Goal: Feedback & Contribution: Leave review/rating

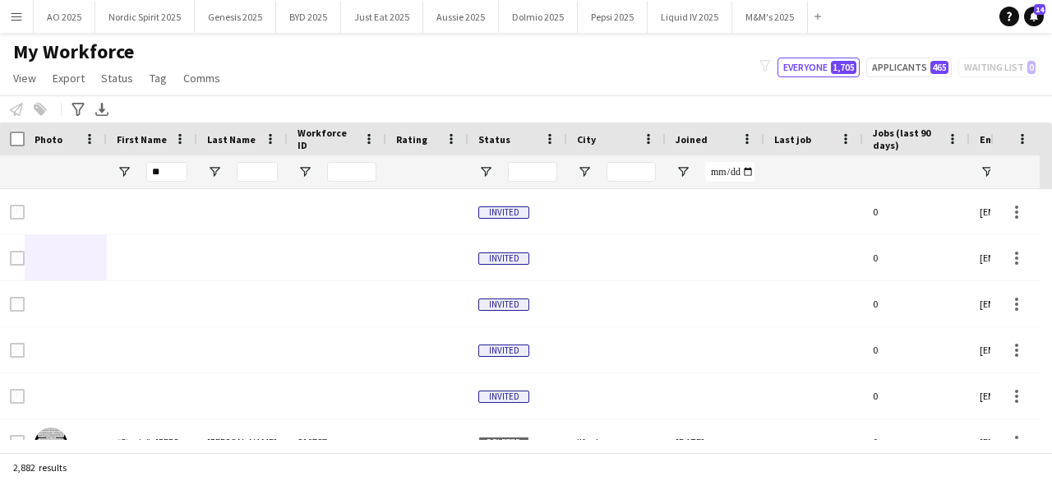
type input "*"
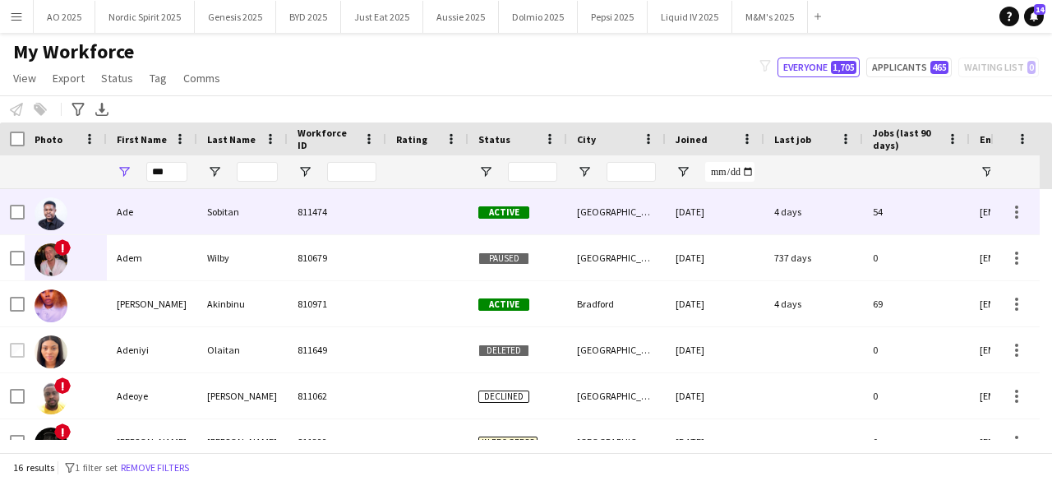
type input "***"
click at [36, 224] on div at bounding box center [51, 213] width 33 height 46
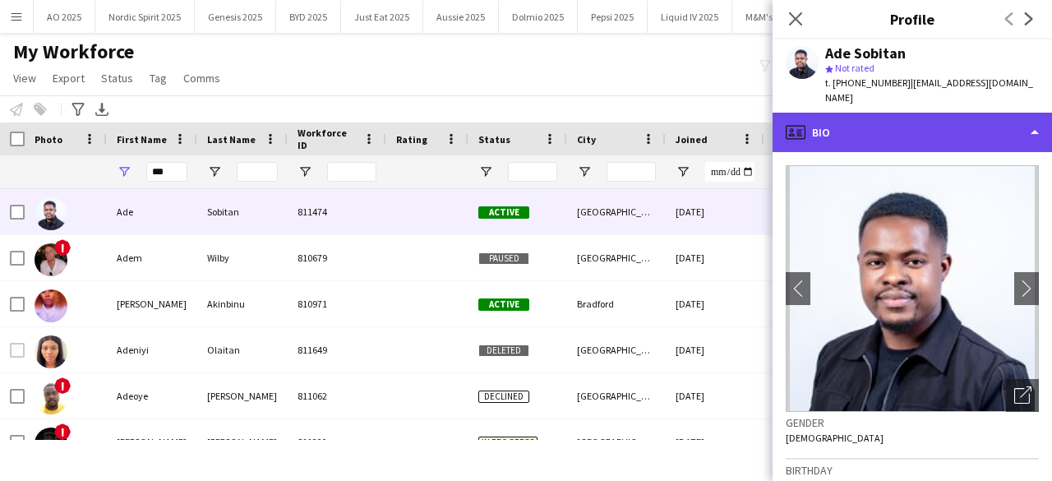
click at [878, 129] on div "profile Bio" at bounding box center [911, 132] width 279 height 39
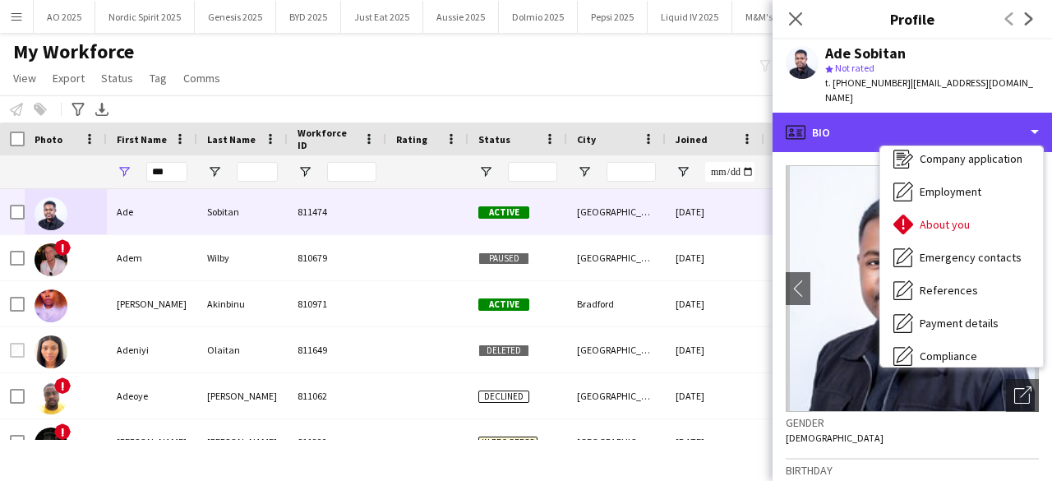
scroll to position [220, 0]
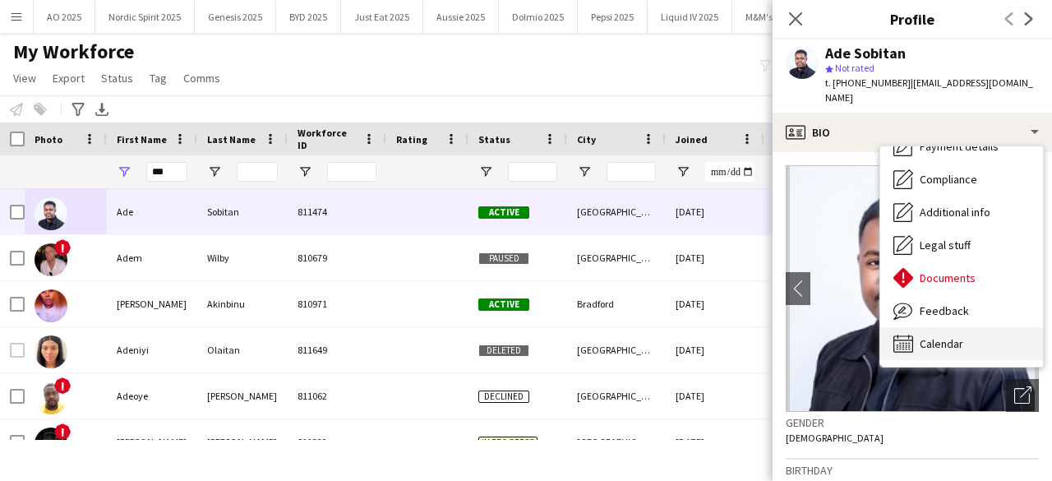
click at [968, 330] on div "Calendar Calendar" at bounding box center [961, 343] width 163 height 33
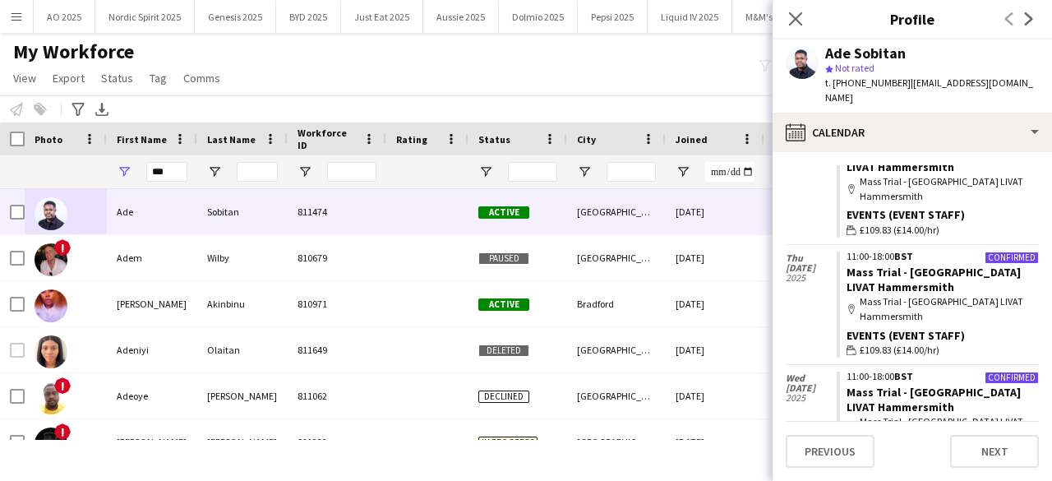
scroll to position [90, 0]
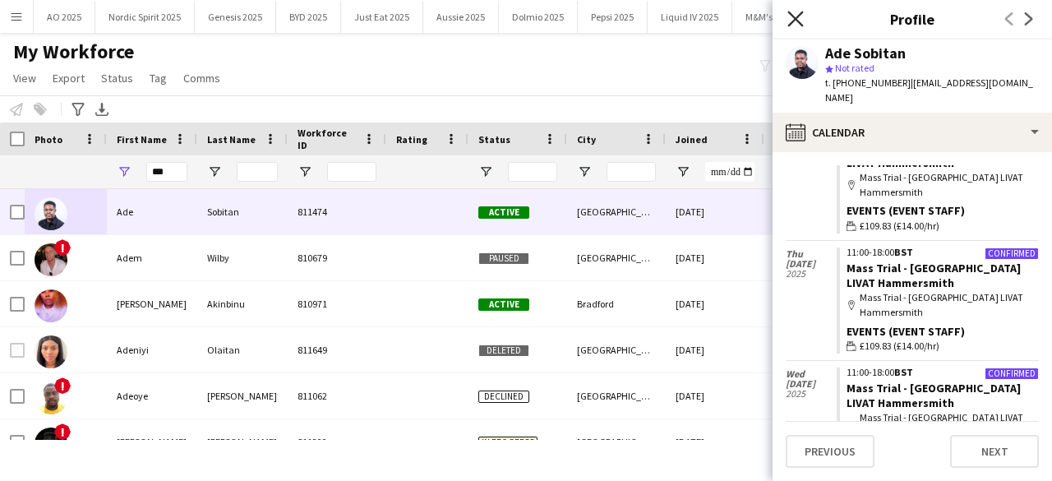
click at [798, 19] on icon "Close pop-in" at bounding box center [795, 19] width 16 height 16
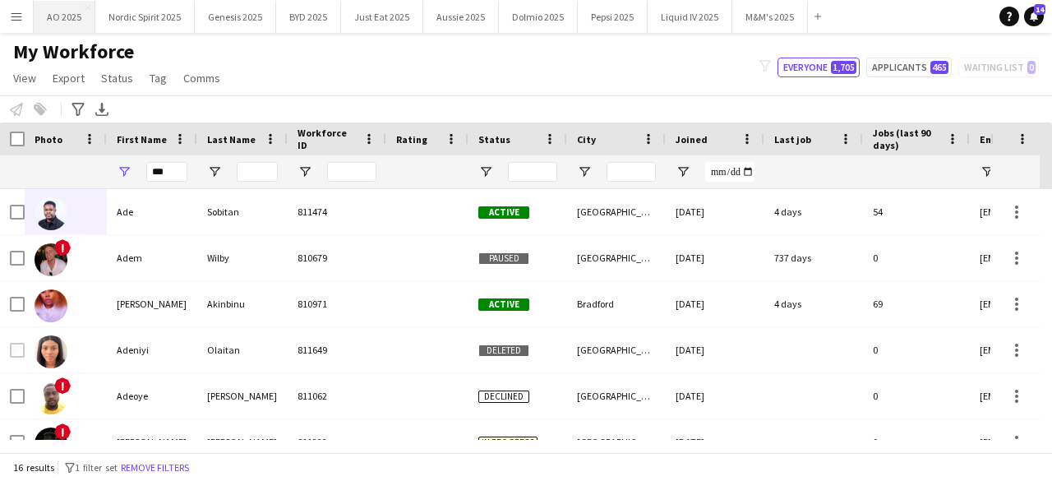
click at [66, 17] on button "AO 2025 Close" at bounding box center [65, 17] width 62 height 32
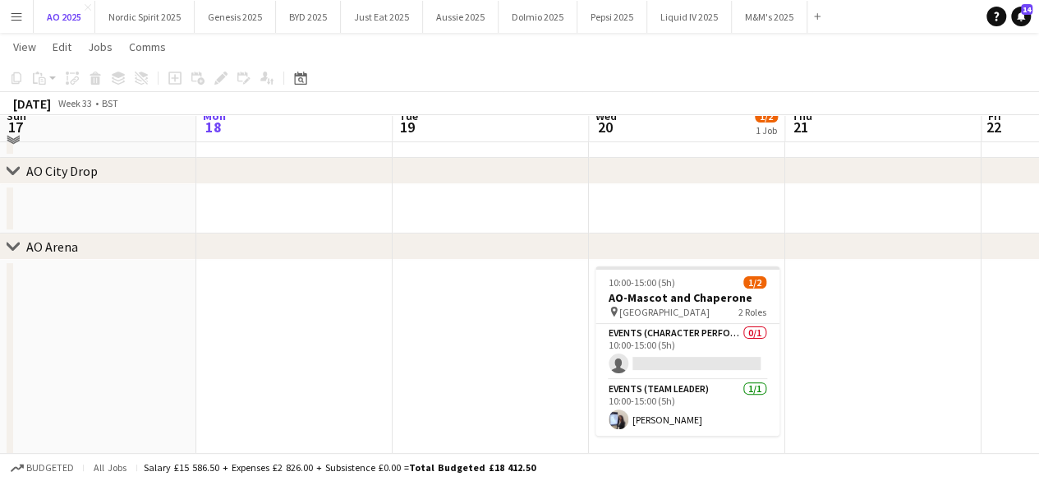
scroll to position [107, 0]
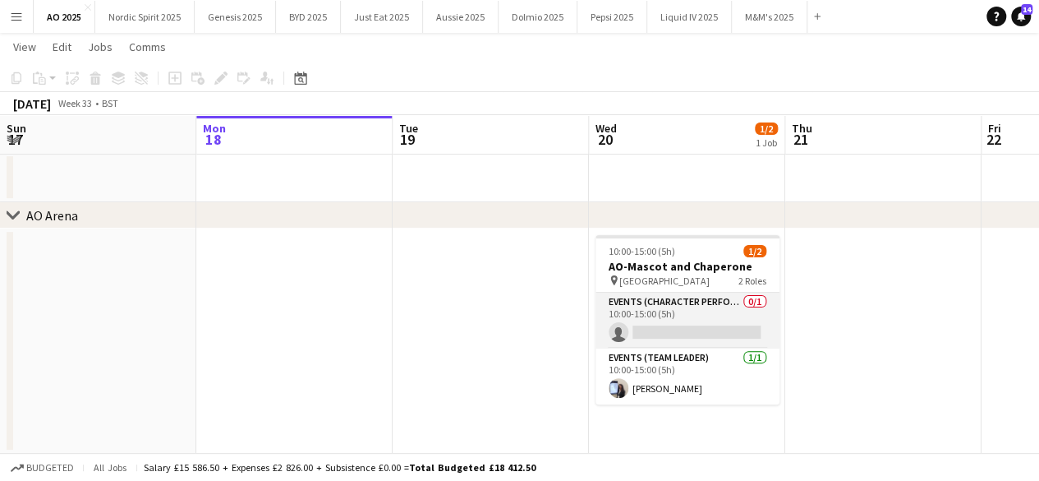
click at [698, 320] on app-card-role "Events (Character Performer) 0/1 10:00-15:00 (5h) single-neutral-actions" at bounding box center [688, 321] width 184 height 56
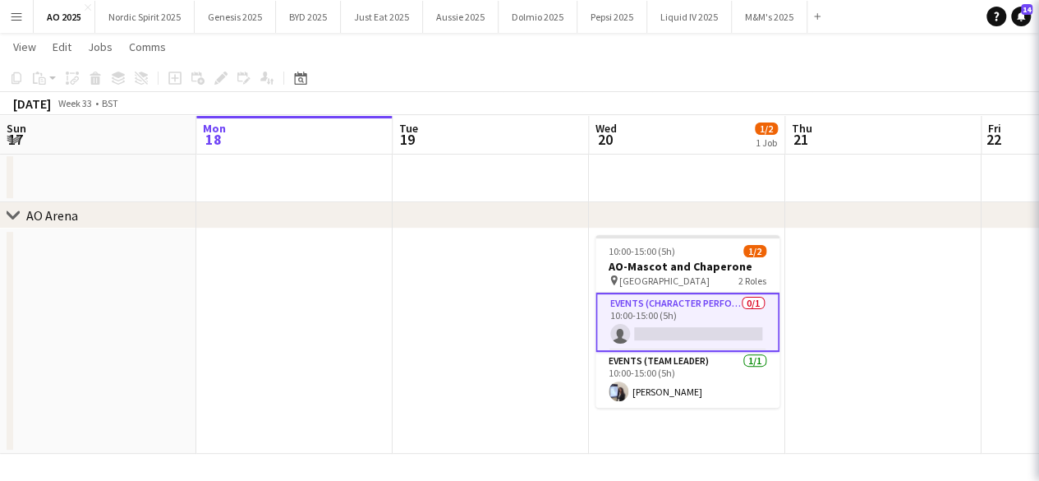
scroll to position [0, 394]
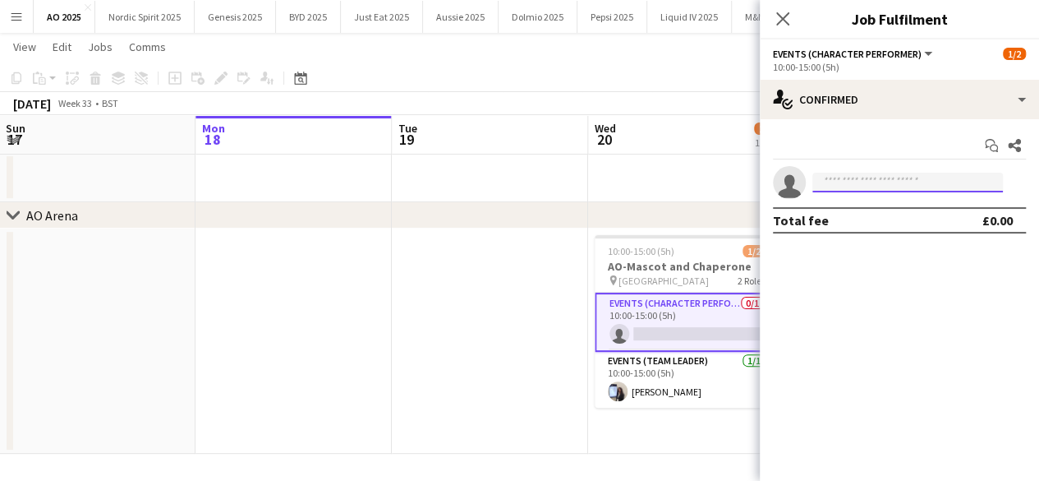
click at [873, 178] on input at bounding box center [908, 183] width 191 height 20
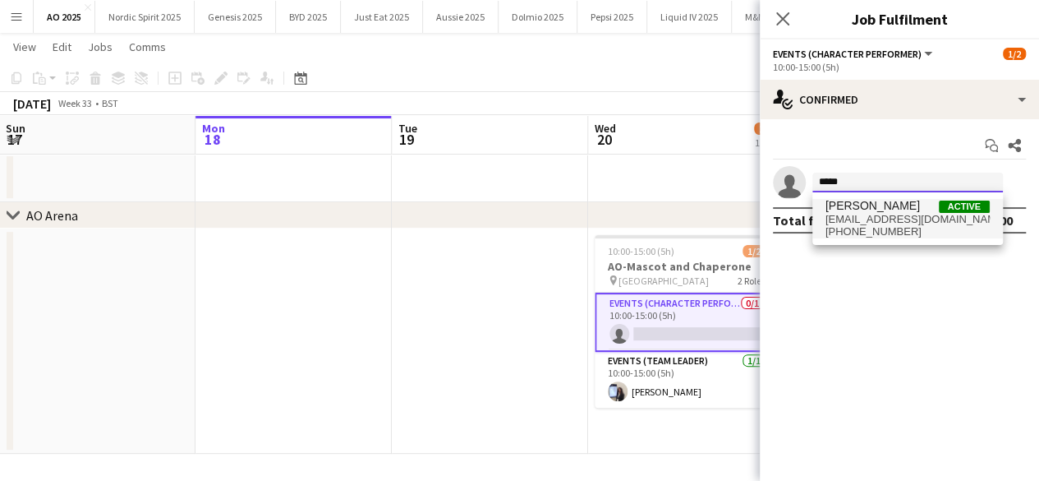
type input "****"
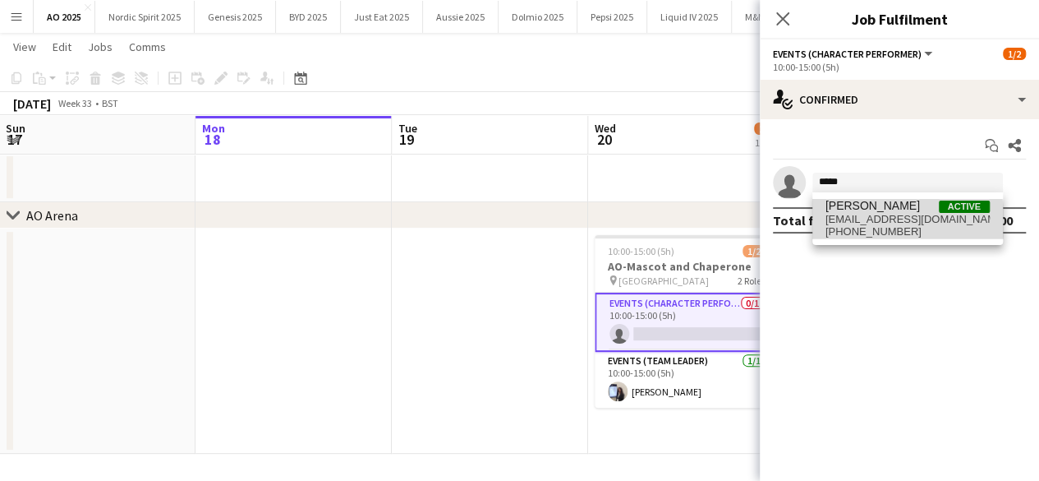
click at [873, 222] on span "[EMAIL_ADDRESS][DOMAIN_NAME]" at bounding box center [908, 219] width 164 height 13
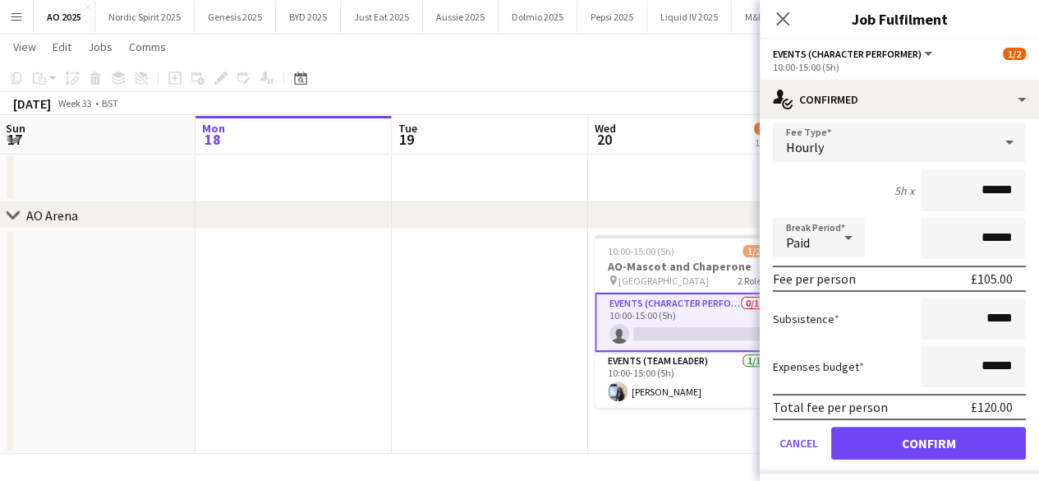
scroll to position [138, 0]
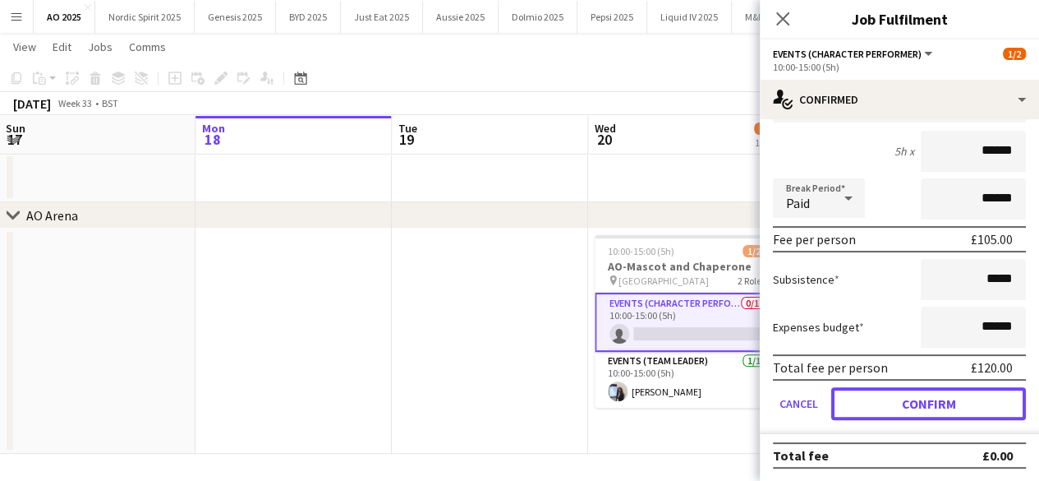
click at [927, 408] on button "Confirm" at bounding box center [929, 403] width 195 height 33
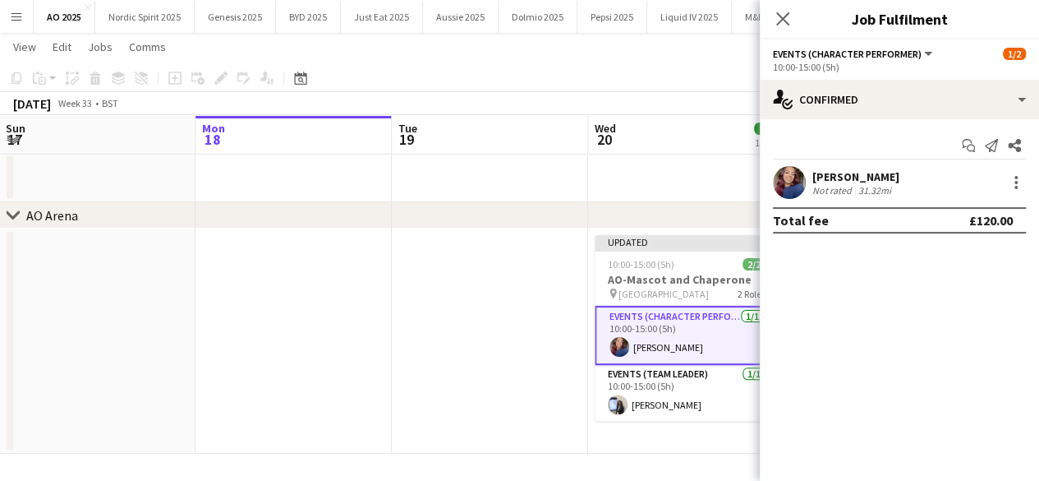
scroll to position [0, 0]
click at [715, 469] on app-board "AO 2025 user user View Day view expanded Day view collapsed Month view Date pic…" at bounding box center [519, 203] width 1039 height 555
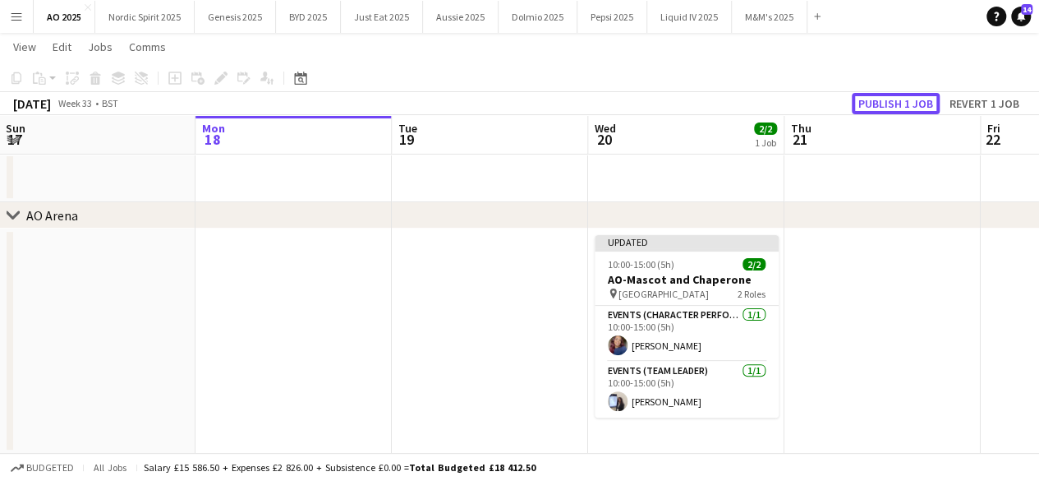
click at [896, 102] on button "Publish 1 job" at bounding box center [896, 103] width 88 height 21
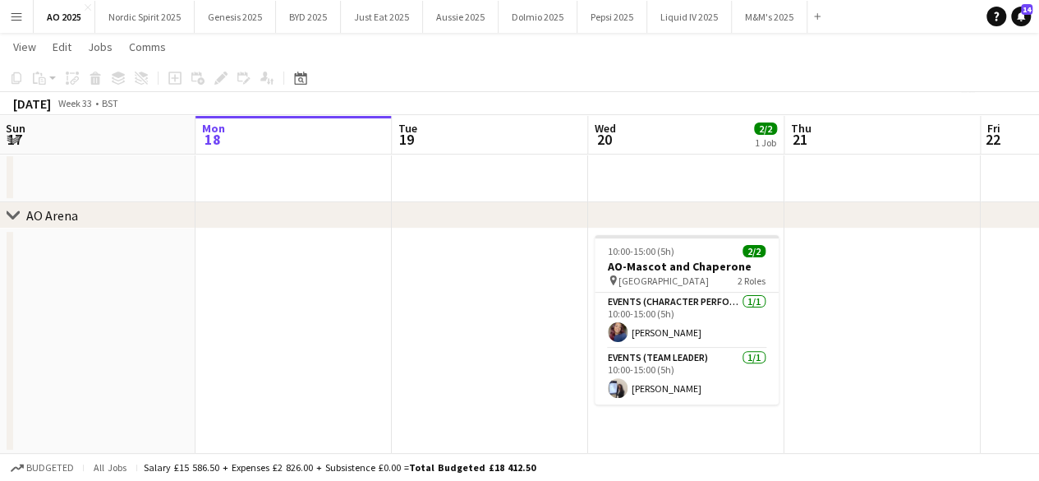
click at [21, 19] on app-icon "Menu" at bounding box center [16, 16] width 13 height 13
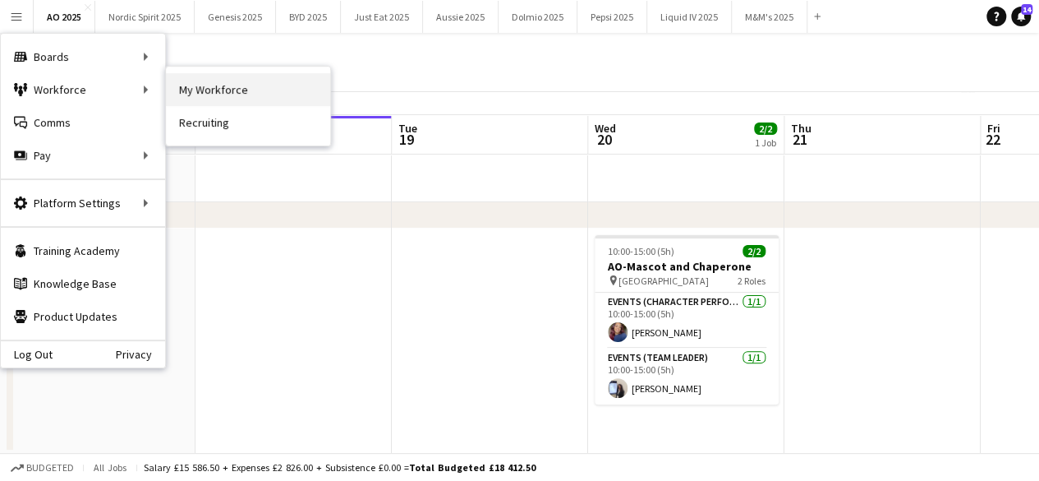
click at [211, 93] on link "My Workforce" at bounding box center [248, 89] width 164 height 33
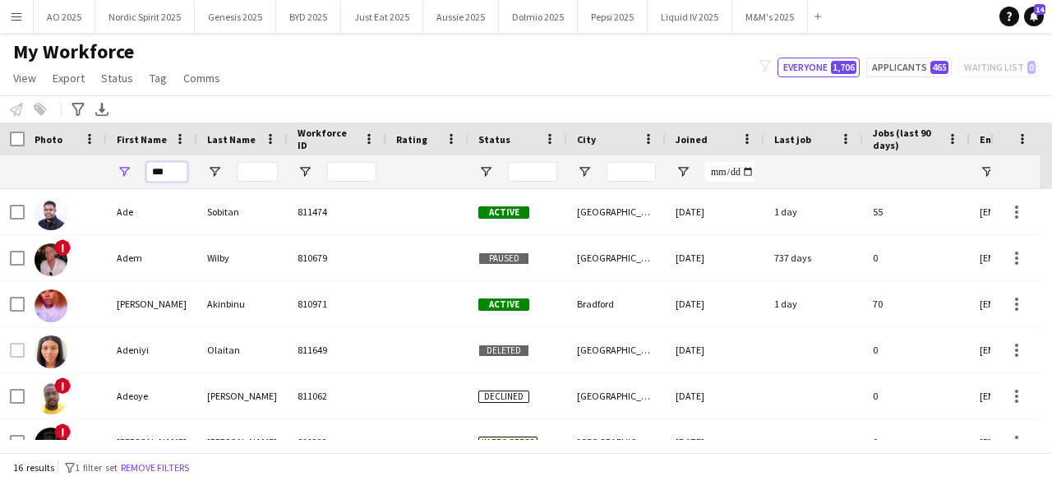
click at [181, 177] on input "***" at bounding box center [166, 172] width 41 height 20
click at [179, 176] on input "***" at bounding box center [166, 172] width 41 height 20
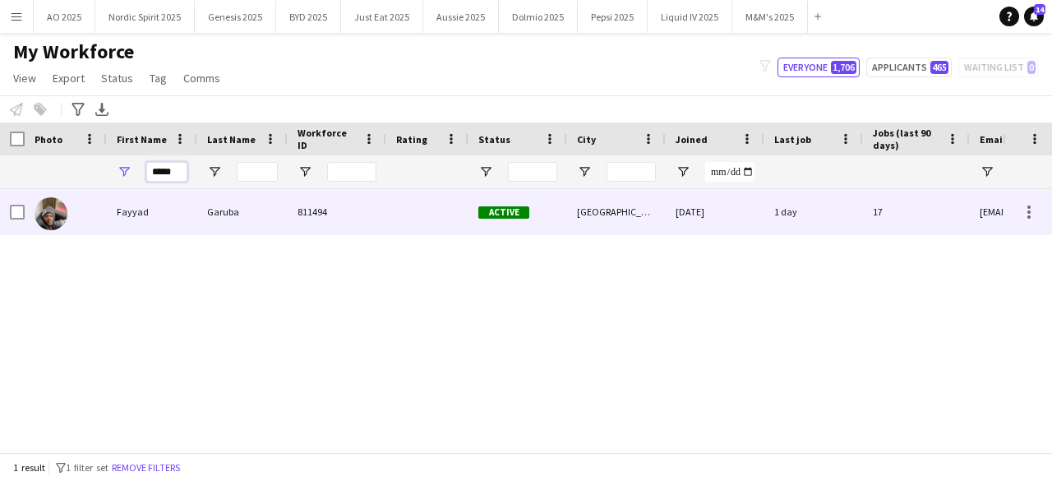
type input "*****"
click at [64, 219] on img at bounding box center [51, 213] width 33 height 33
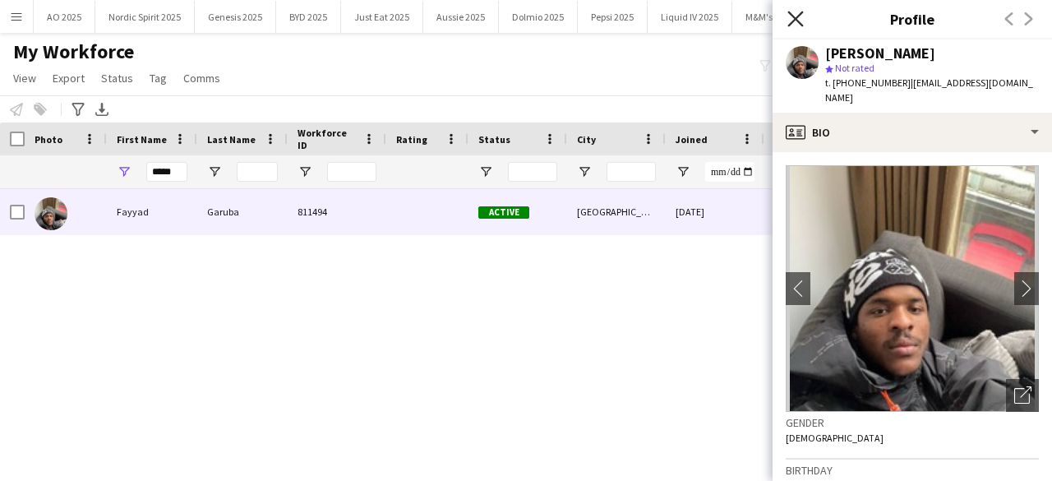
click at [792, 16] on icon at bounding box center [795, 19] width 16 height 16
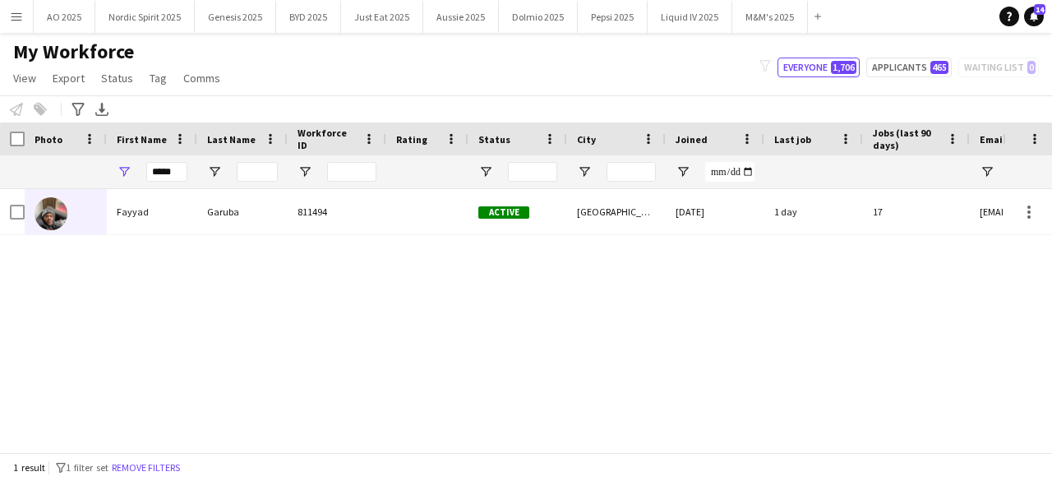
click at [944, 316] on div "Fayyad Garuba 811494 Active [GEOGRAPHIC_DATA] [DATE] 1 day 17 [EMAIL_ADDRESS][D…" at bounding box center [501, 314] width 1002 height 251
click at [168, 173] on input "*****" at bounding box center [166, 172] width 41 height 20
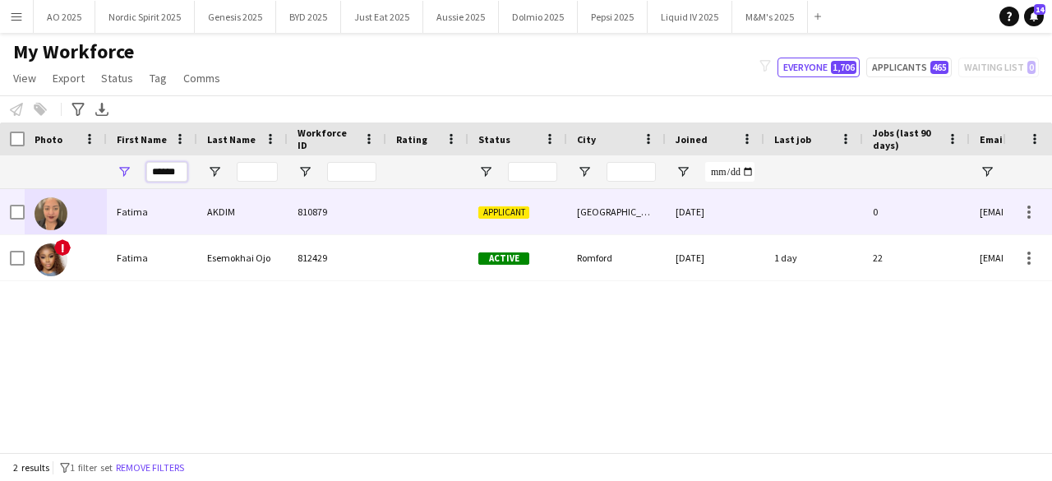
type input "******"
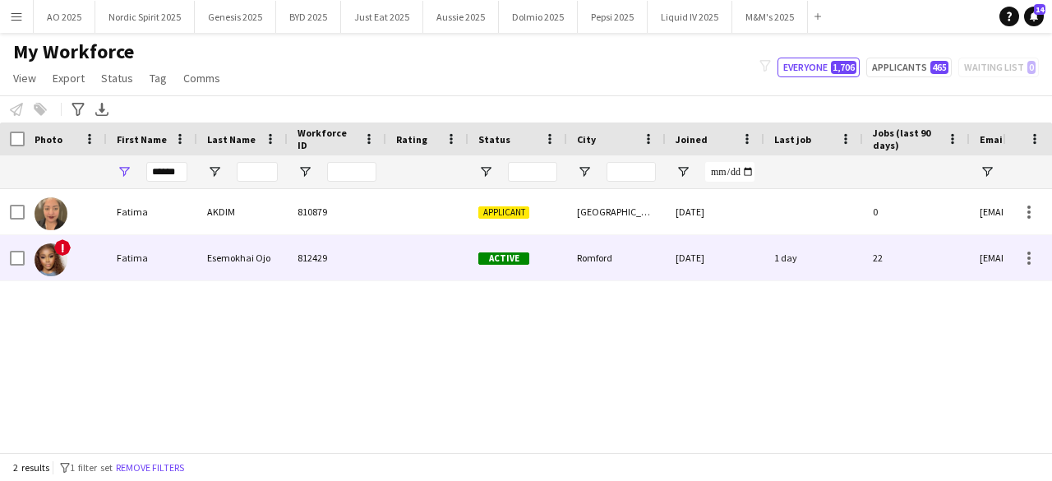
click at [51, 260] on img at bounding box center [51, 259] width 33 height 33
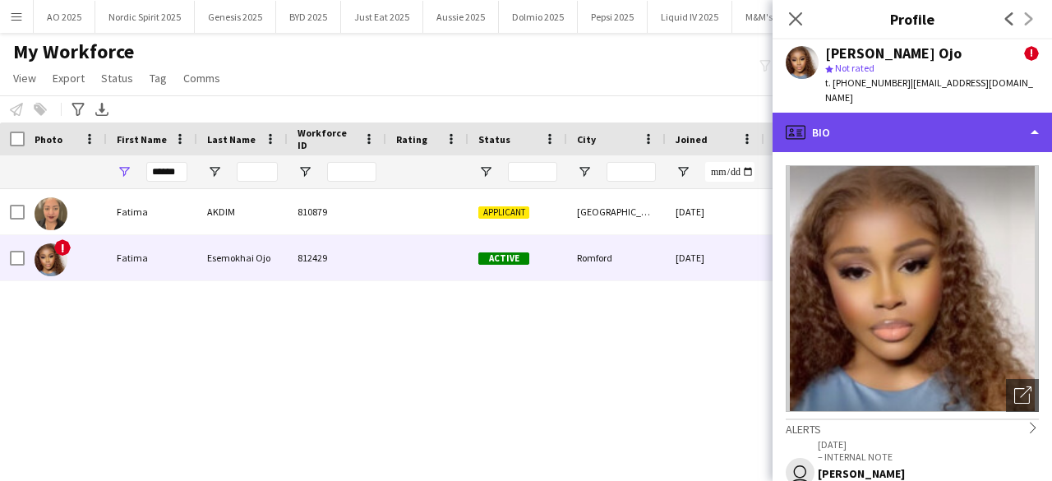
click at [902, 118] on div "profile Bio" at bounding box center [911, 132] width 279 height 39
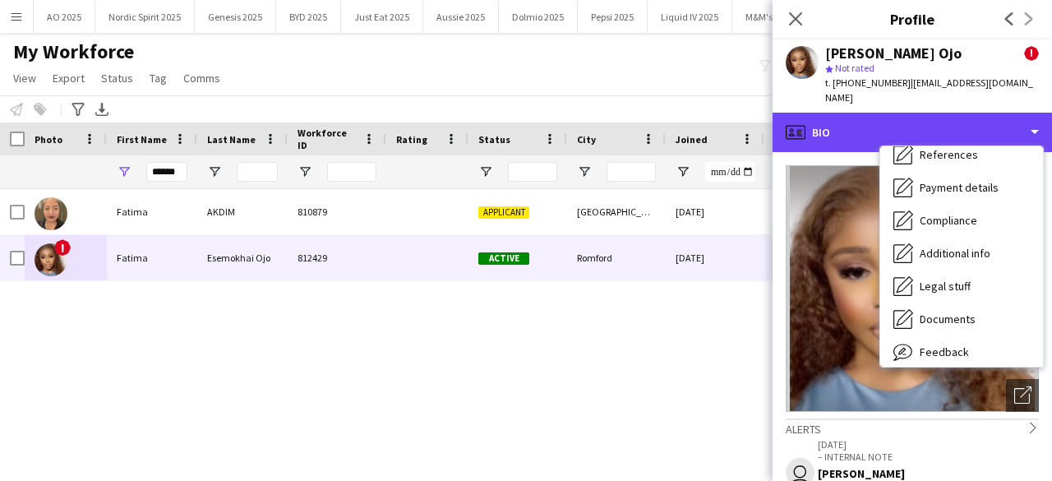
scroll to position [220, 0]
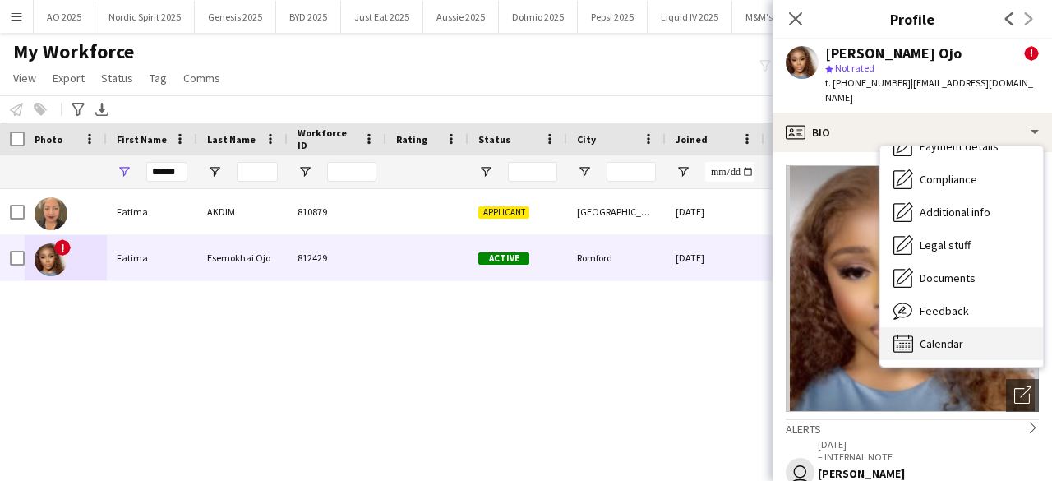
click at [975, 327] on div "Calendar Calendar" at bounding box center [961, 343] width 163 height 33
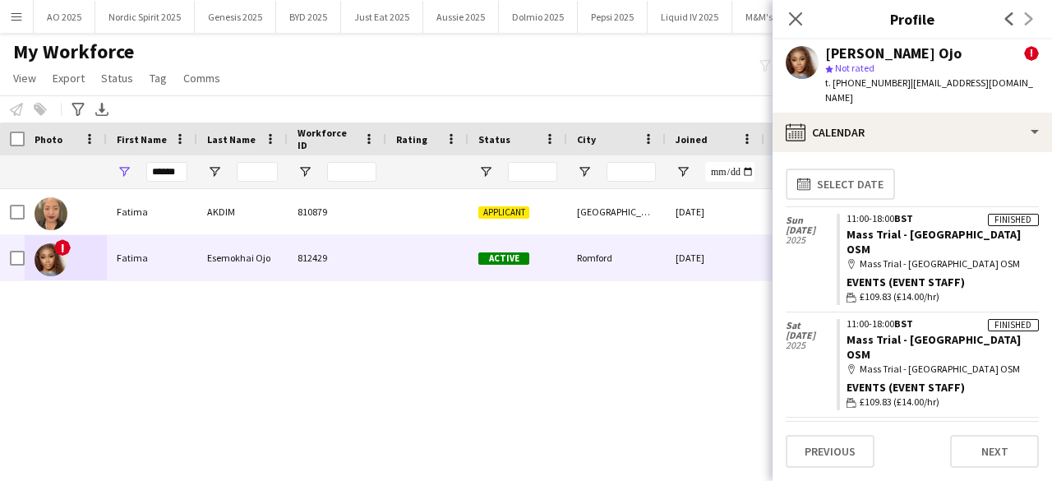
scroll to position [0, 0]
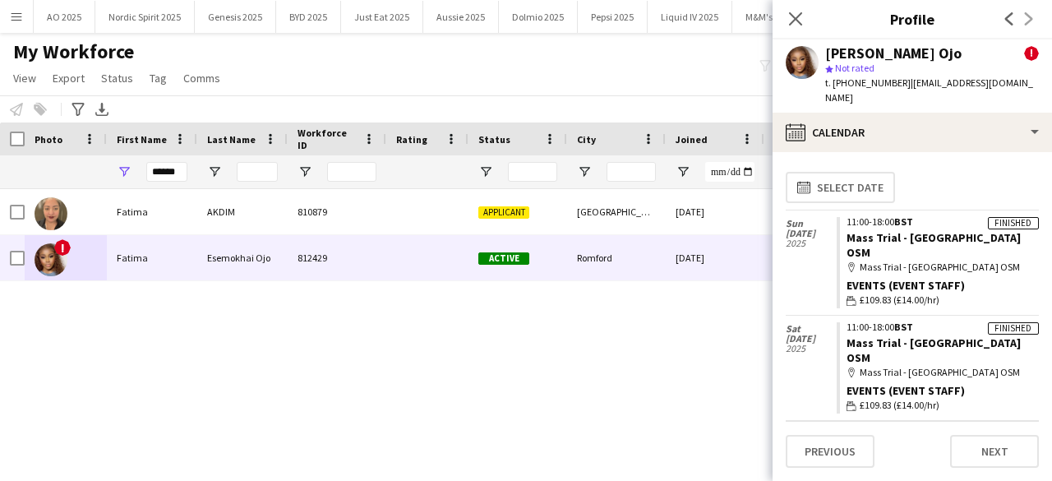
drag, startPoint x: 826, startPoint y: 50, endPoint x: 969, endPoint y: 60, distance: 143.3
click at [969, 60] on div "[PERSON_NAME] Ojo ! star Not rated t. [PHONE_NUMBER] | [EMAIL_ADDRESS][DOMAIN_N…" at bounding box center [932, 76] width 214 height 60
copy div "[PERSON_NAME] Ojo ! star Not rated"
click at [969, 61] on div "star Not rated" at bounding box center [932, 68] width 214 height 15
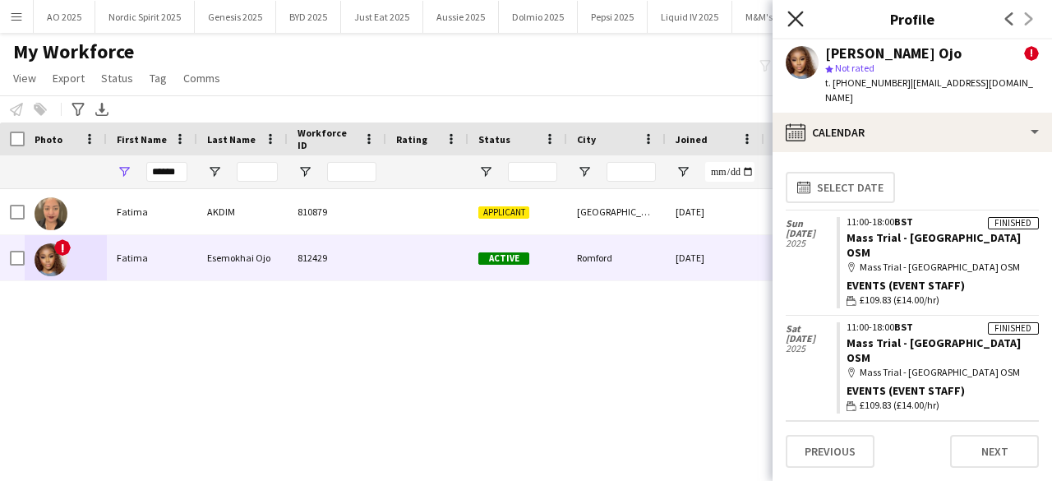
click at [797, 15] on icon "Close pop-in" at bounding box center [795, 19] width 16 height 16
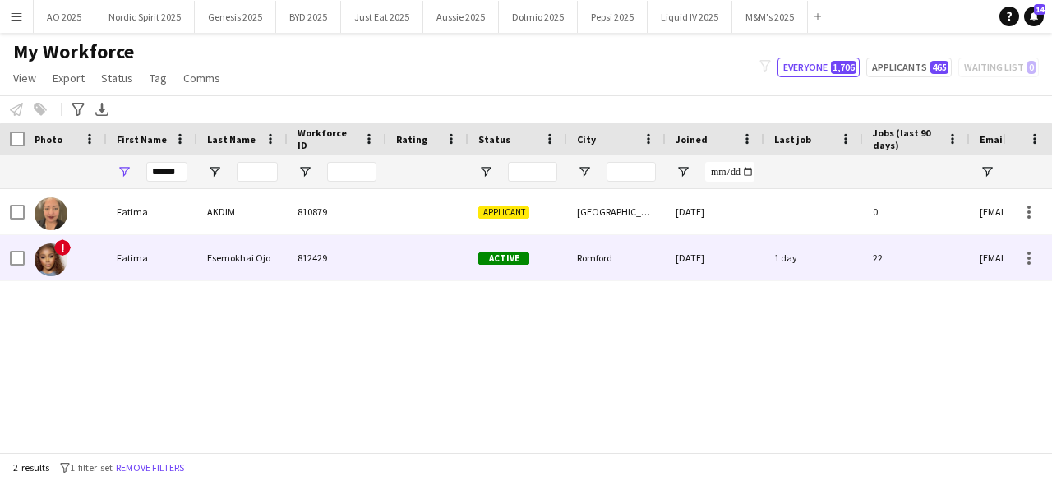
click at [61, 260] on img at bounding box center [51, 259] width 33 height 33
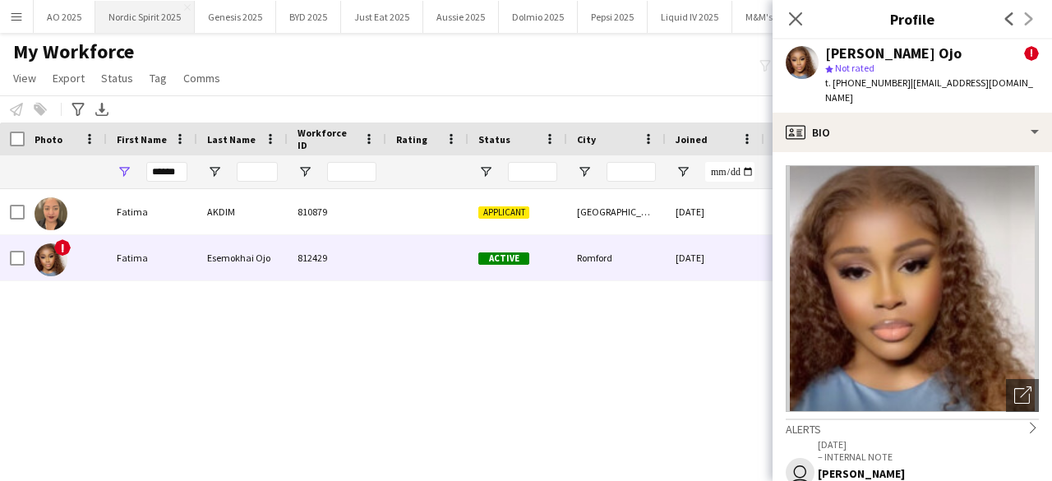
click at [156, 11] on button "Nordic Spirit 2025 Close" at bounding box center [144, 17] width 99 height 32
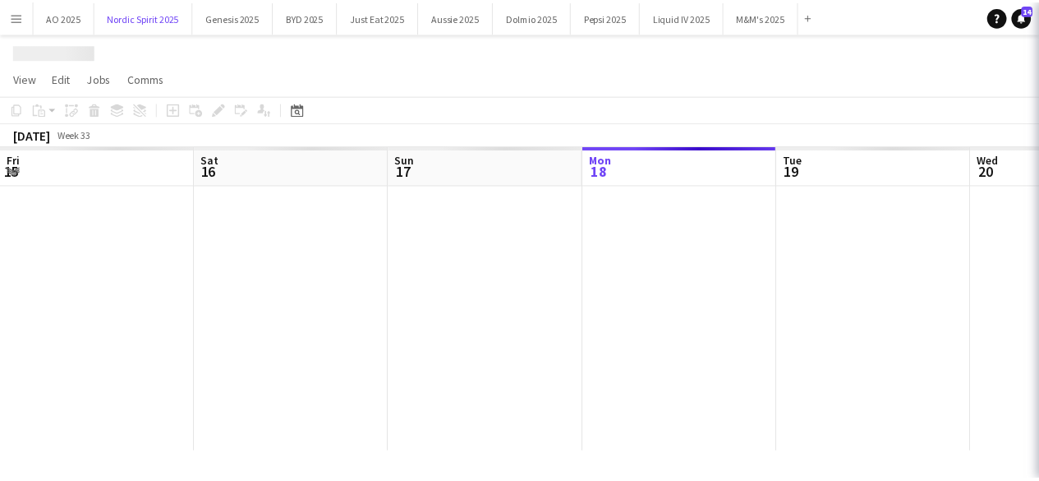
scroll to position [0, 393]
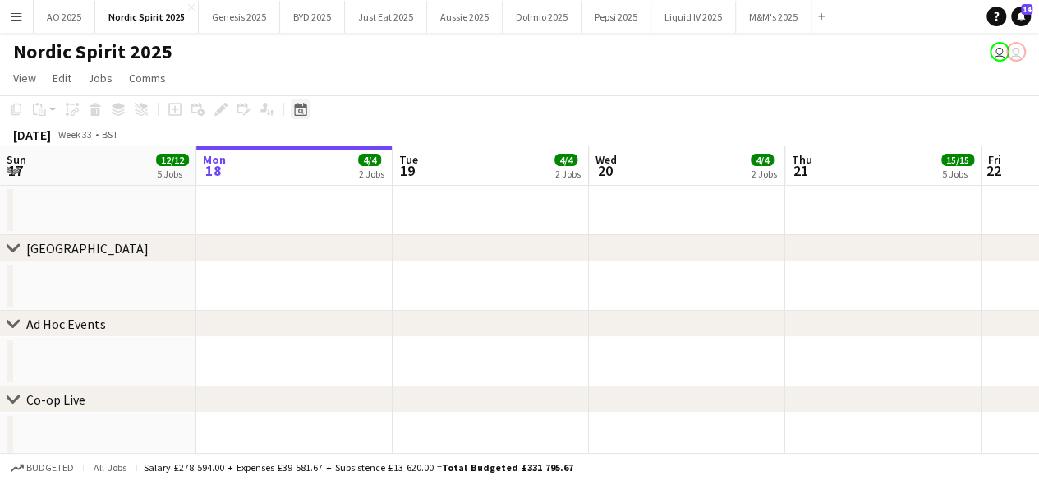
click at [303, 108] on icon "Date picker" at bounding box center [300, 109] width 13 height 13
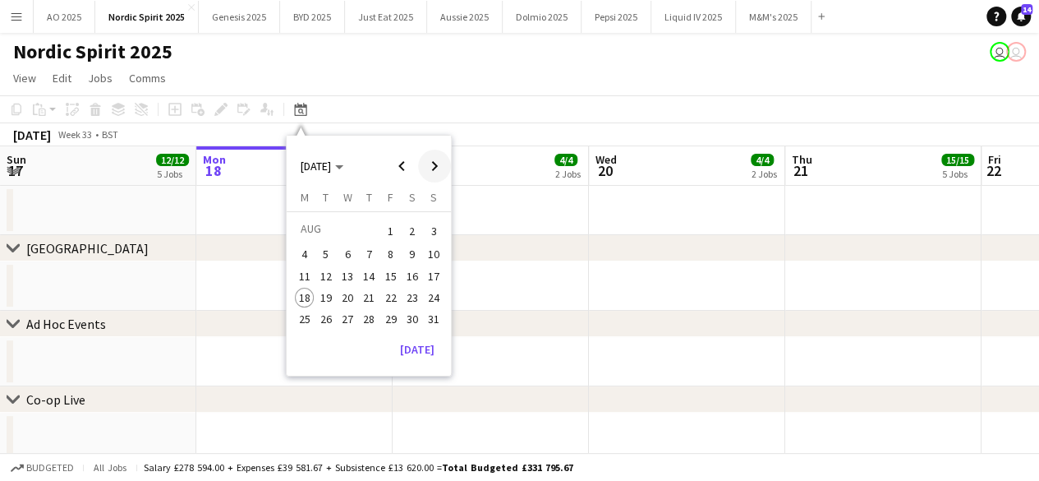
click at [428, 160] on span "Next month" at bounding box center [434, 166] width 33 height 33
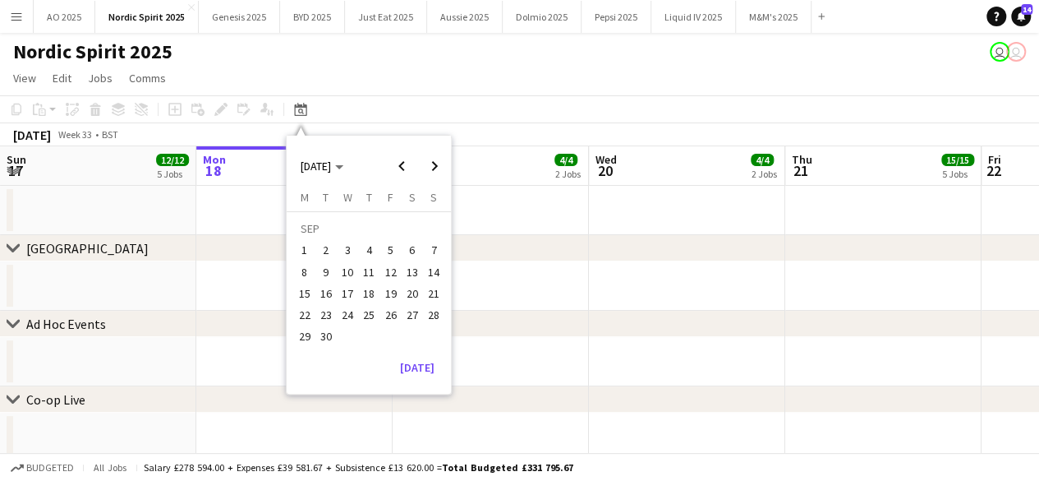
click at [426, 316] on span "28" at bounding box center [434, 315] width 20 height 20
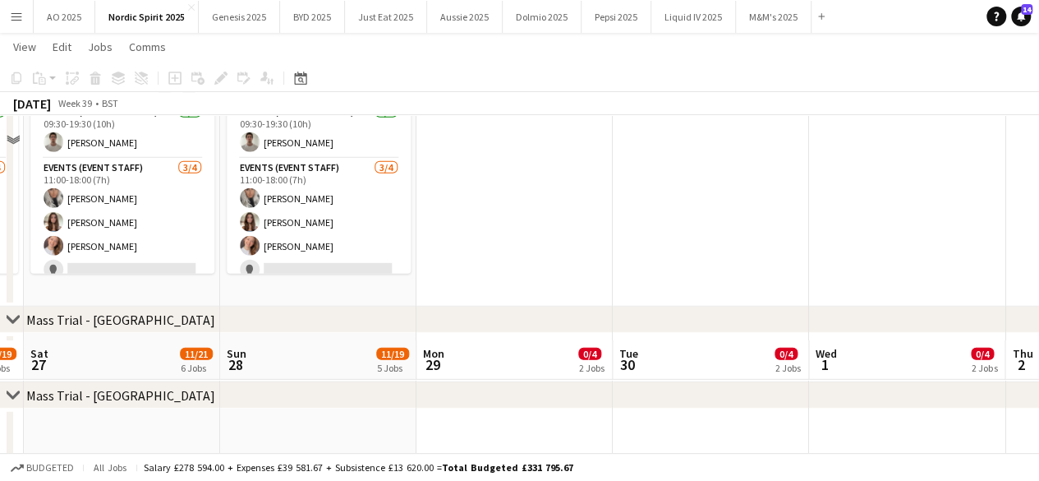
scroll to position [2152, 0]
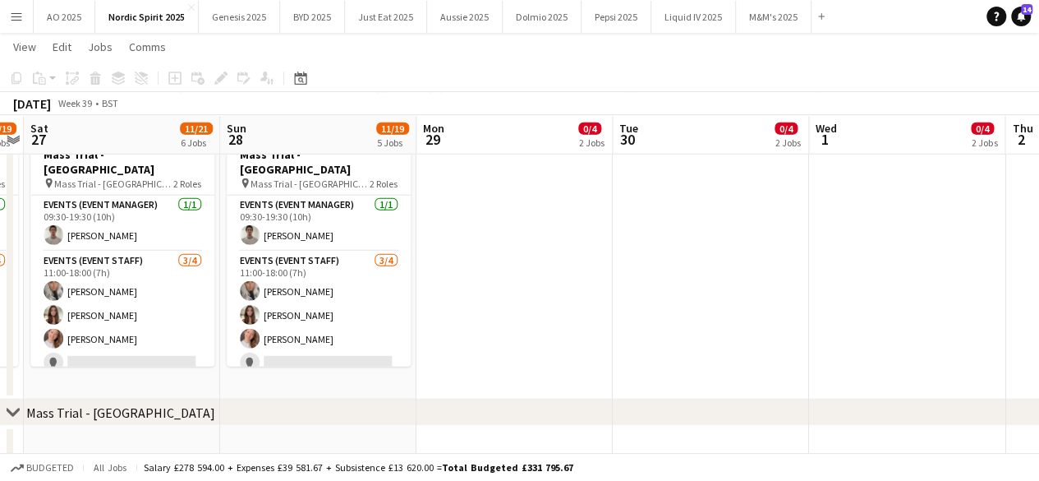
click at [983, 370] on app-date-cell at bounding box center [907, 258] width 196 height 283
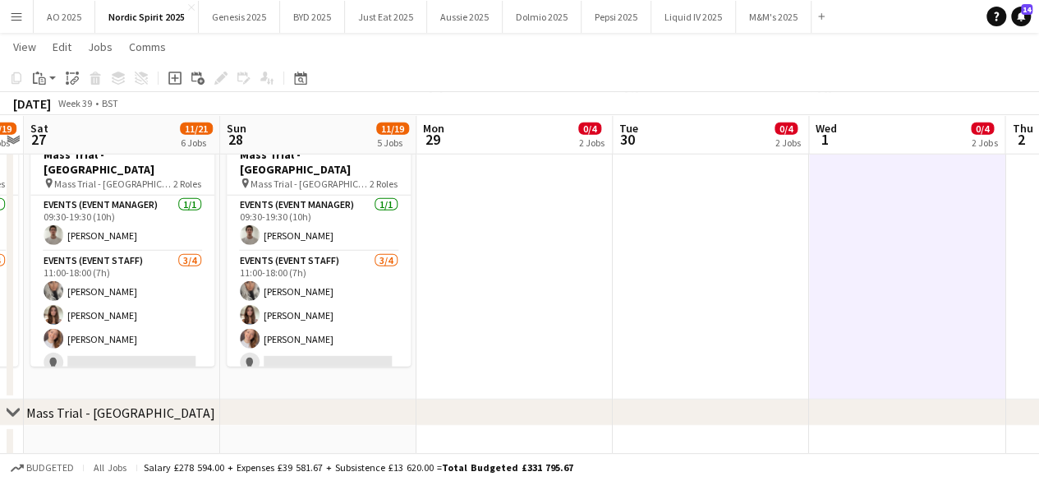
scroll to position [0, 564]
drag, startPoint x: 983, startPoint y: 370, endPoint x: 985, endPoint y: 353, distance: 17.4
click at [984, 357] on app-date-cell at bounding box center [909, 258] width 196 height 283
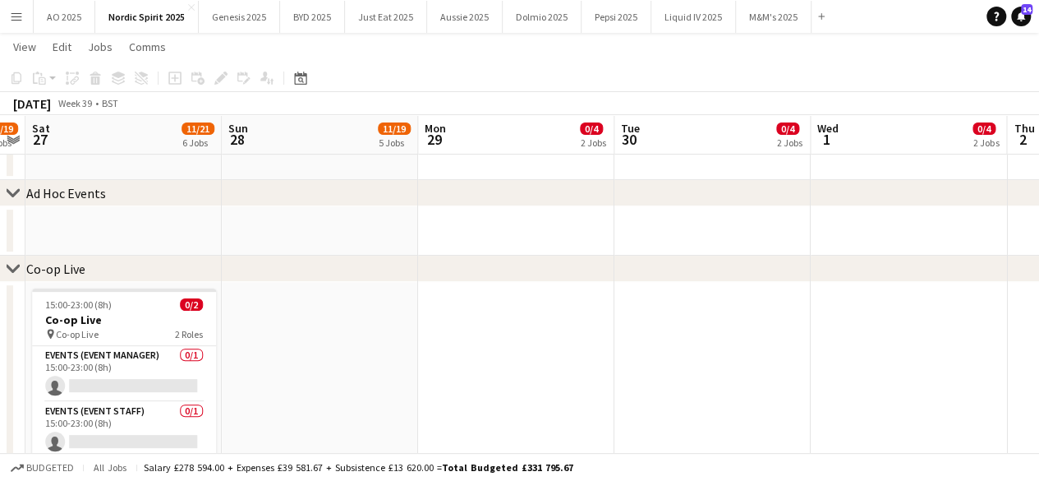
scroll to position [133, 0]
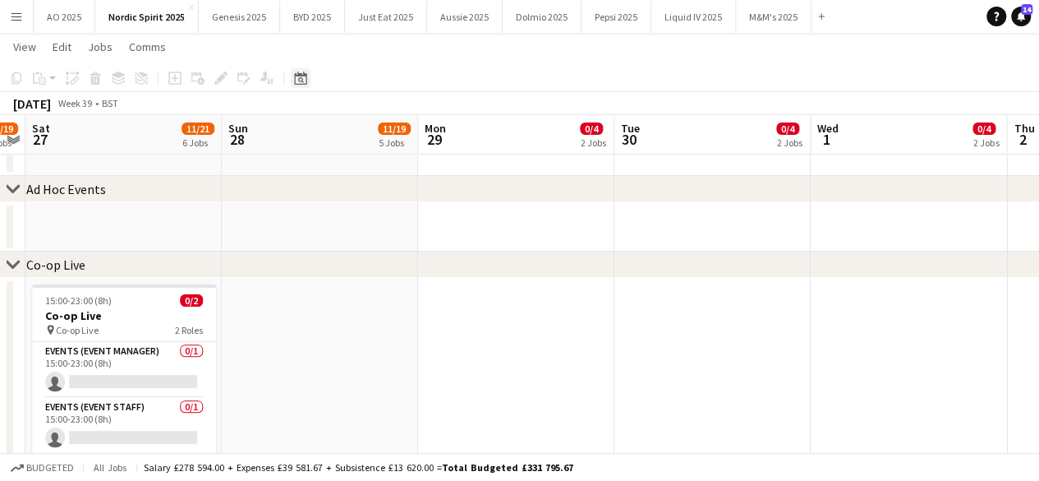
click at [304, 71] on icon "Date picker" at bounding box center [300, 77] width 13 height 13
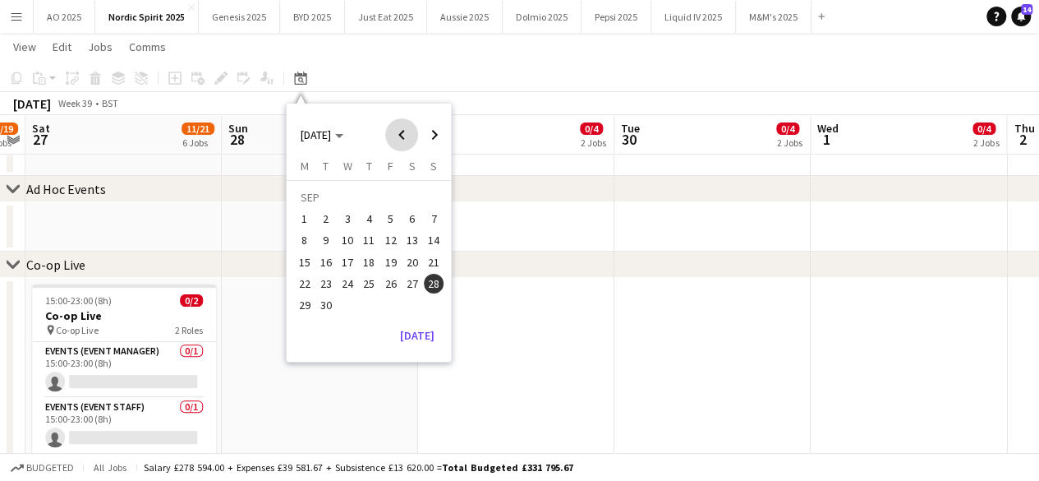
click at [404, 131] on span "Previous month" at bounding box center [401, 134] width 33 height 33
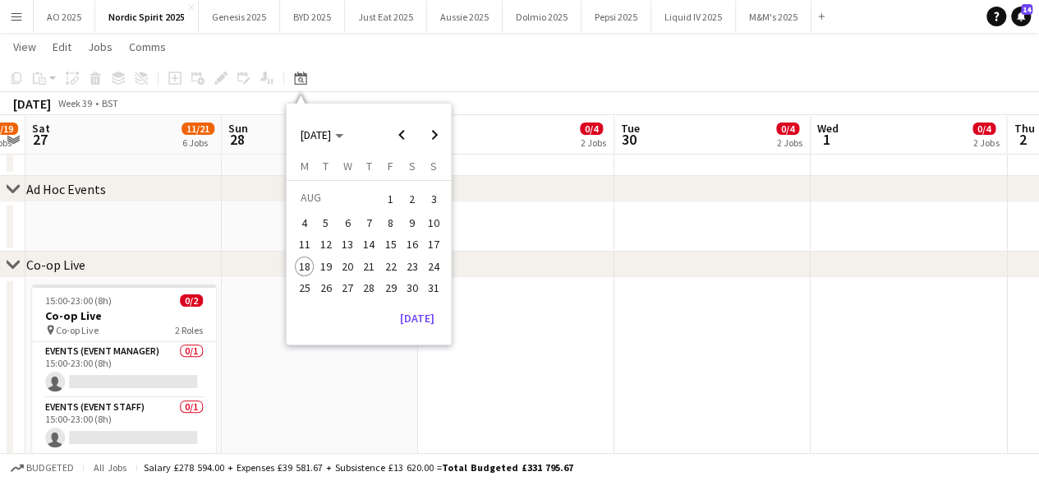
click at [371, 288] on span "28" at bounding box center [369, 288] width 20 height 20
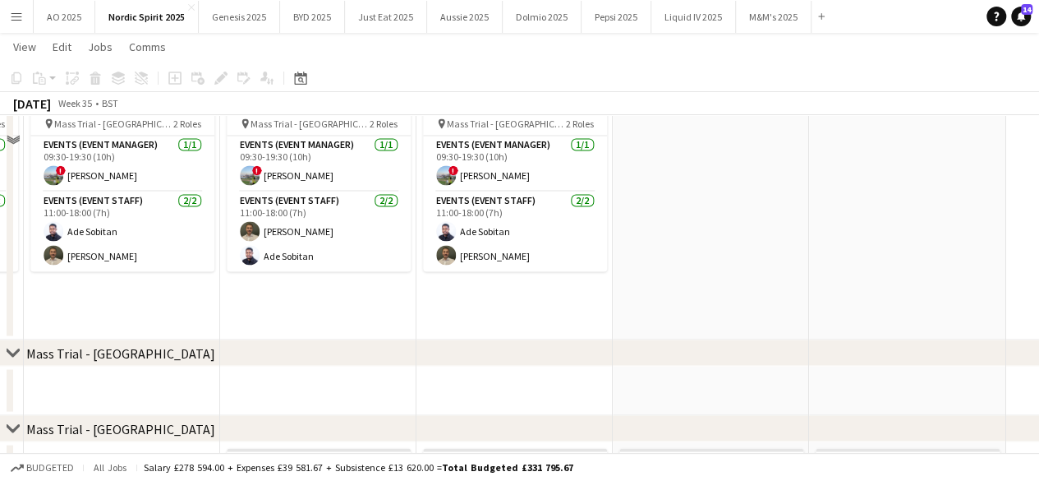
scroll to position [1394, 0]
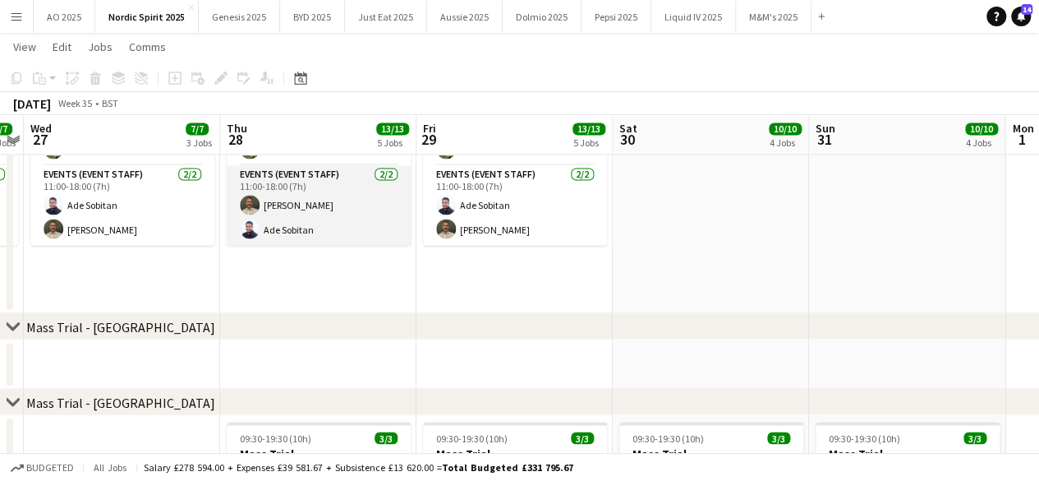
click at [254, 228] on app-user-avatar at bounding box center [250, 229] width 20 height 20
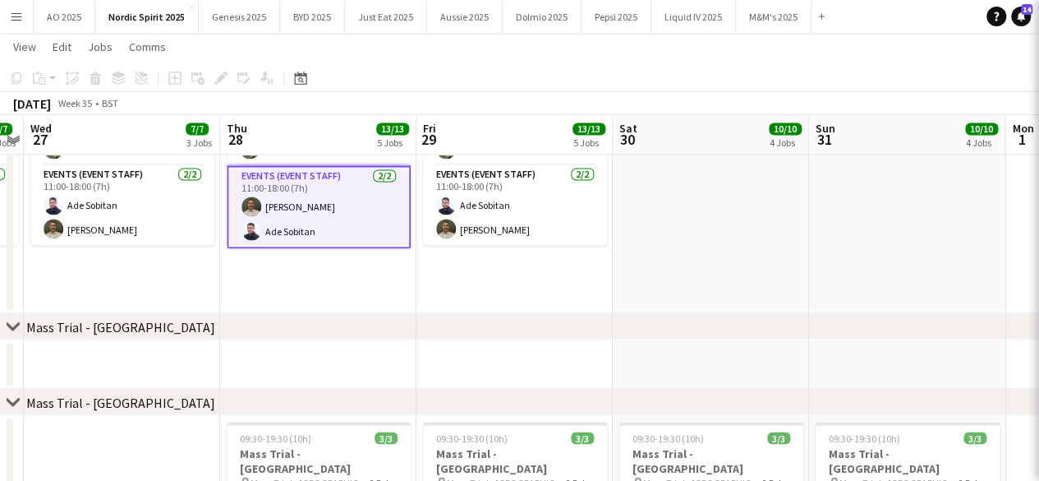
scroll to position [0, 566]
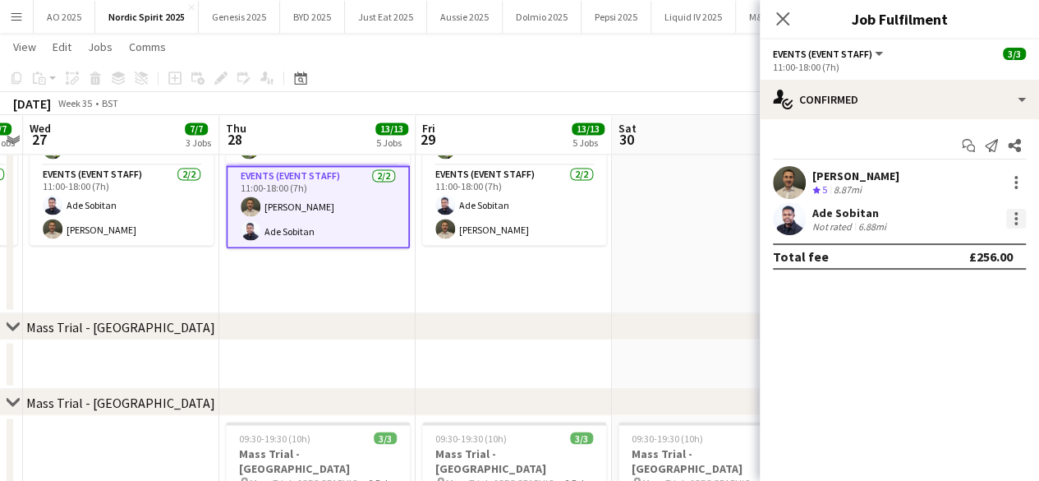
click at [1016, 220] on div at bounding box center [1017, 219] width 20 height 20
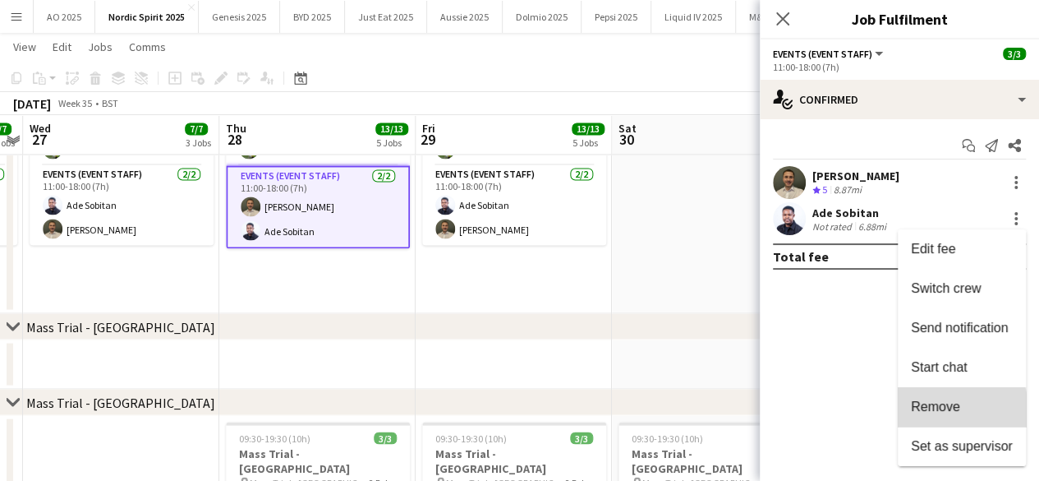
click at [924, 414] on button "Remove" at bounding box center [962, 406] width 128 height 39
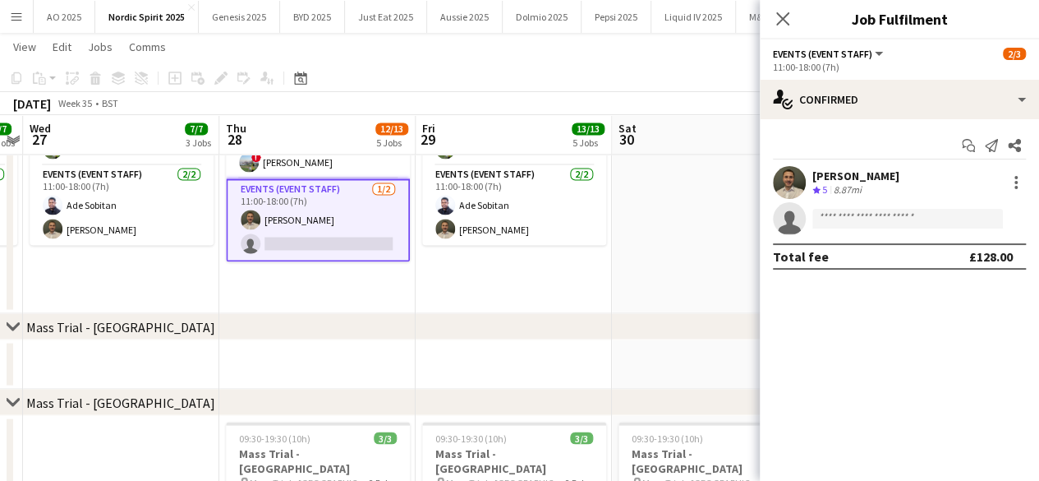
click at [701, 284] on app-date-cell at bounding box center [710, 171] width 196 height 283
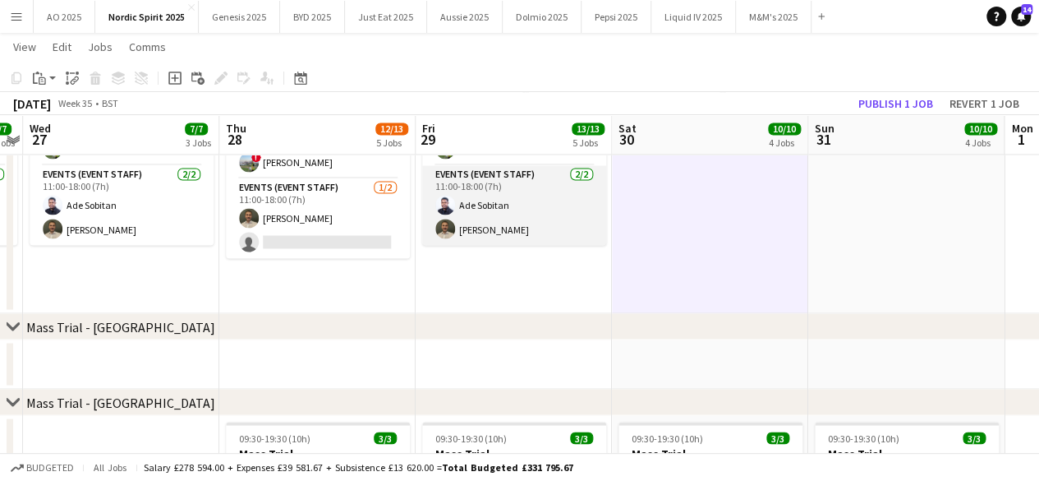
click at [442, 206] on app-user-avatar at bounding box center [446, 205] width 20 height 20
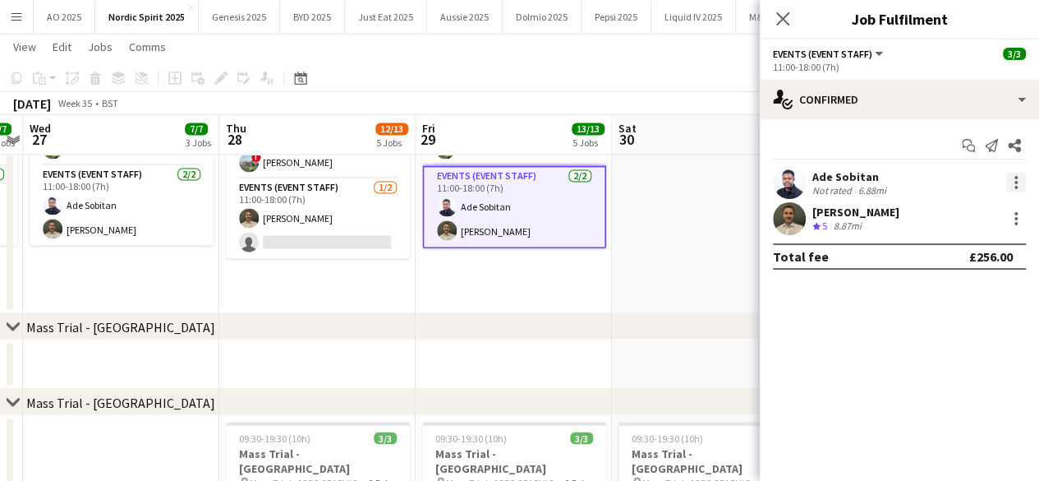
click at [1008, 183] on div at bounding box center [1017, 183] width 20 height 20
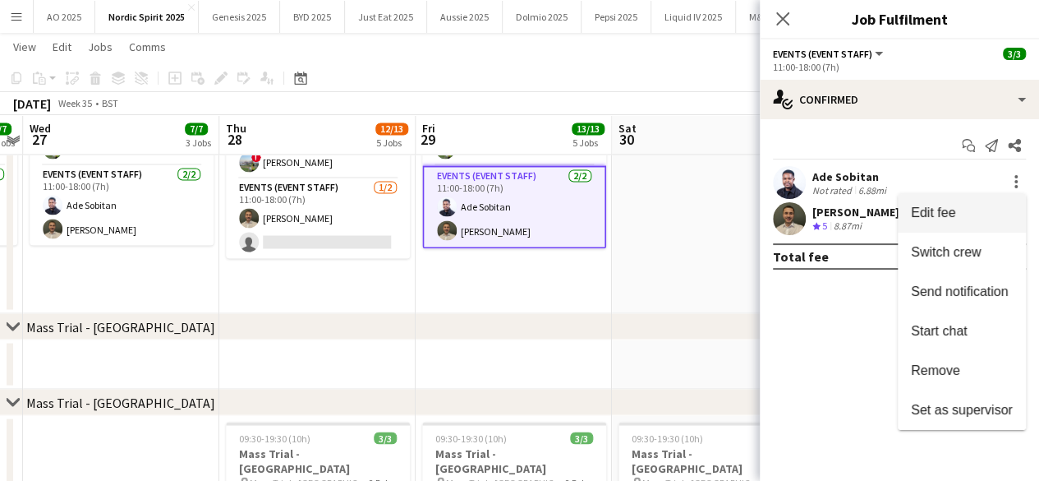
click at [942, 205] on span "Edit fee" at bounding box center [933, 212] width 44 height 14
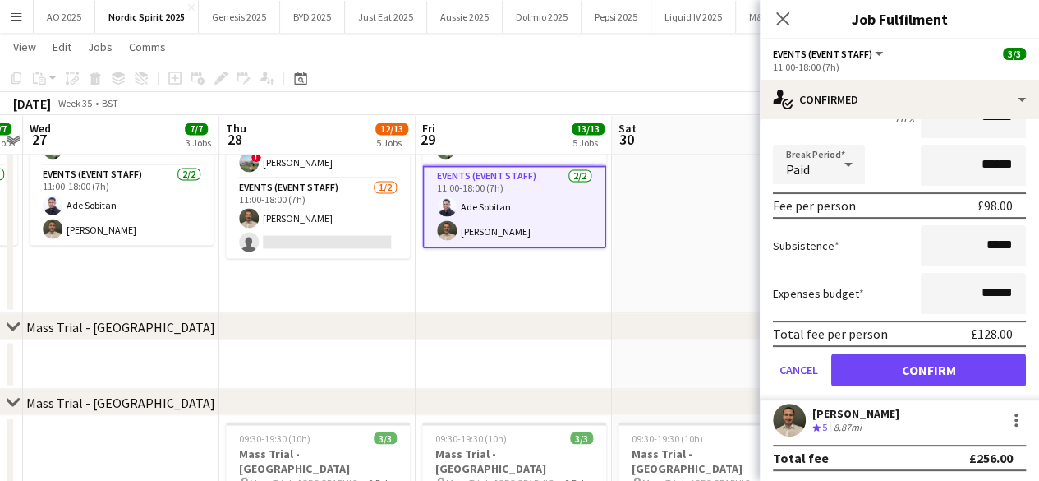
scroll to position [174, 0]
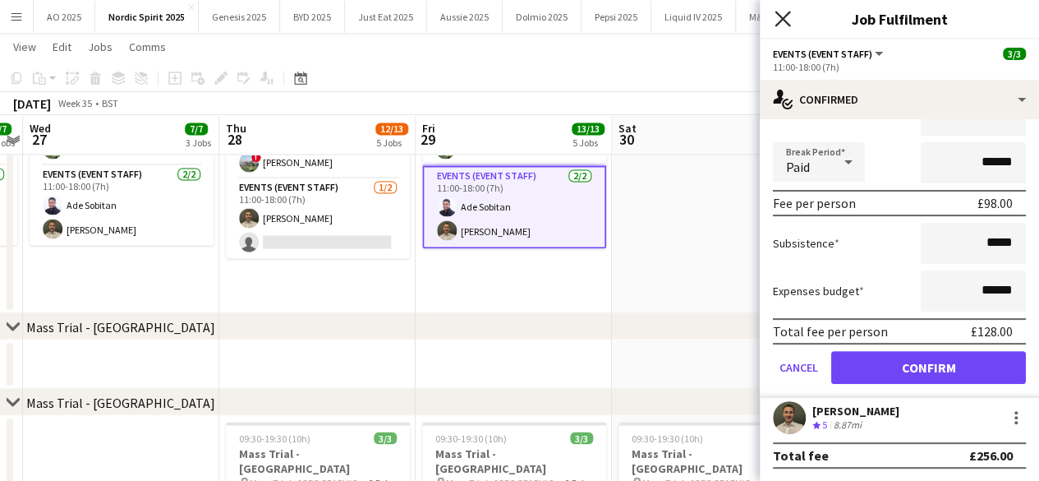
click at [788, 24] on icon at bounding box center [783, 19] width 16 height 16
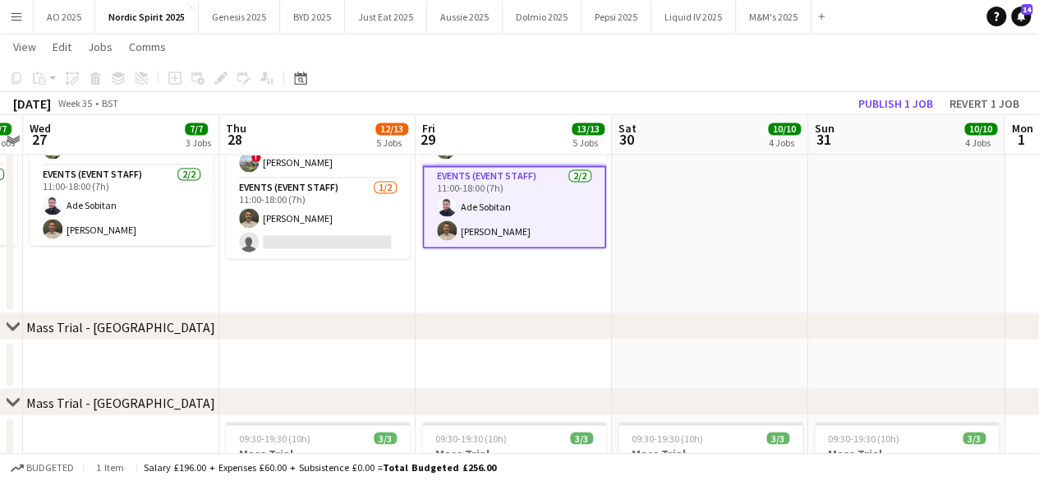
click at [440, 209] on app-user-avatar at bounding box center [447, 206] width 20 height 20
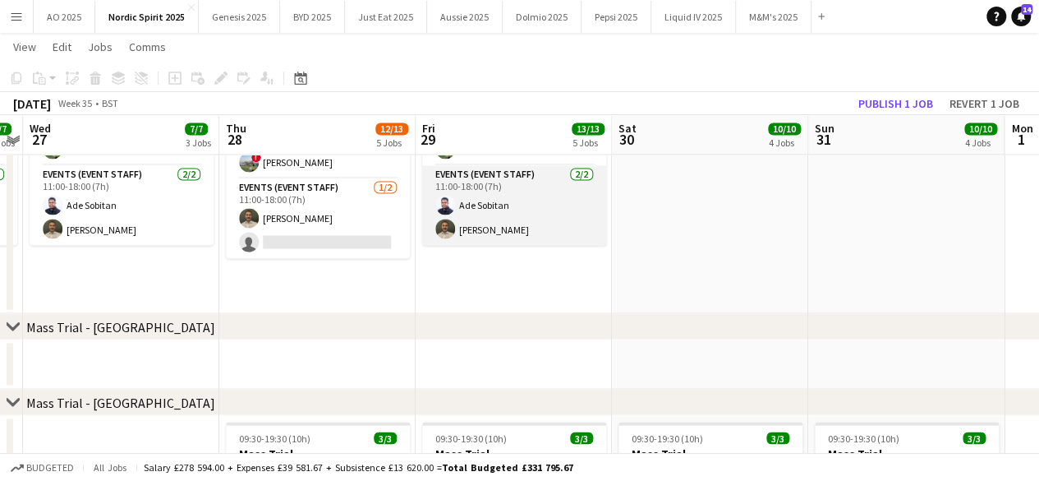
click at [445, 206] on app-user-avatar at bounding box center [446, 205] width 20 height 20
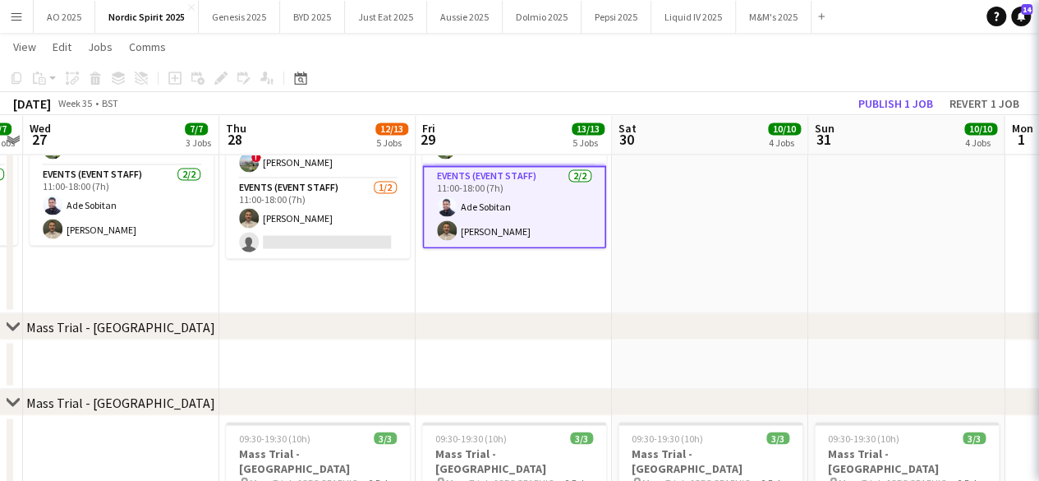
scroll to position [0, 568]
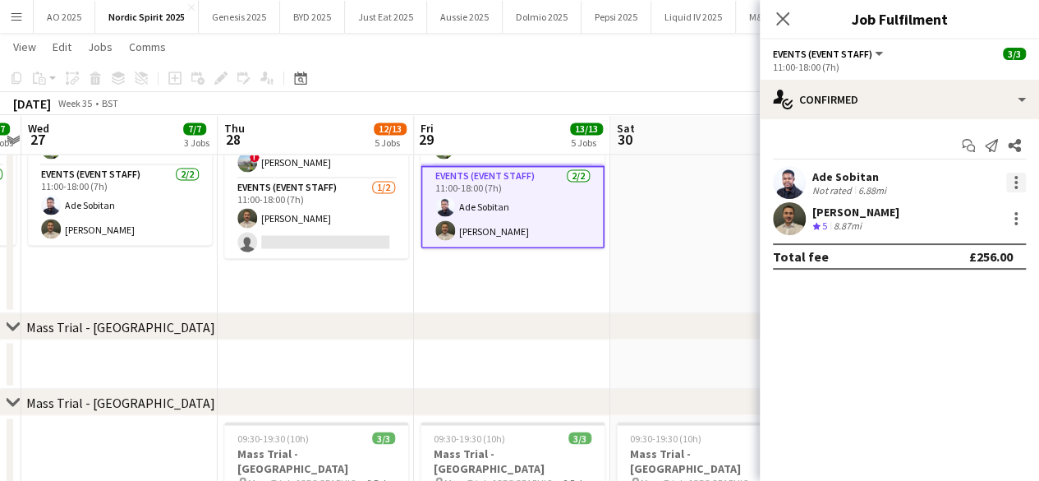
click at [1007, 183] on div at bounding box center [1017, 183] width 20 height 20
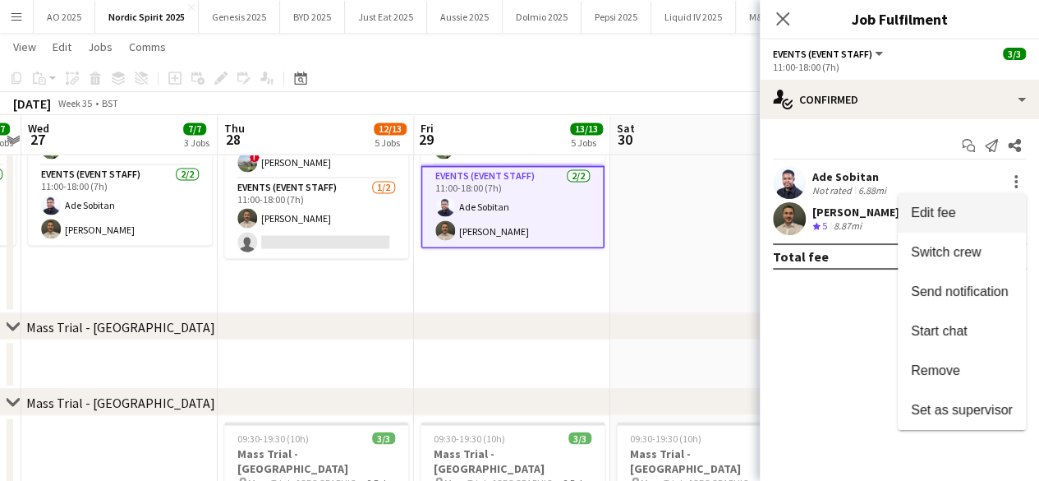
click at [955, 214] on span "Edit fee" at bounding box center [933, 212] width 44 height 14
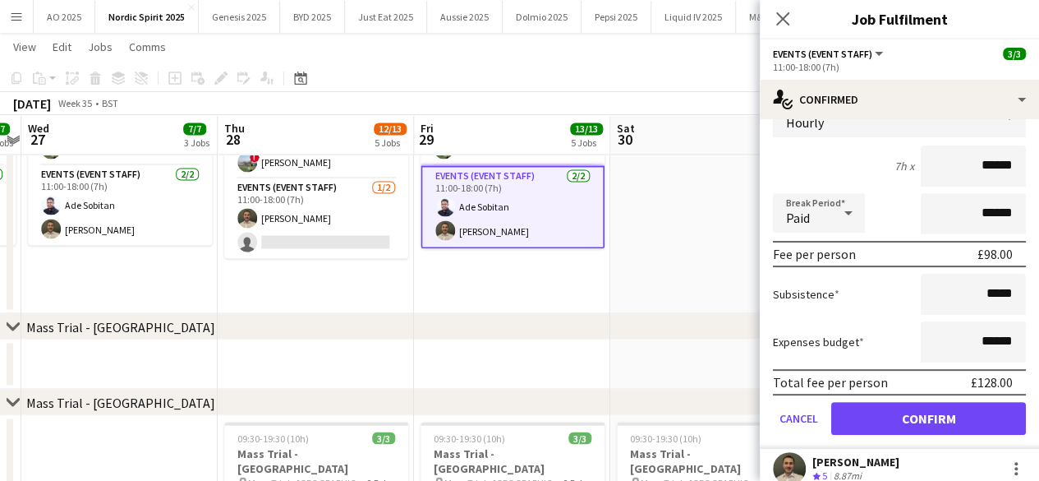
scroll to position [125, 0]
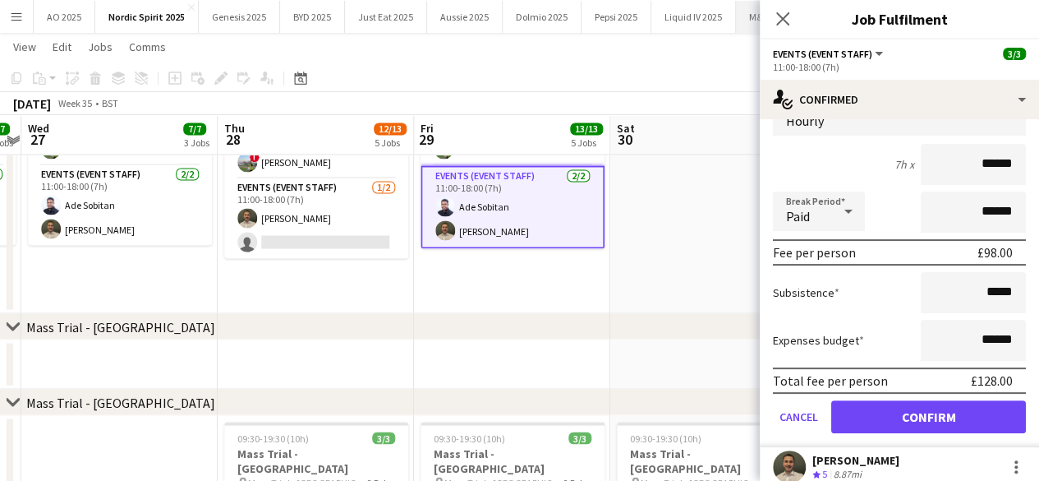
click at [783, 18] on icon at bounding box center [783, 18] width 13 height 13
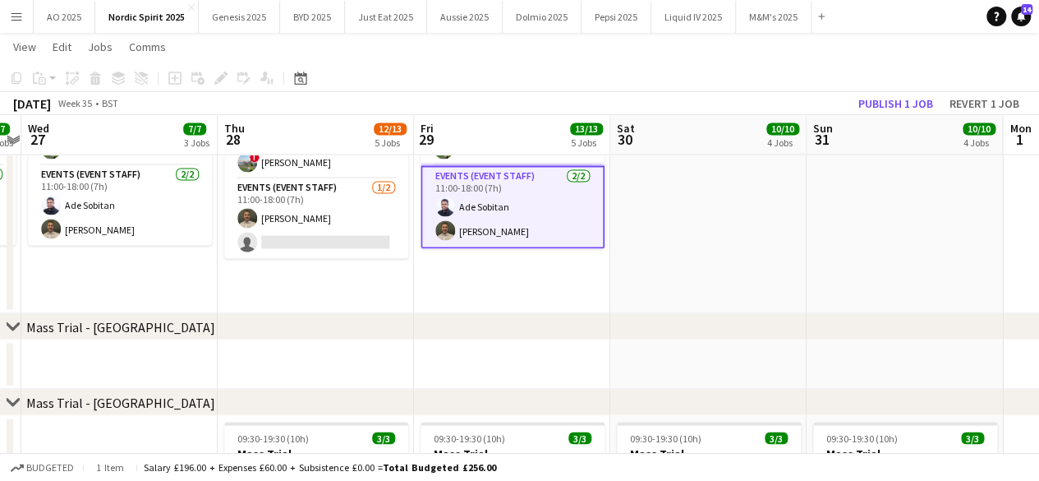
click at [16, 24] on button "Menu" at bounding box center [16, 16] width 33 height 33
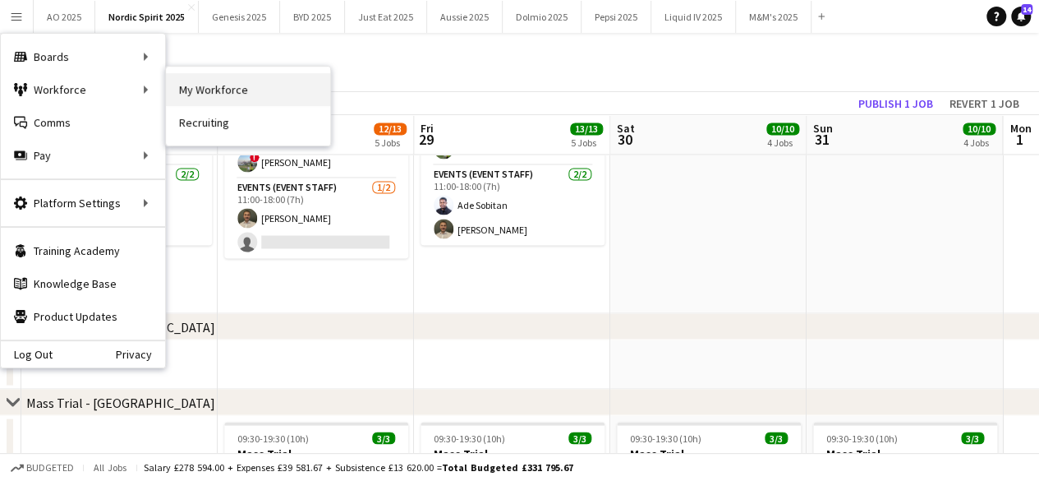
click at [177, 87] on link "My Workforce" at bounding box center [248, 89] width 164 height 33
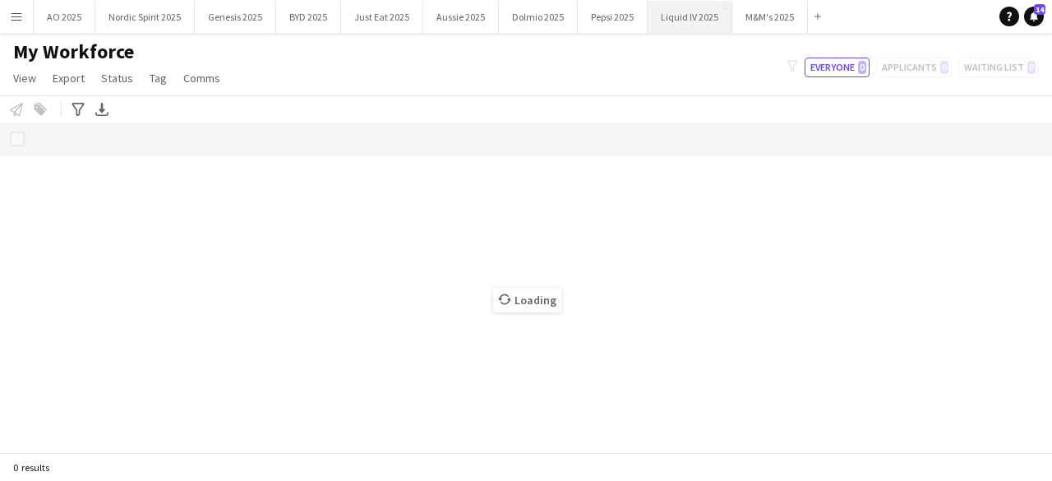
click at [671, 25] on button "Liquid IV 2025 Close" at bounding box center [689, 17] width 85 height 32
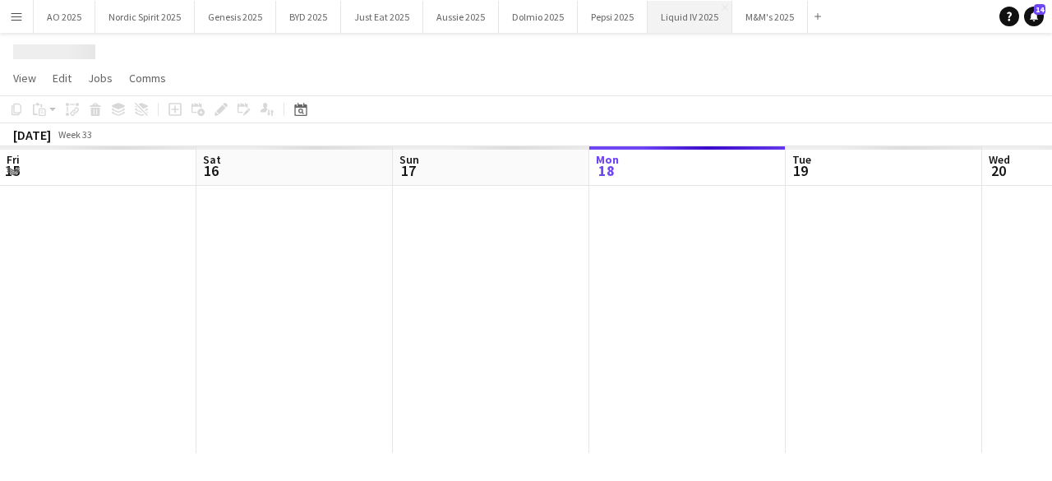
scroll to position [0, 393]
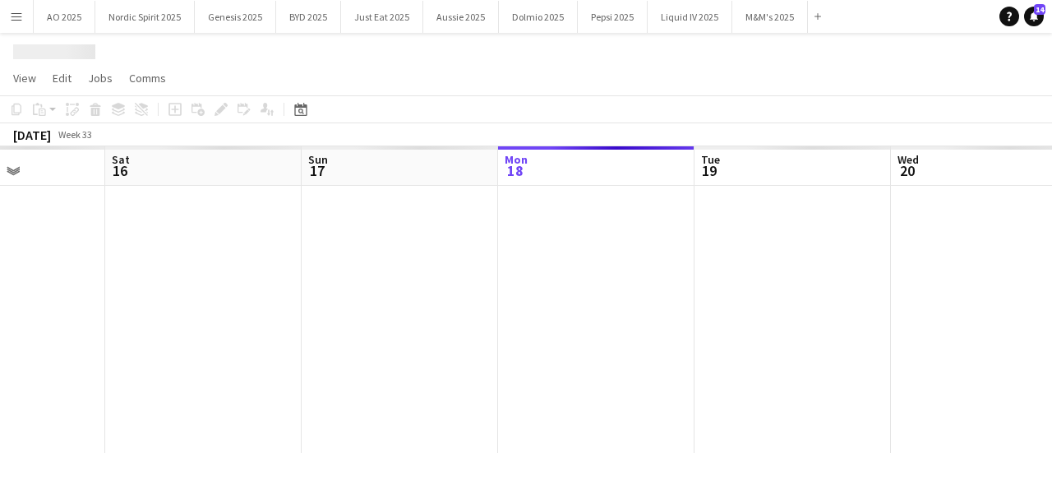
drag, startPoint x: 508, startPoint y: 259, endPoint x: 783, endPoint y: 256, distance: 275.3
click at [782, 256] on app-calendar-viewport "Wed 13 Thu 14 Fri 15 Sat 16 Sun 17 Mon 18 Tue 19 Wed 20 Thu 21 Fri 22 Sat 23" at bounding box center [526, 299] width 1052 height 306
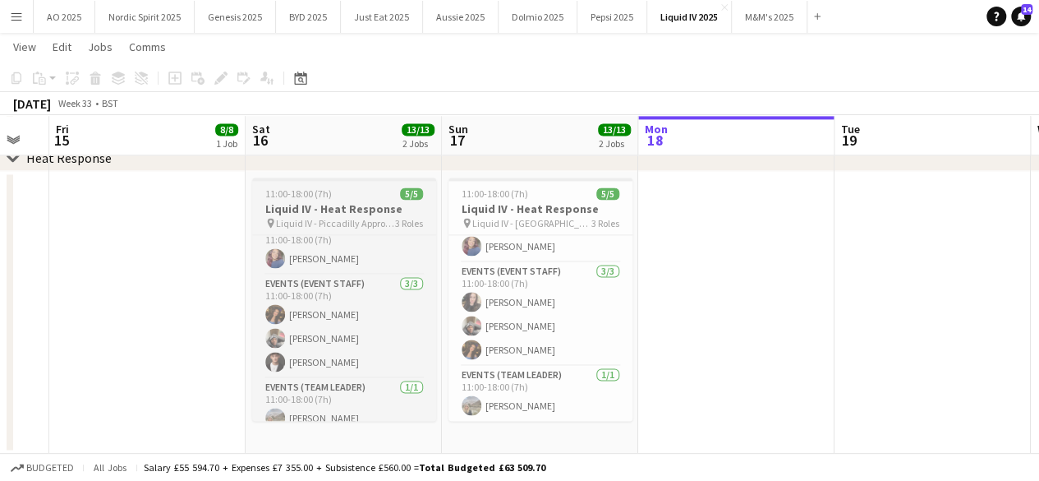
scroll to position [29, 0]
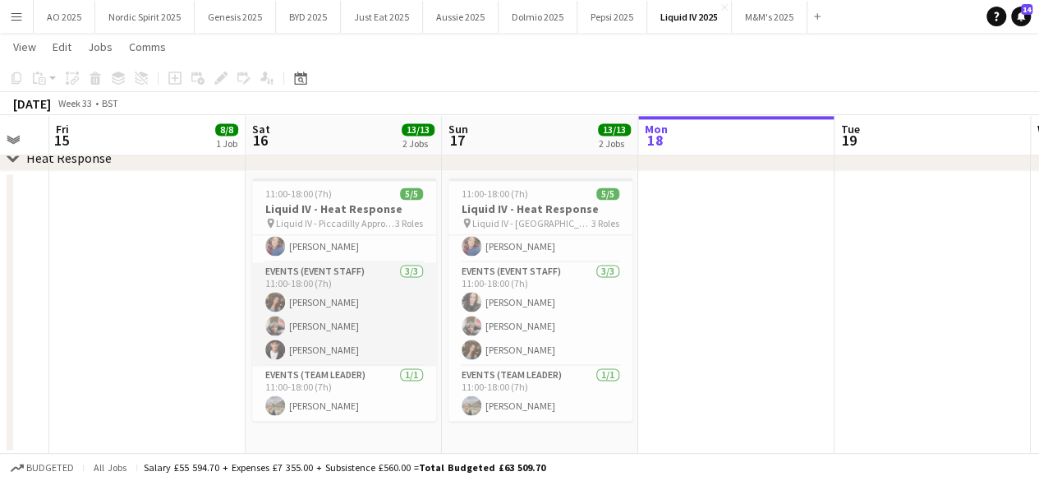
click at [279, 353] on app-user-avatar at bounding box center [275, 349] width 20 height 20
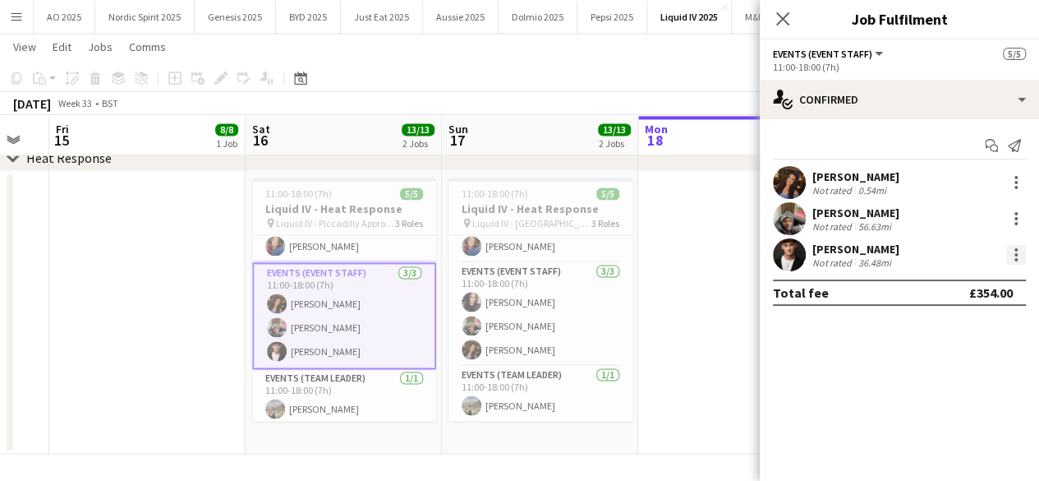
click at [1008, 256] on div at bounding box center [1017, 255] width 20 height 20
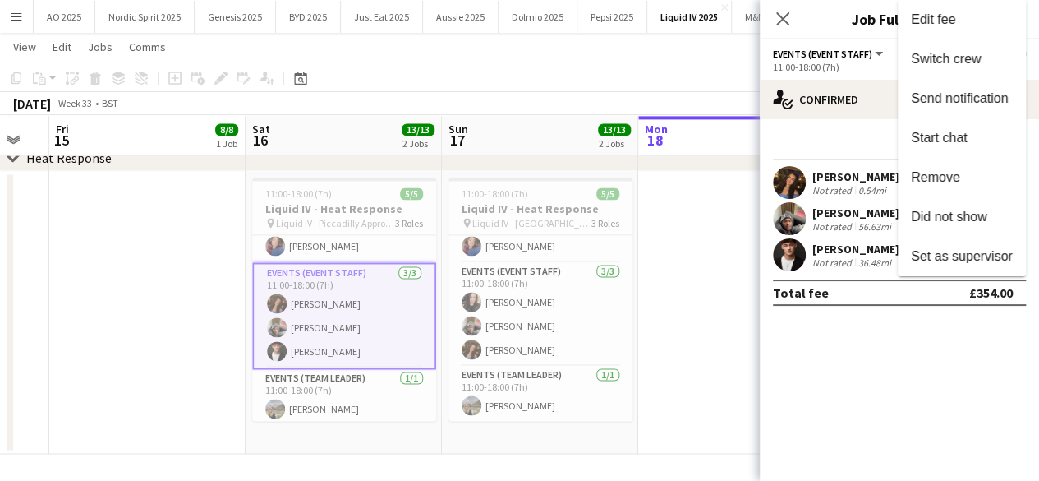
click at [794, 259] on div at bounding box center [519, 240] width 1039 height 481
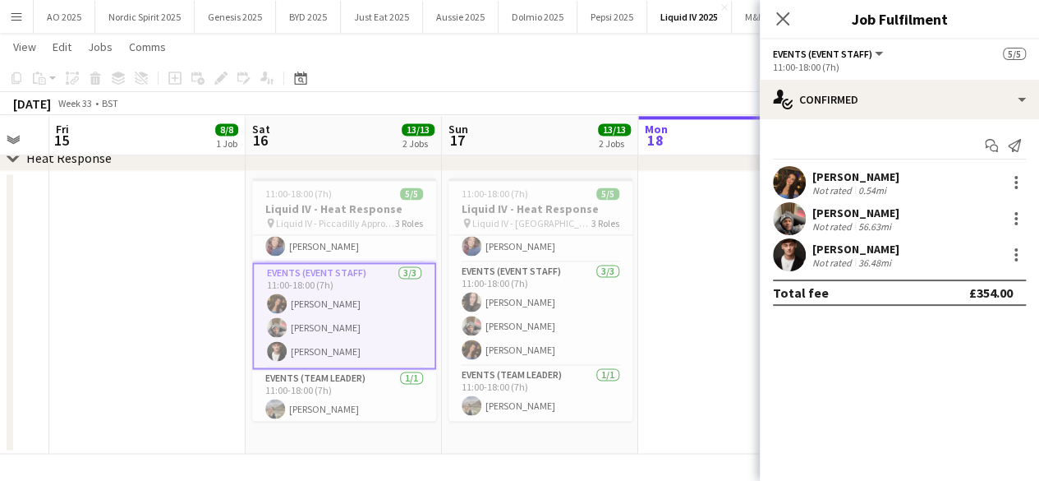
click at [794, 259] on app-user-avatar at bounding box center [789, 254] width 33 height 33
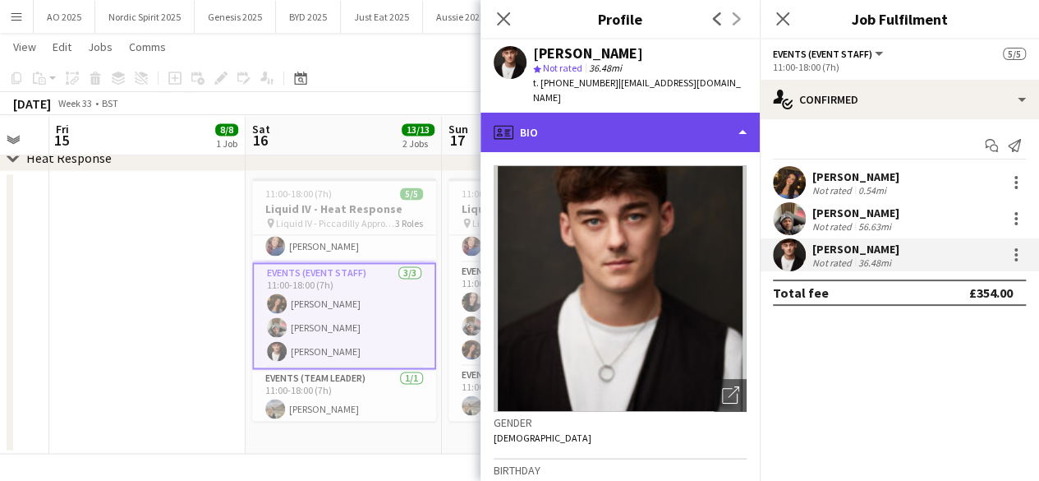
click at [749, 139] on div "profile Bio" at bounding box center [620, 132] width 279 height 39
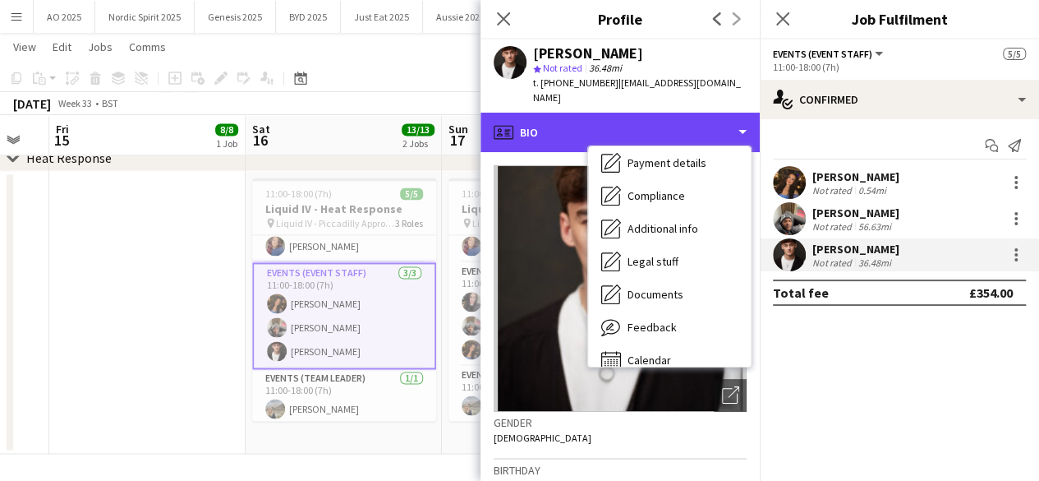
scroll to position [220, 0]
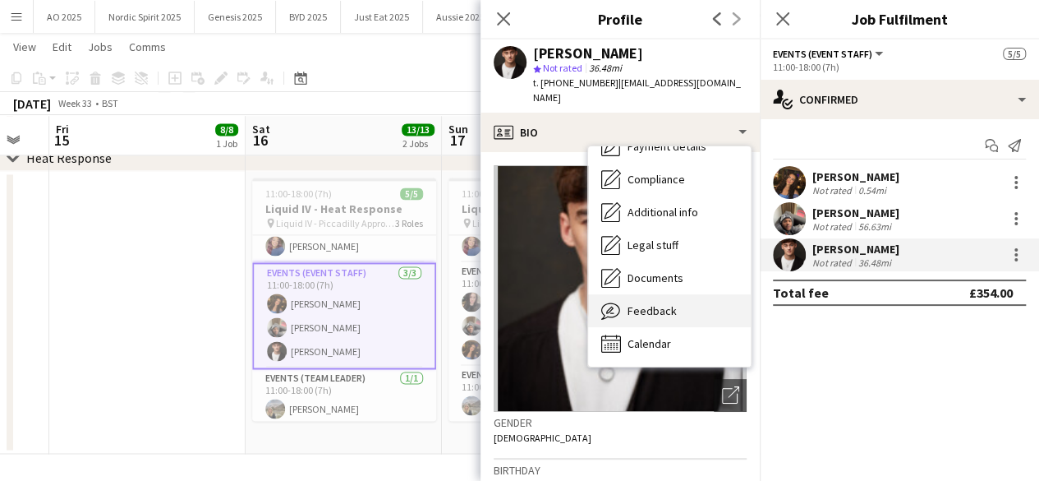
click at [700, 302] on div "Feedback Feedback" at bounding box center [669, 310] width 163 height 33
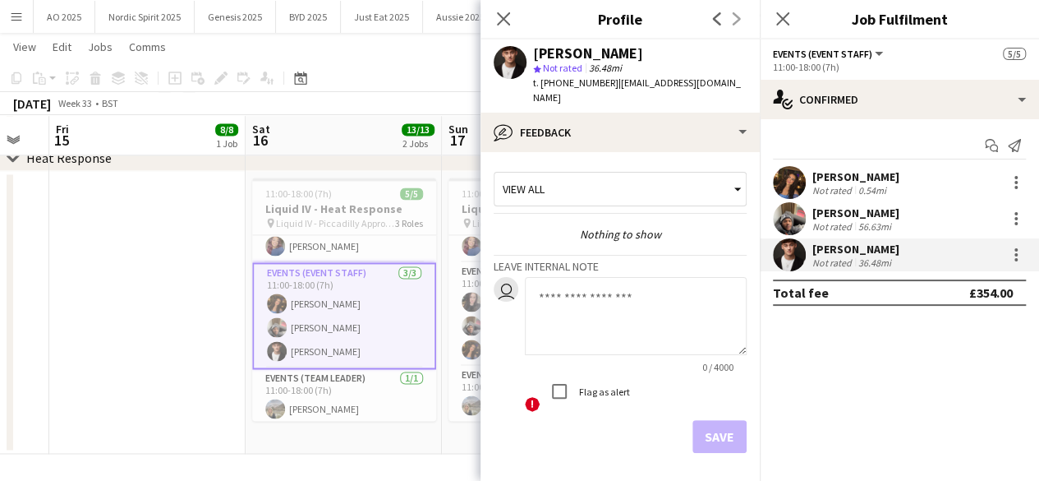
click at [634, 290] on textarea at bounding box center [636, 316] width 222 height 78
paste textarea "**********"
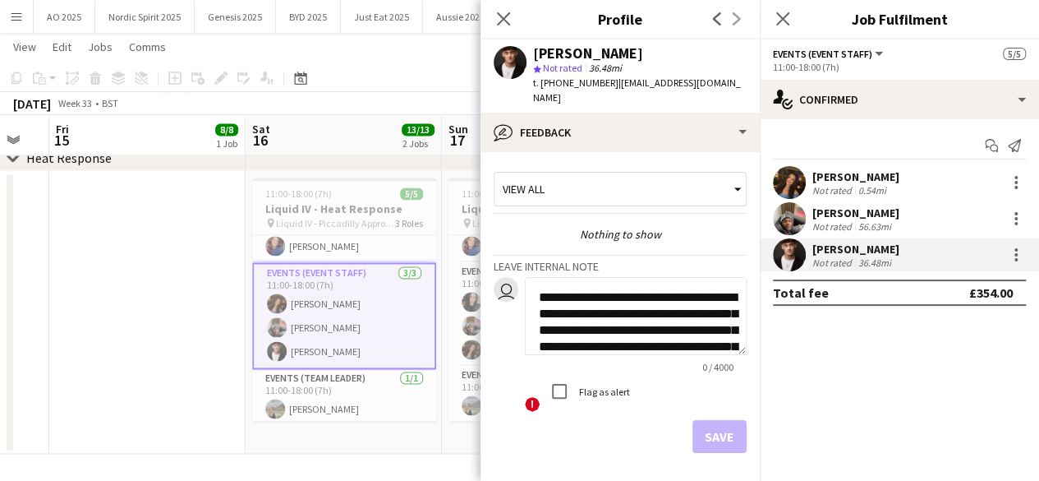
scroll to position [131, 0]
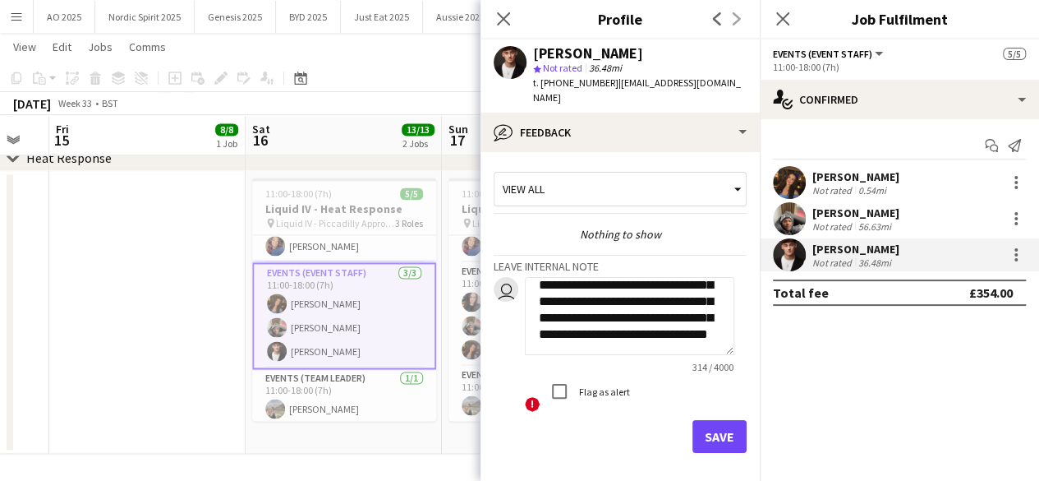
type textarea "**********"
click at [707, 436] on button "Save" at bounding box center [720, 436] width 54 height 33
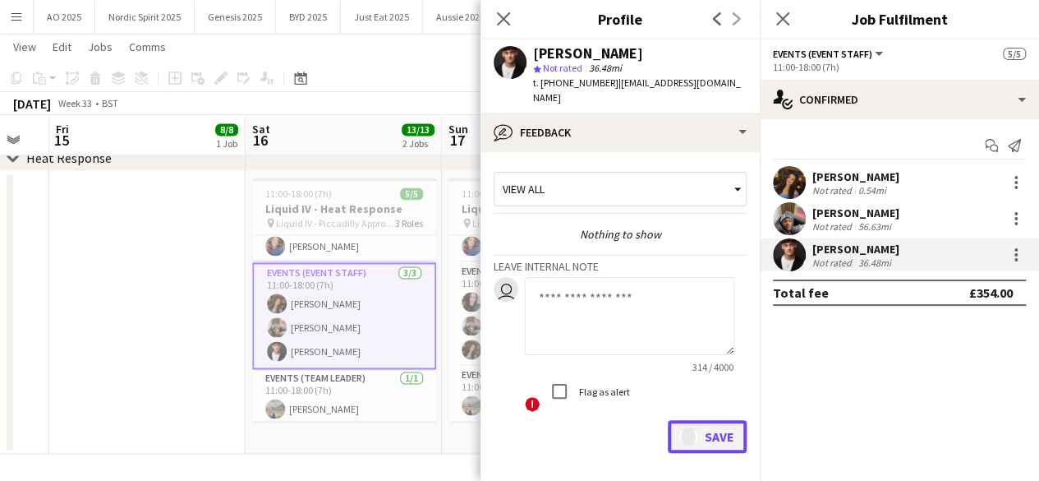
scroll to position [0, 0]
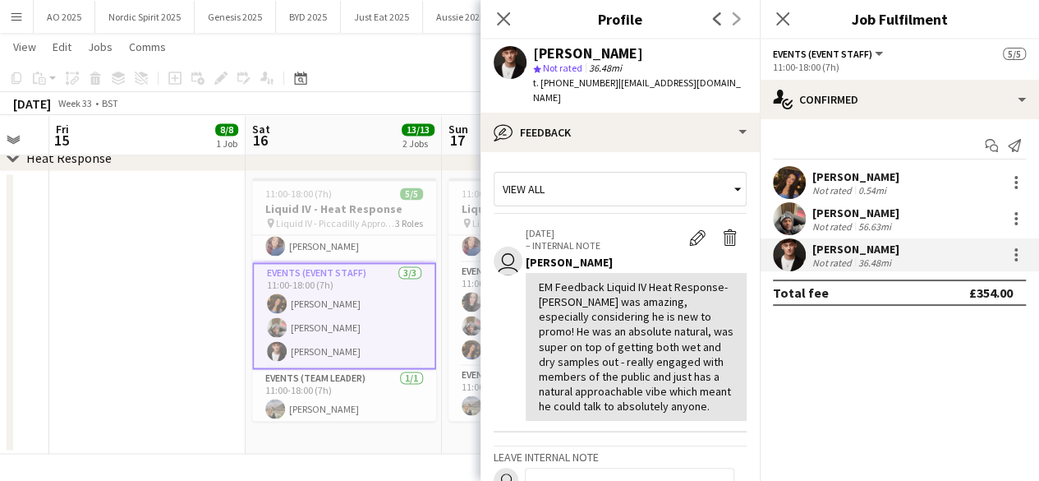
click at [792, 182] on app-user-avatar at bounding box center [789, 182] width 33 height 33
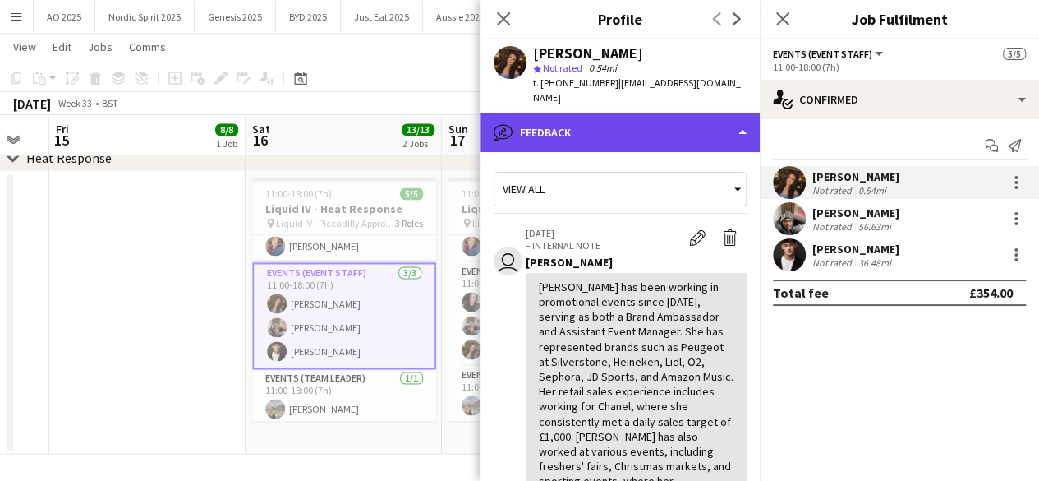
click at [738, 113] on div "bubble-pencil Feedback" at bounding box center [620, 132] width 279 height 39
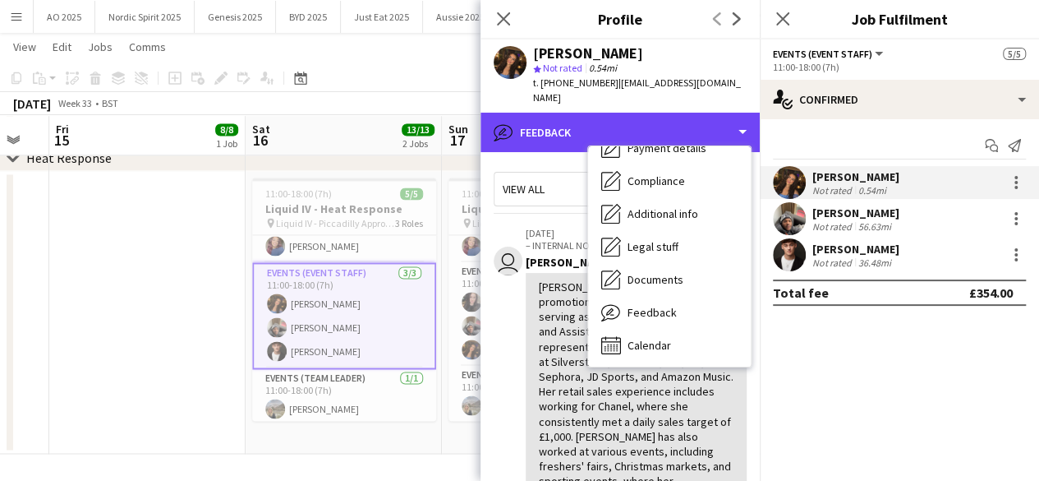
scroll to position [220, 0]
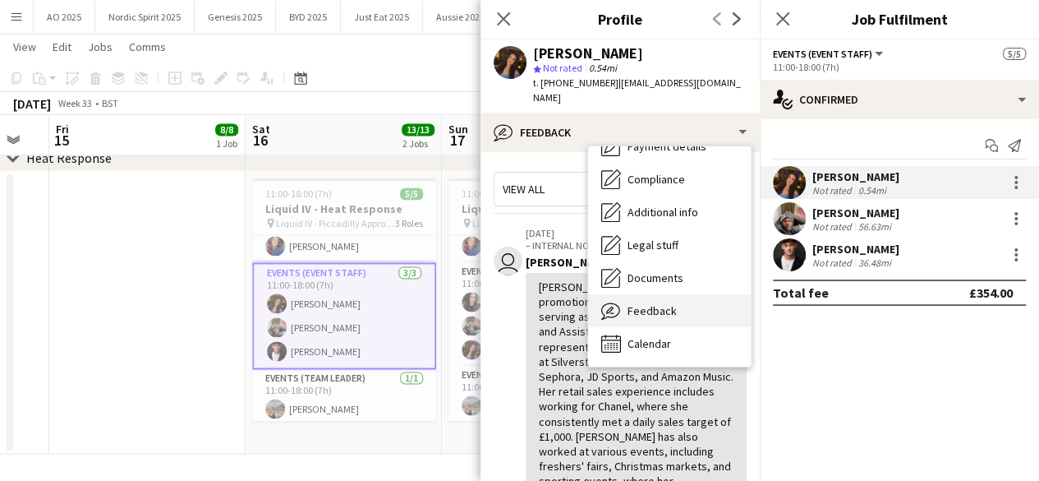
click at [675, 299] on div "Feedback Feedback" at bounding box center [669, 310] width 163 height 33
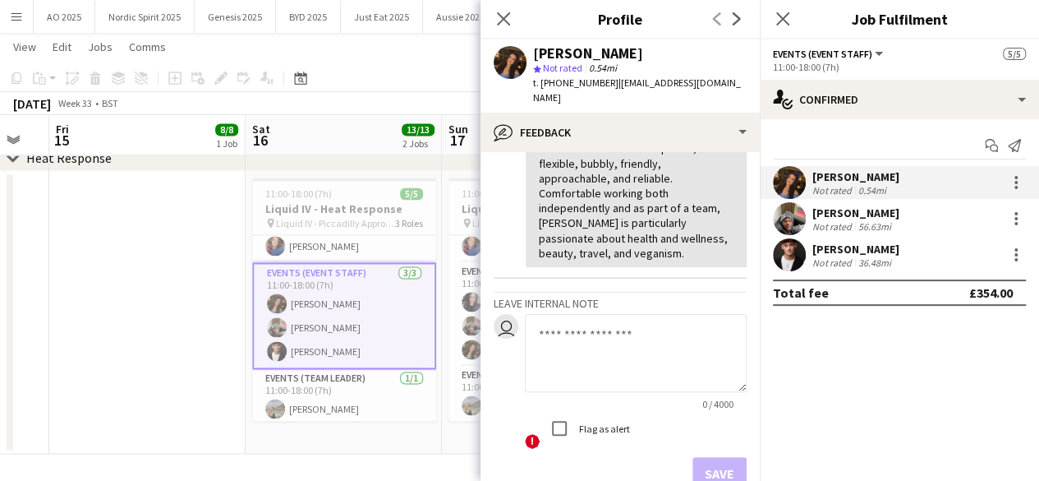
scroll to position [478, 0]
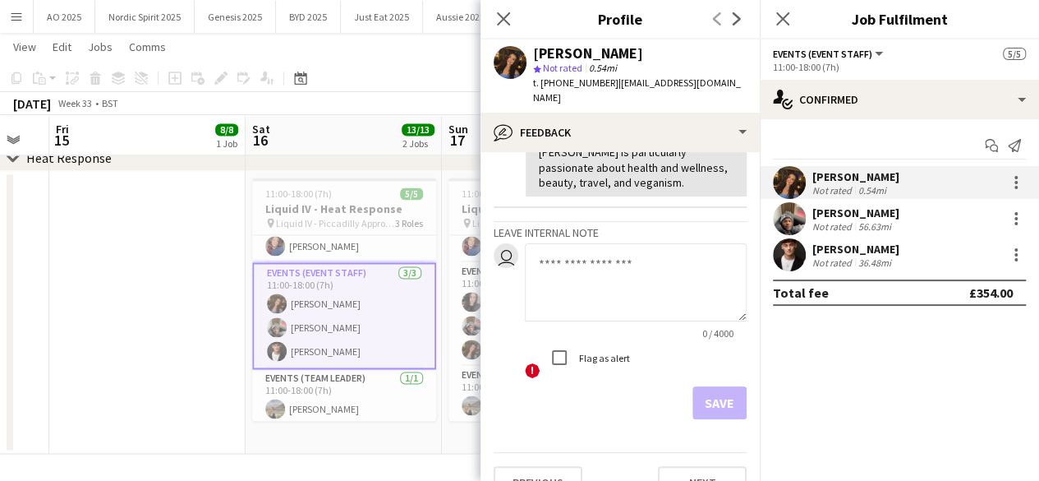
click at [630, 243] on textarea at bounding box center [636, 282] width 222 height 78
paste textarea "**********"
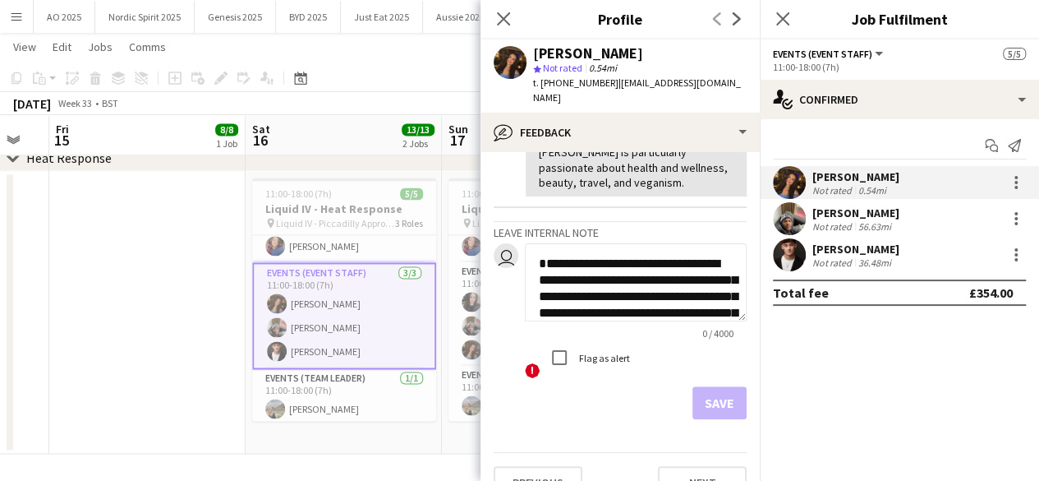
scroll to position [164, 0]
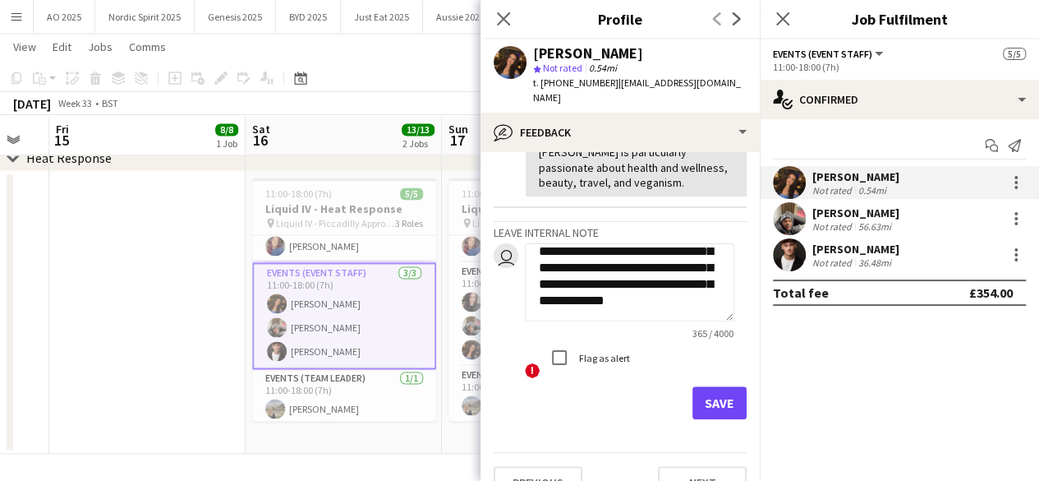
type textarea "**********"
click at [720, 386] on button "Save" at bounding box center [720, 402] width 54 height 33
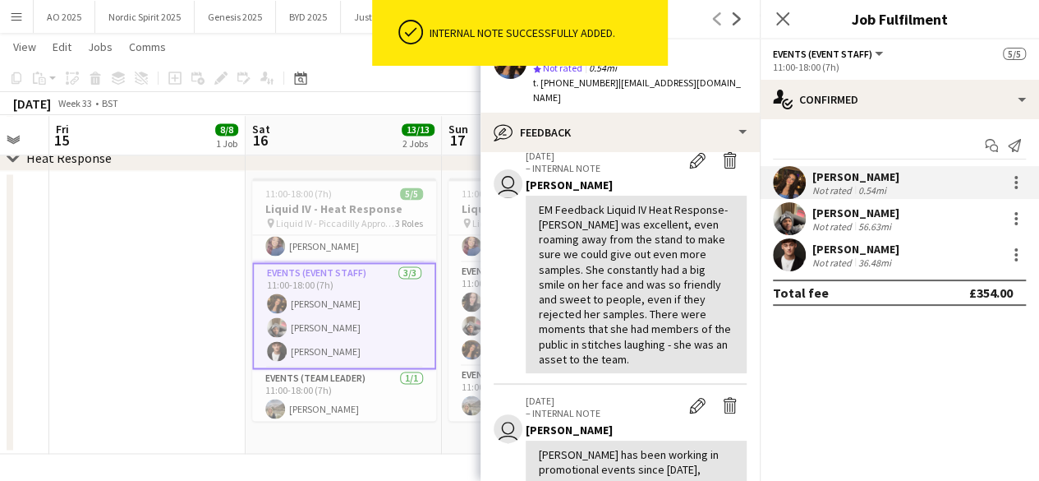
scroll to position [48, 0]
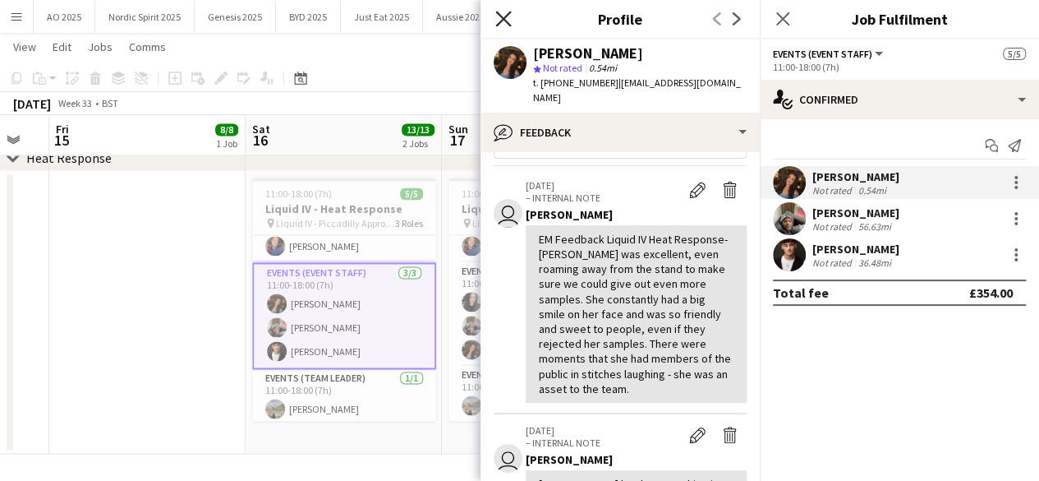
click at [505, 22] on icon at bounding box center [503, 19] width 16 height 16
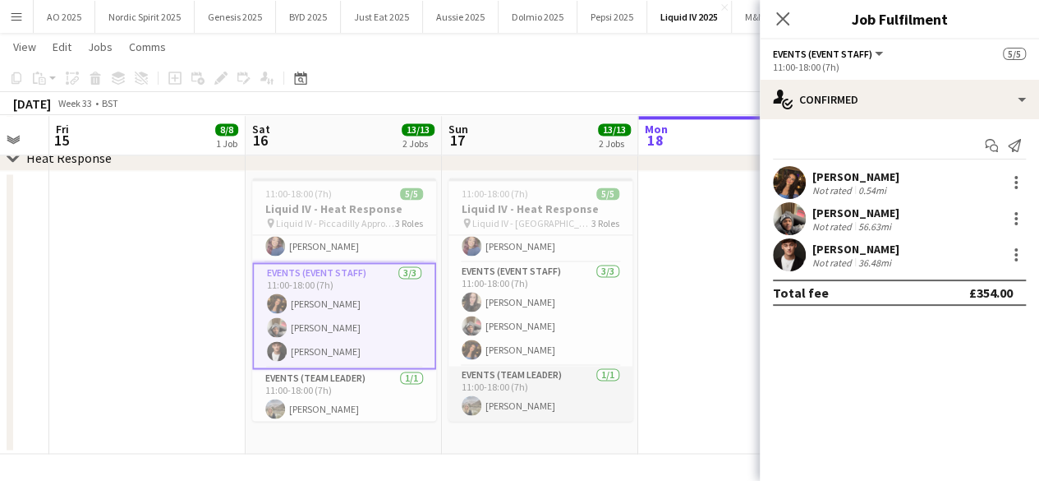
click at [472, 407] on app-user-avatar at bounding box center [472, 405] width 20 height 20
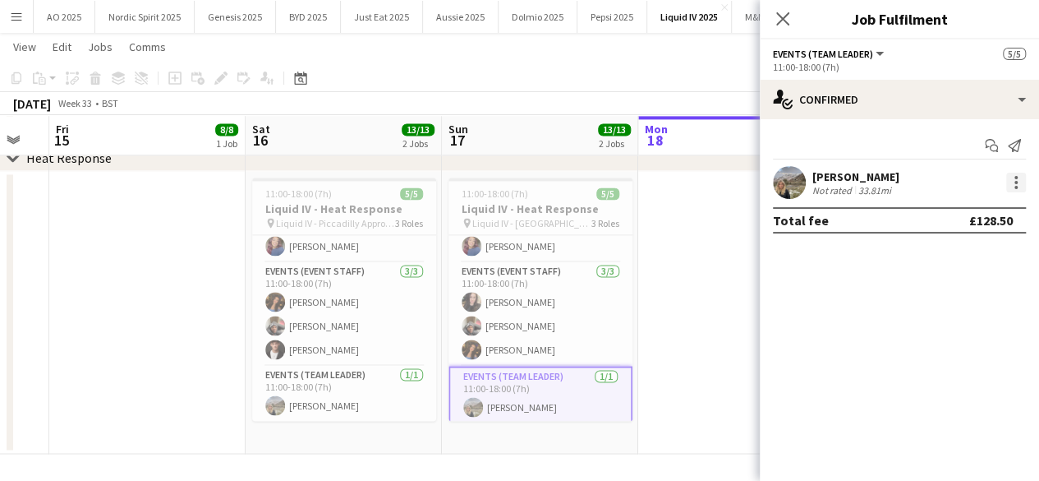
click at [1012, 185] on div at bounding box center [1017, 183] width 20 height 20
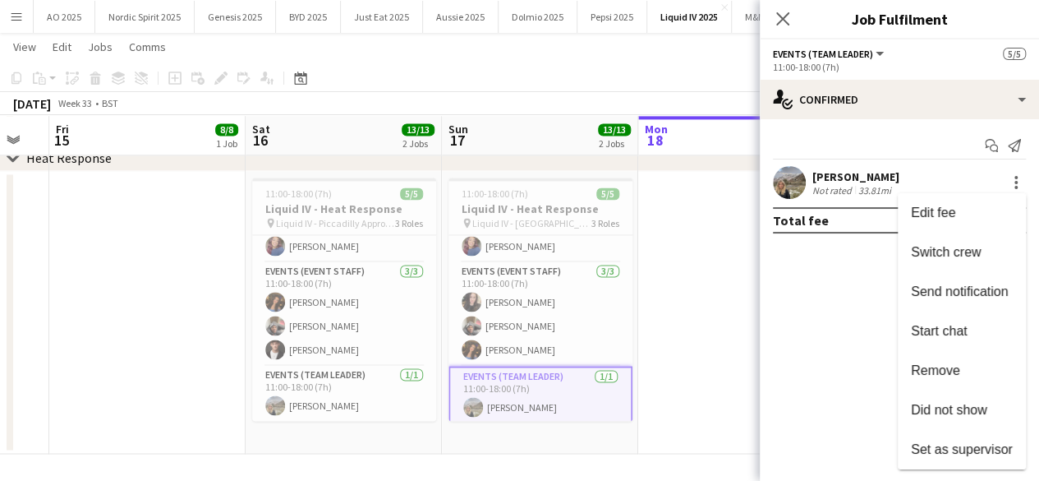
click at [790, 185] on div at bounding box center [519, 240] width 1039 height 481
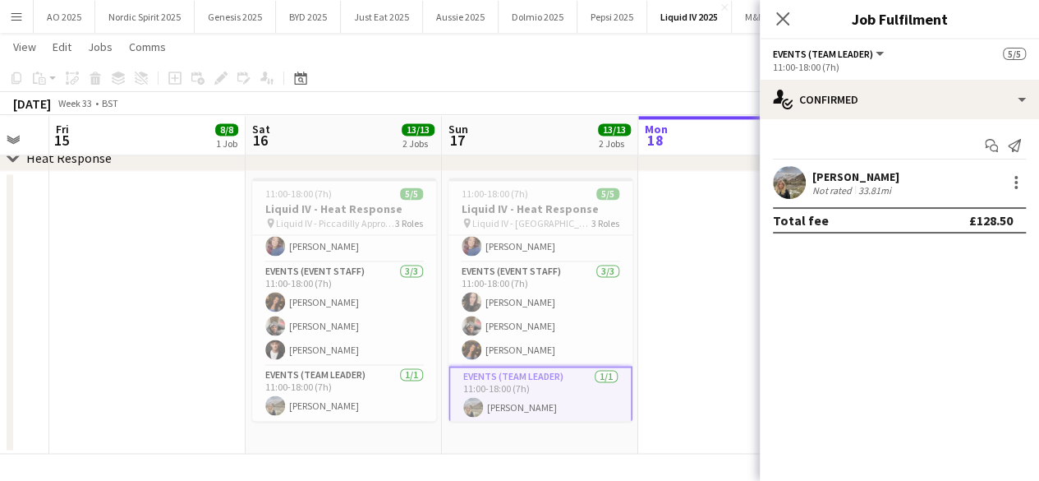
click at [790, 185] on app-user-avatar at bounding box center [789, 182] width 33 height 33
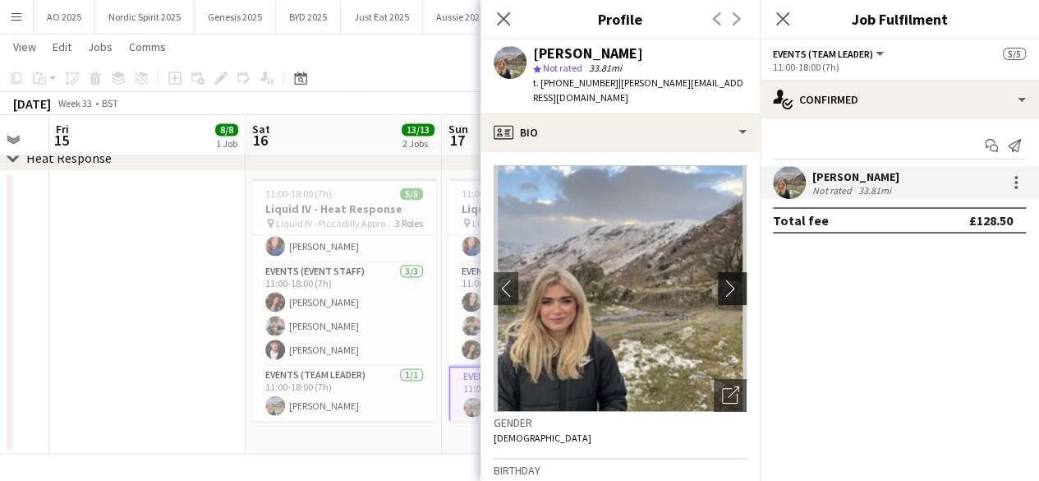
click at [718, 272] on button "chevron-right" at bounding box center [734, 288] width 33 height 33
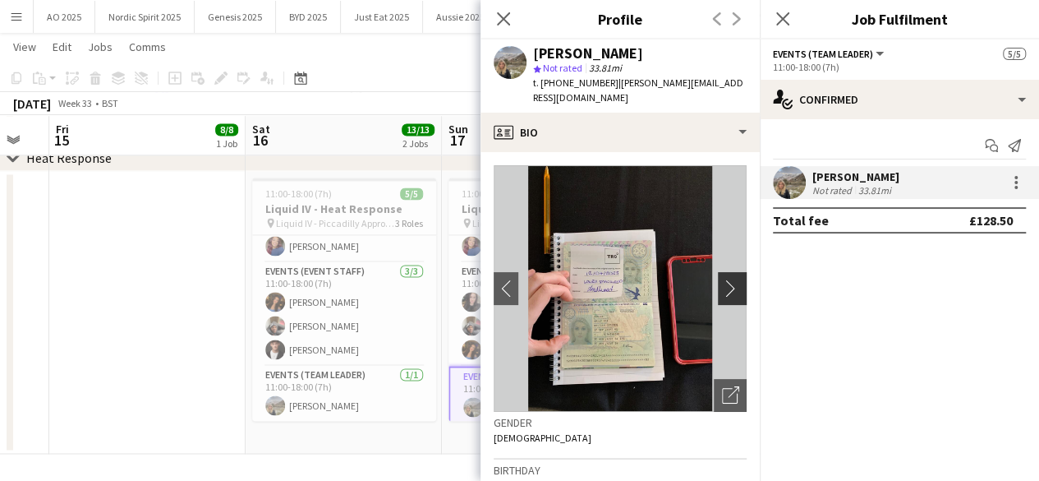
click at [718, 272] on button "chevron-right" at bounding box center [734, 288] width 33 height 33
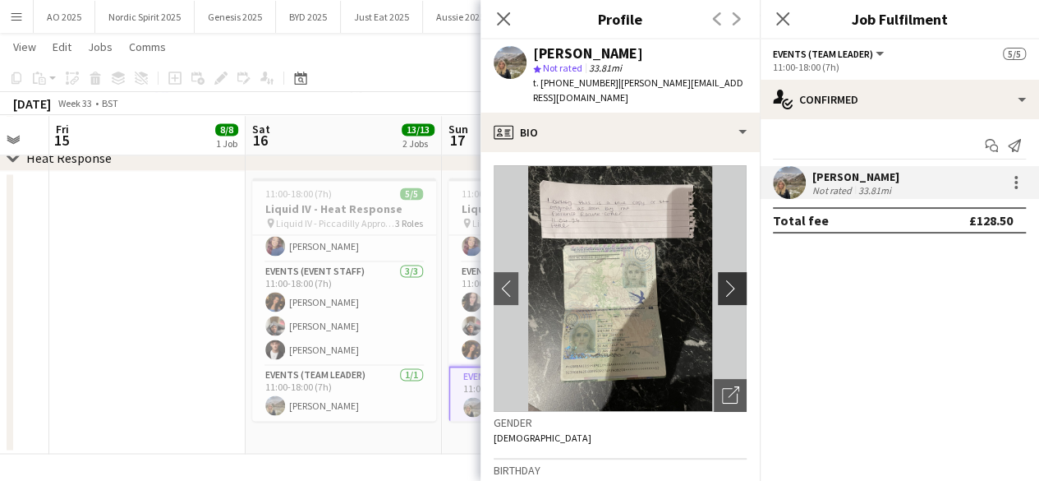
click at [722, 279] on app-icon "chevron-right" at bounding box center [734, 287] width 25 height 17
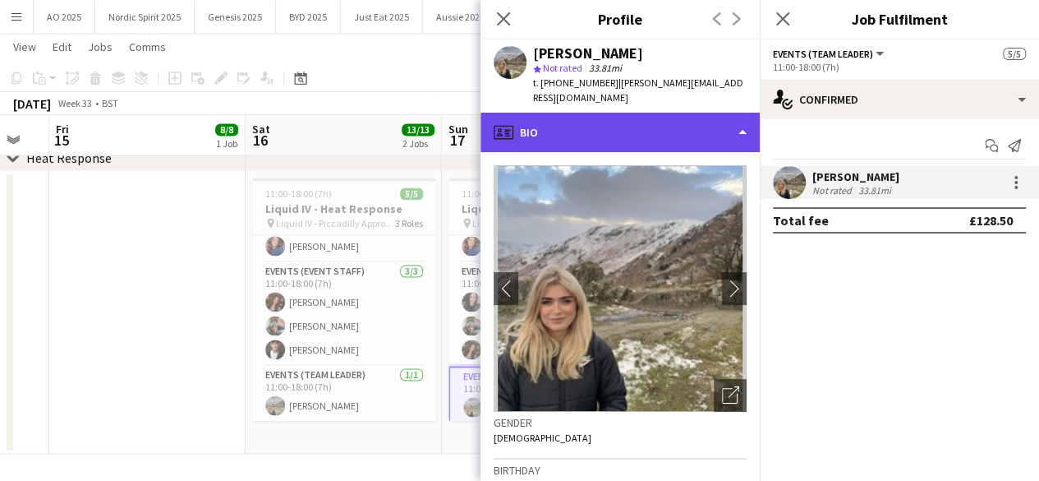
click at [730, 119] on div "profile Bio" at bounding box center [620, 132] width 279 height 39
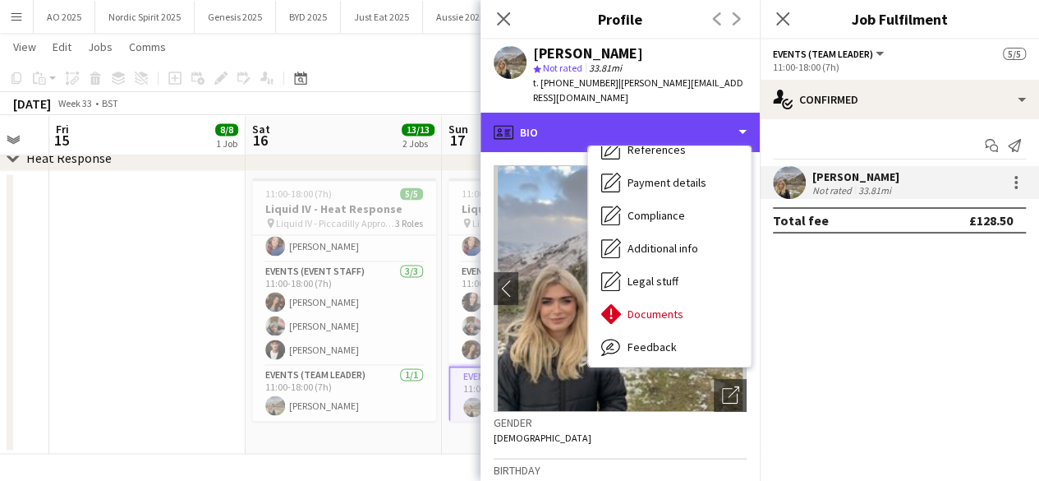
scroll to position [220, 0]
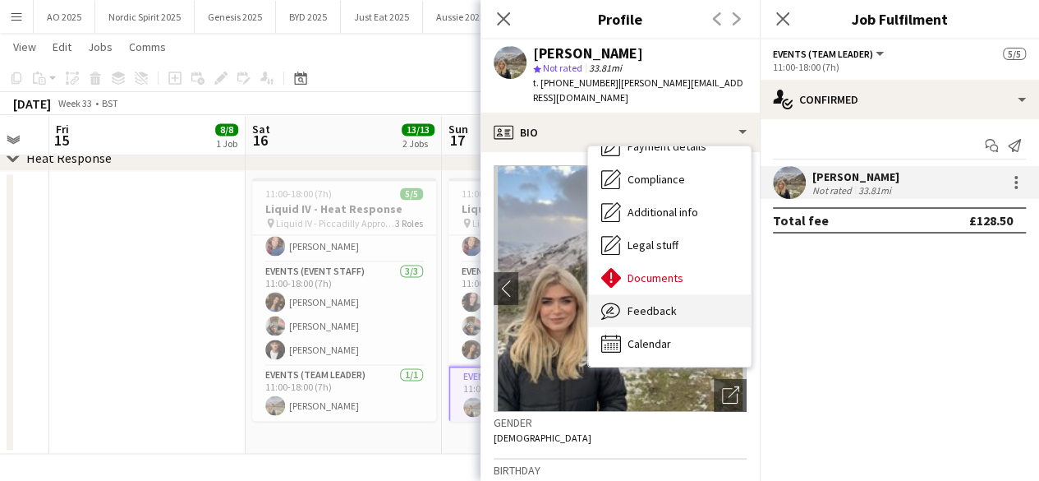
click at [677, 294] on div "Feedback Feedback" at bounding box center [669, 310] width 163 height 33
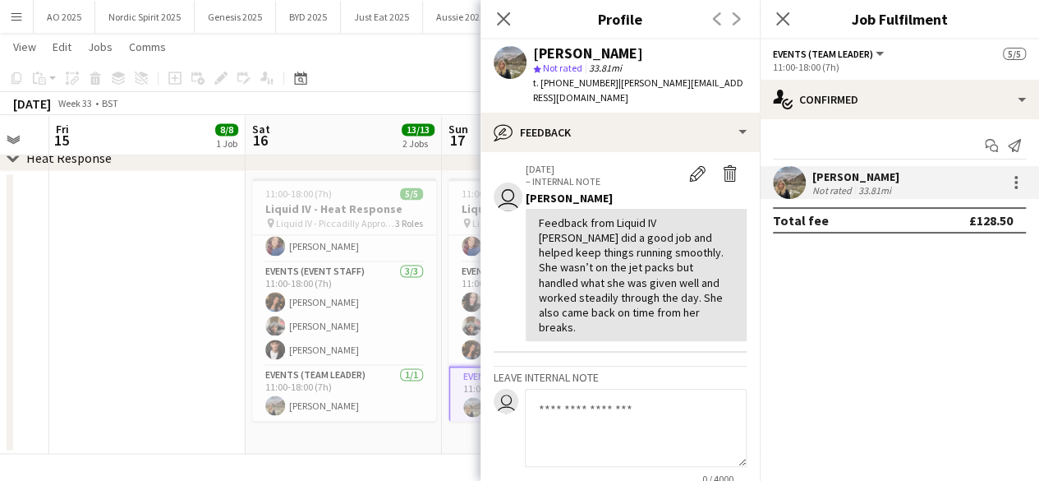
scroll to position [69, 0]
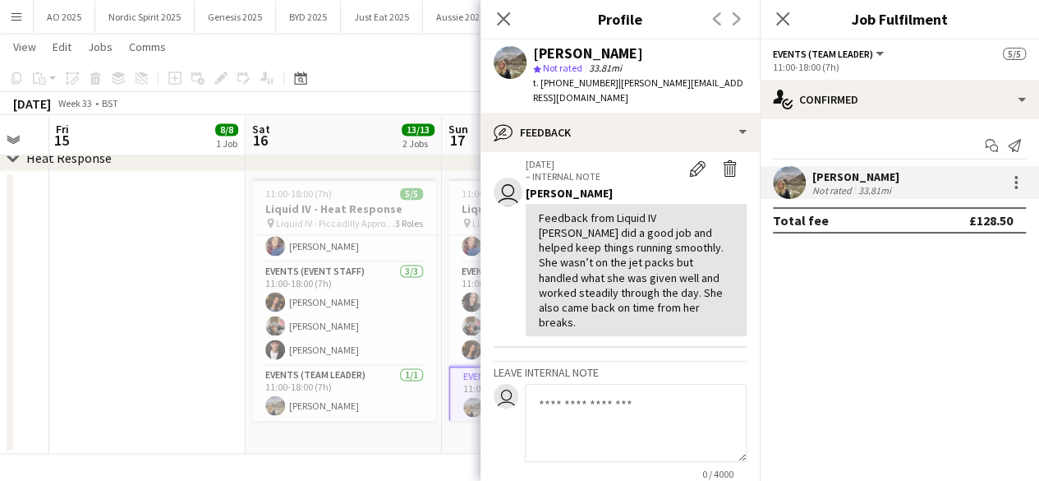
click at [678, 384] on textarea at bounding box center [636, 423] width 222 height 78
paste textarea "**********"
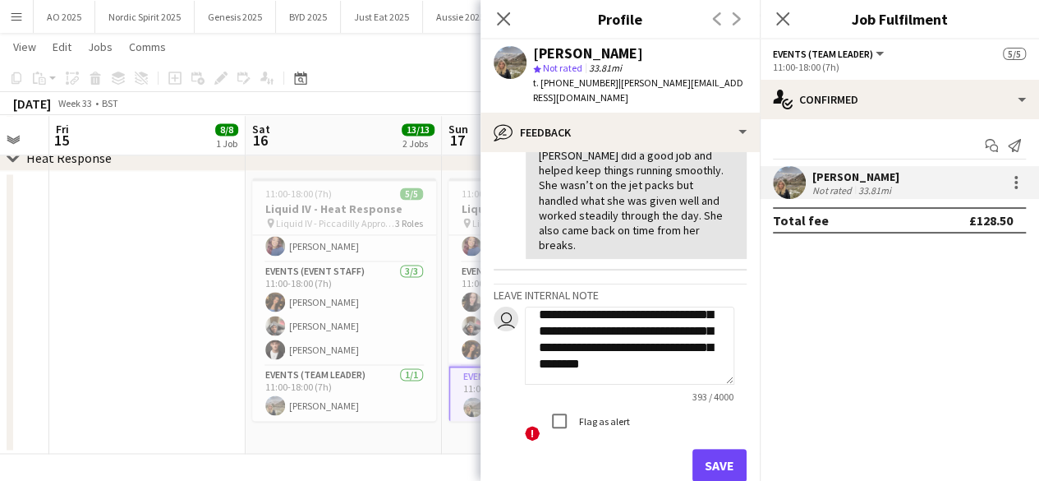
scroll to position [162, 0]
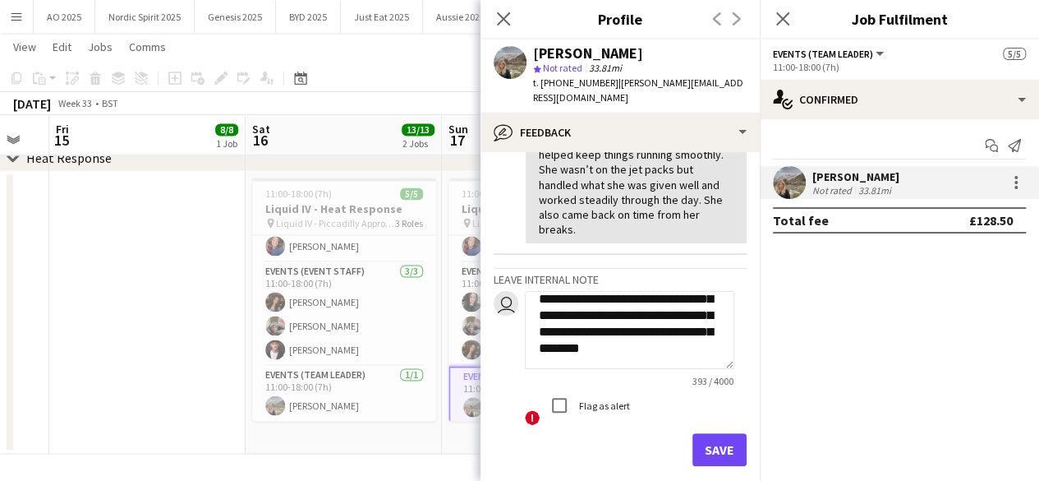
type textarea "**********"
click at [710, 433] on button "Save" at bounding box center [720, 449] width 54 height 33
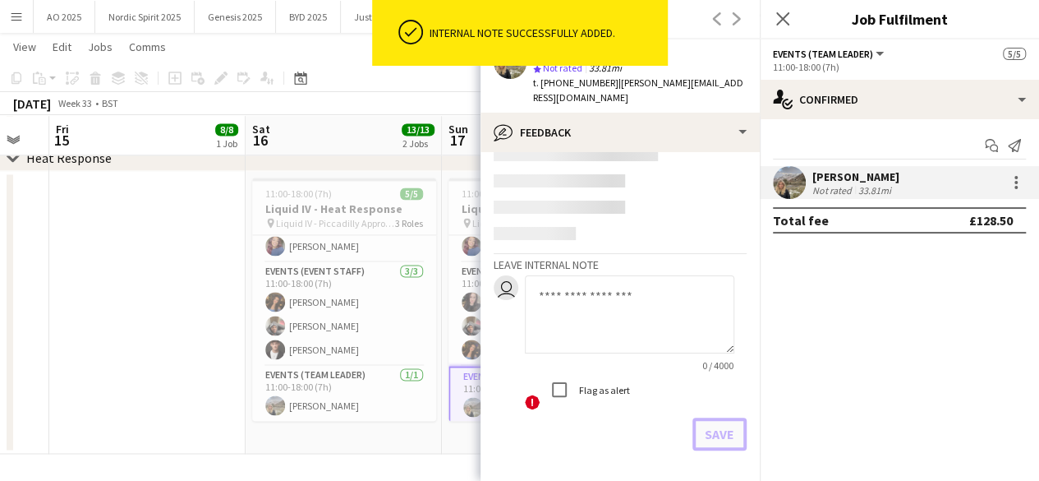
scroll to position [422, 0]
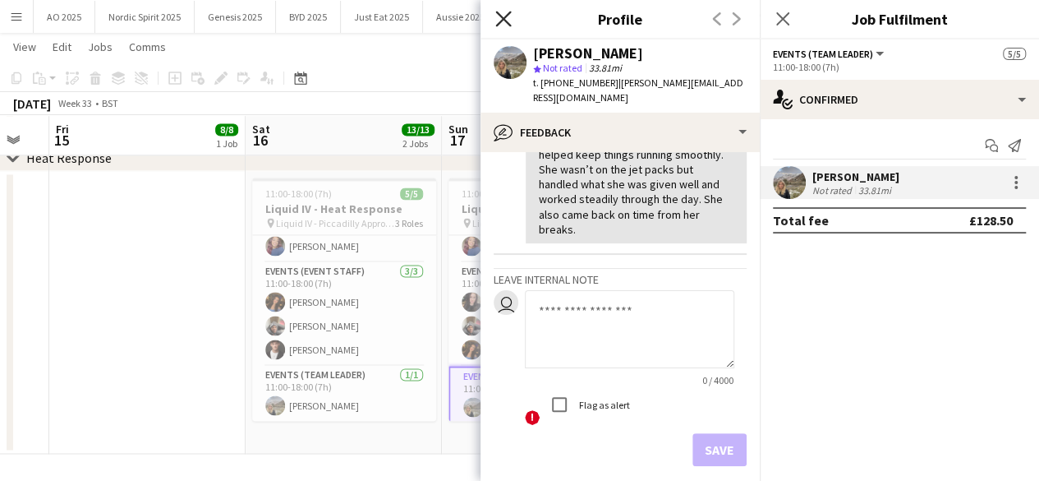
click at [502, 23] on icon "Close pop-in" at bounding box center [503, 19] width 16 height 16
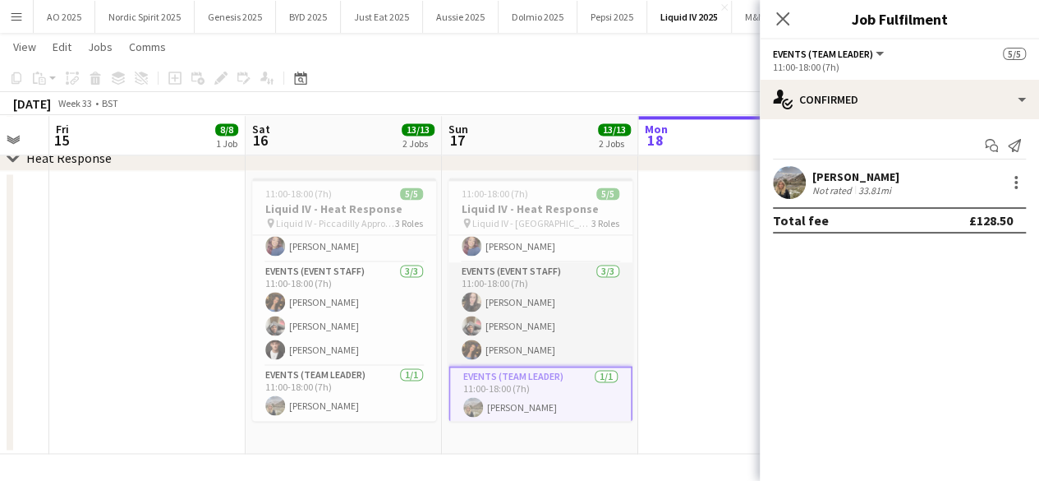
click at [472, 301] on app-user-avatar at bounding box center [472, 302] width 20 height 20
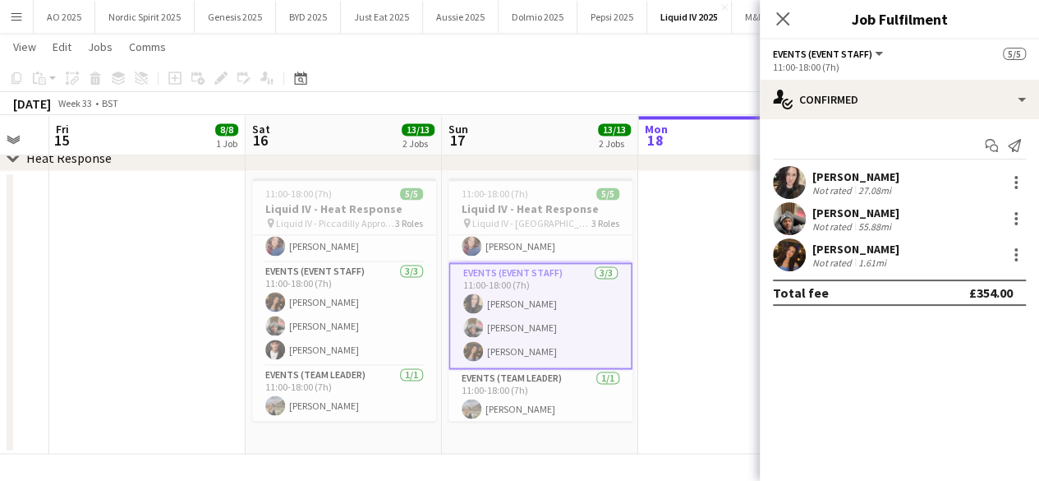
scroll to position [0, 343]
click at [1025, 182] on div at bounding box center [1017, 183] width 20 height 20
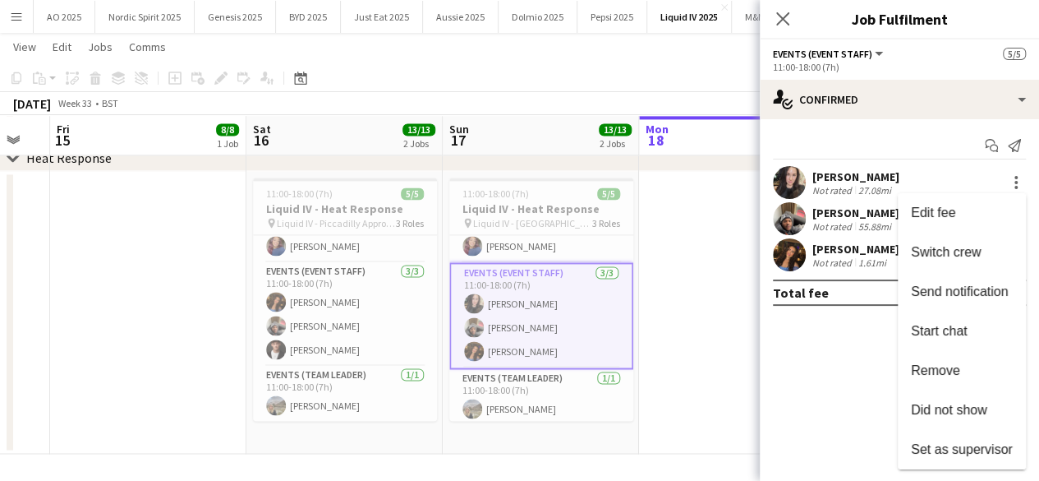
click at [787, 178] on div at bounding box center [519, 240] width 1039 height 481
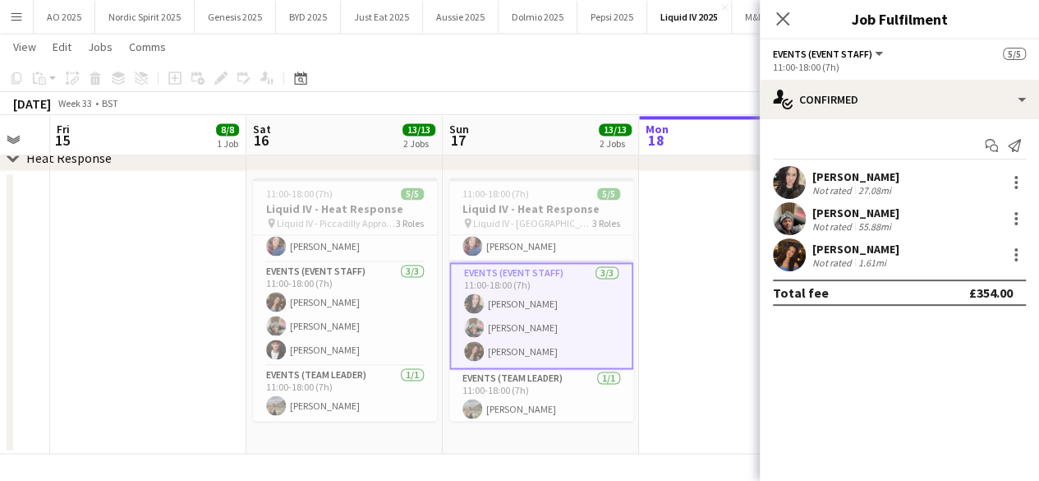
click at [787, 178] on app-user-avatar at bounding box center [789, 182] width 33 height 33
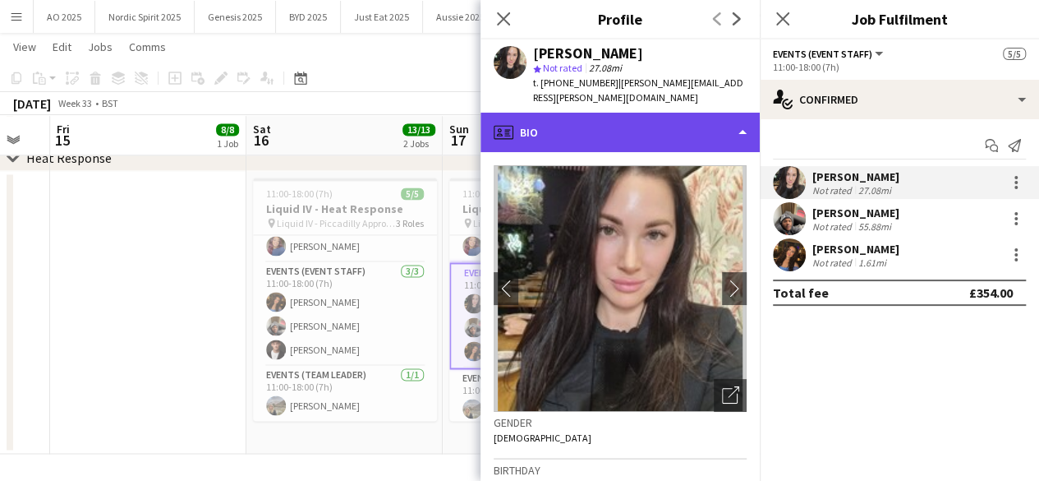
click at [735, 123] on div "profile Bio" at bounding box center [620, 132] width 279 height 39
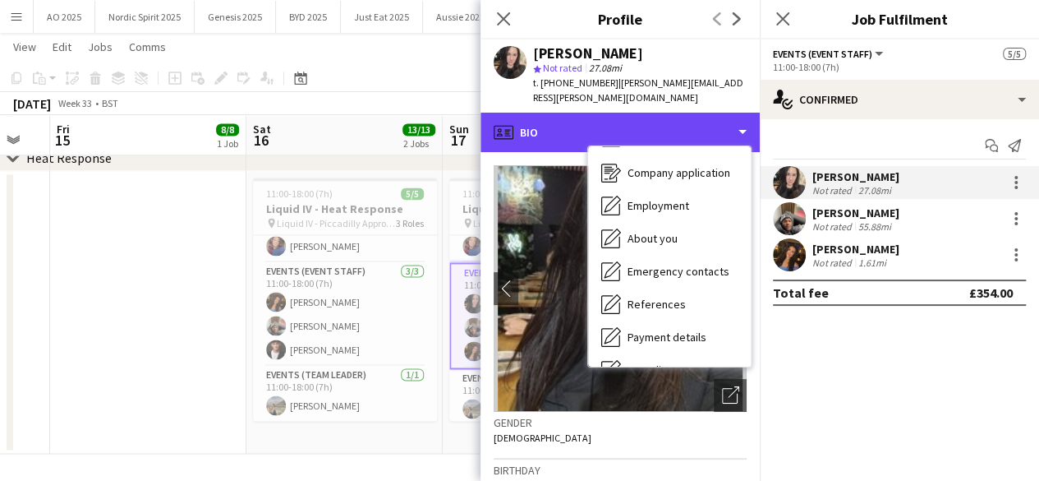
scroll to position [220, 0]
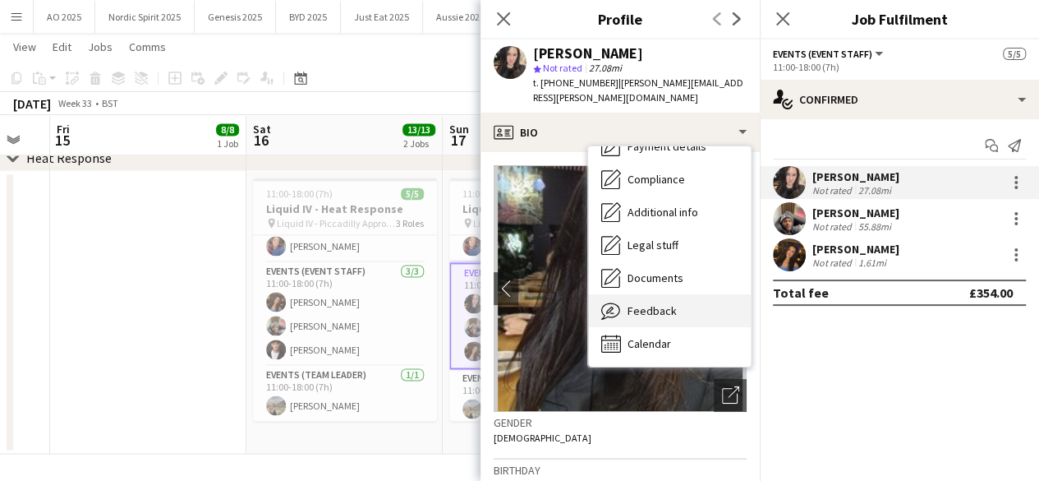
click at [682, 310] on div "Feedback Feedback" at bounding box center [669, 310] width 163 height 33
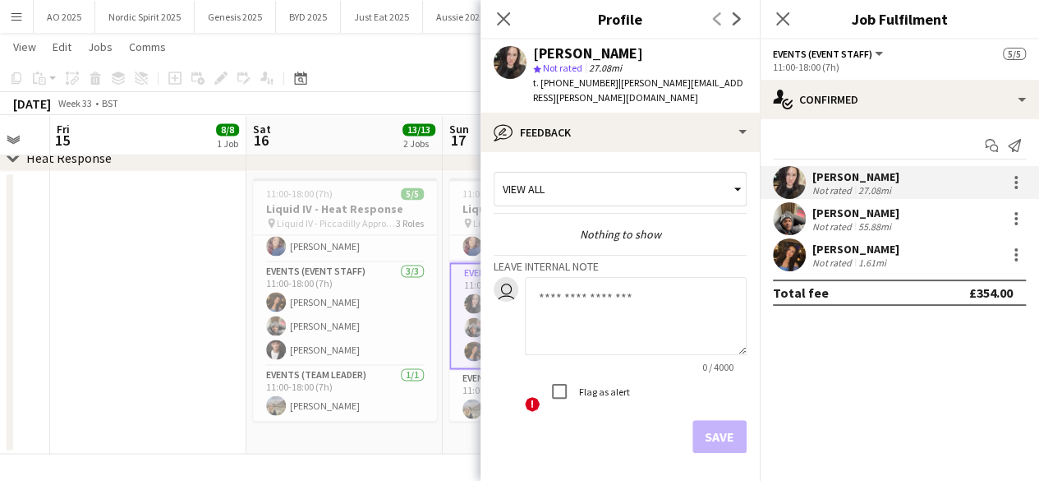
click at [674, 299] on textarea at bounding box center [636, 316] width 222 height 78
paste textarea "**********"
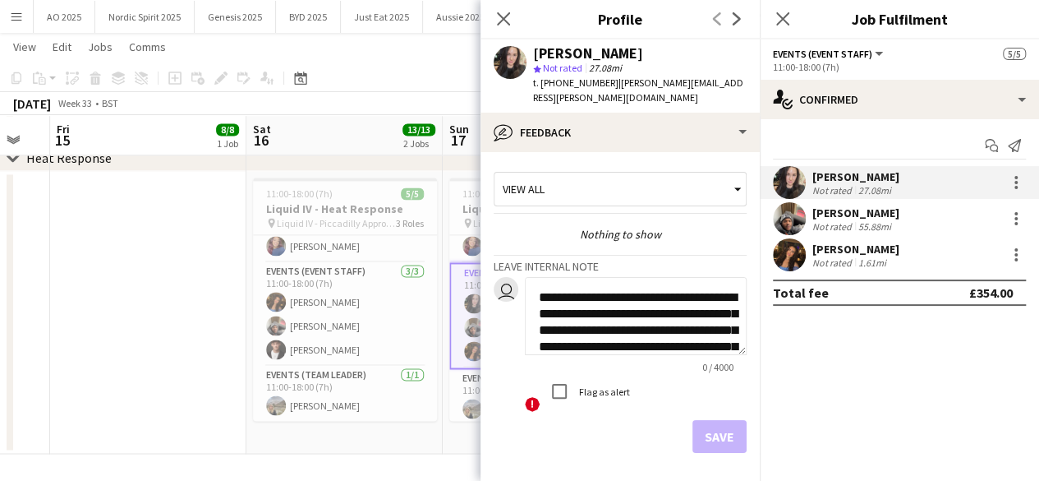
scroll to position [148, 0]
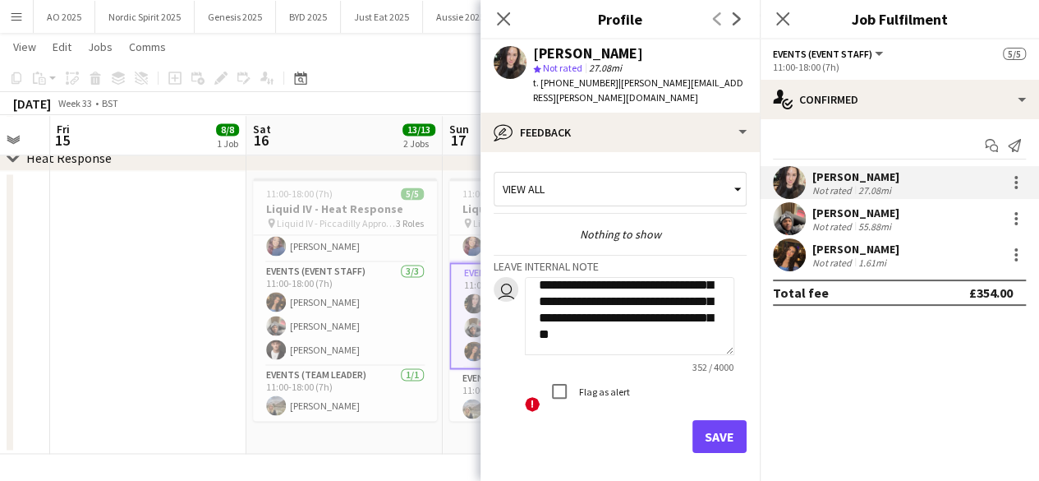
type textarea "**********"
click at [714, 425] on button "Save" at bounding box center [720, 436] width 54 height 33
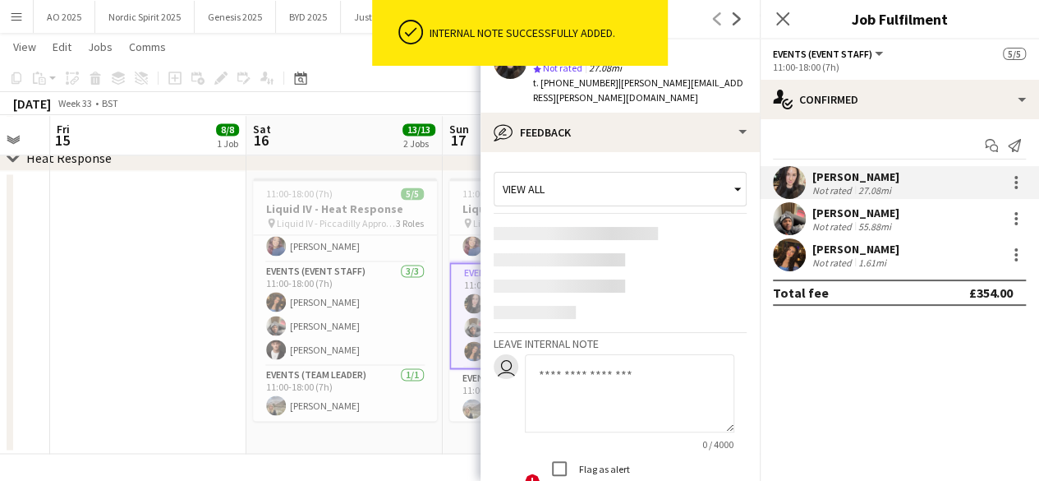
scroll to position [0, 0]
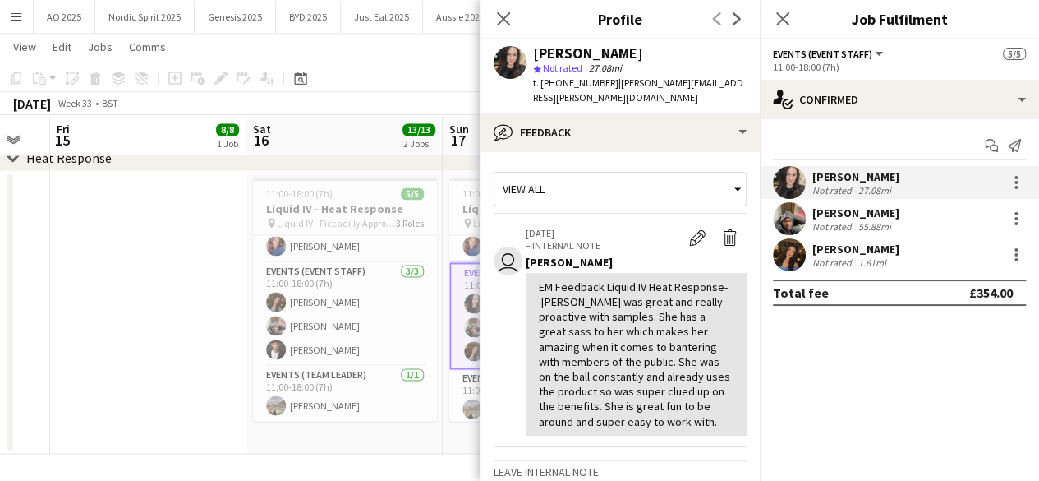
click at [789, 219] on app-user-avatar at bounding box center [789, 218] width 33 height 33
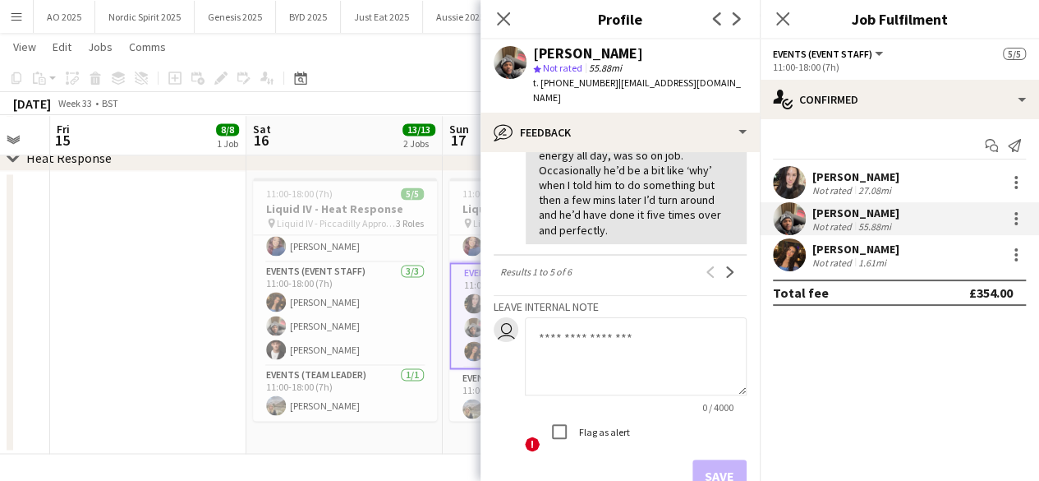
scroll to position [1096, 0]
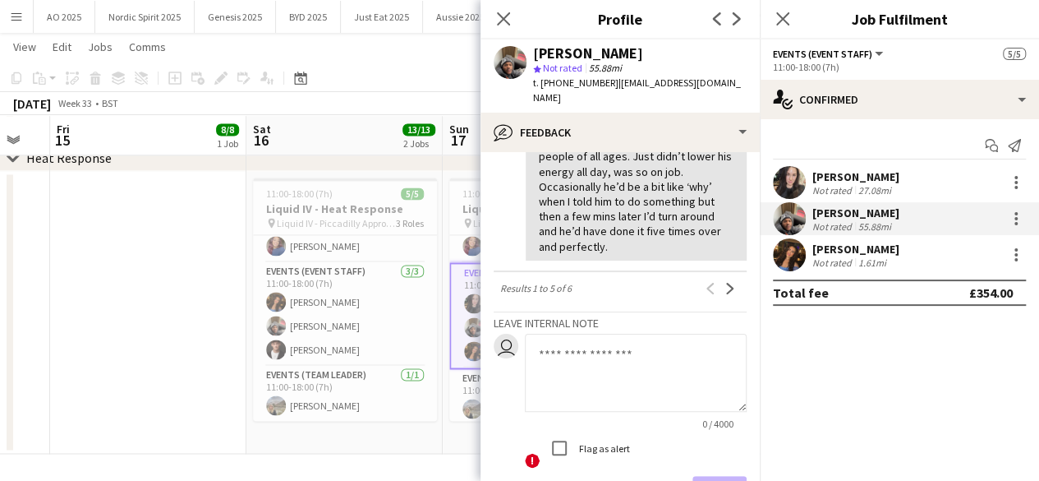
click at [694, 353] on textarea at bounding box center [636, 373] width 222 height 78
paste textarea "**********"
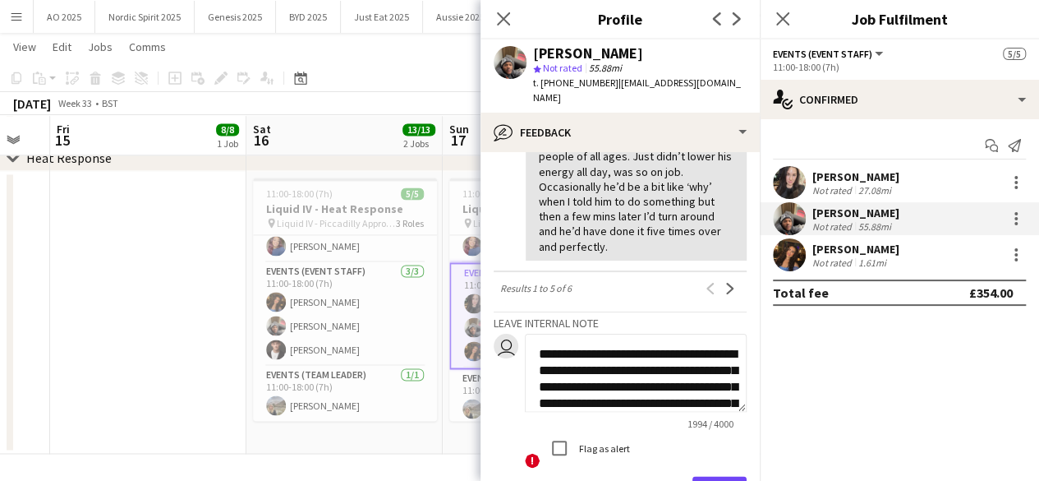
scroll to position [1085, 0]
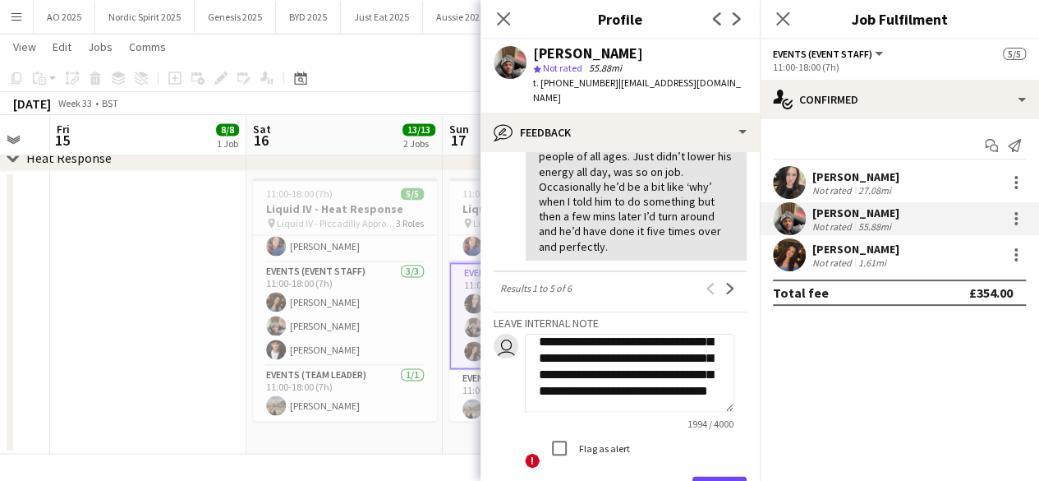
type textarea "**********"
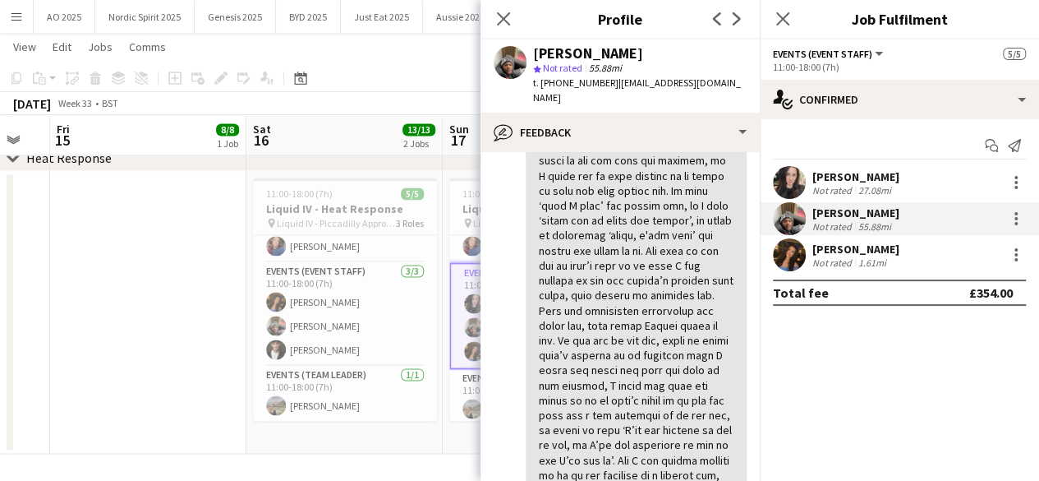
scroll to position [0, 0]
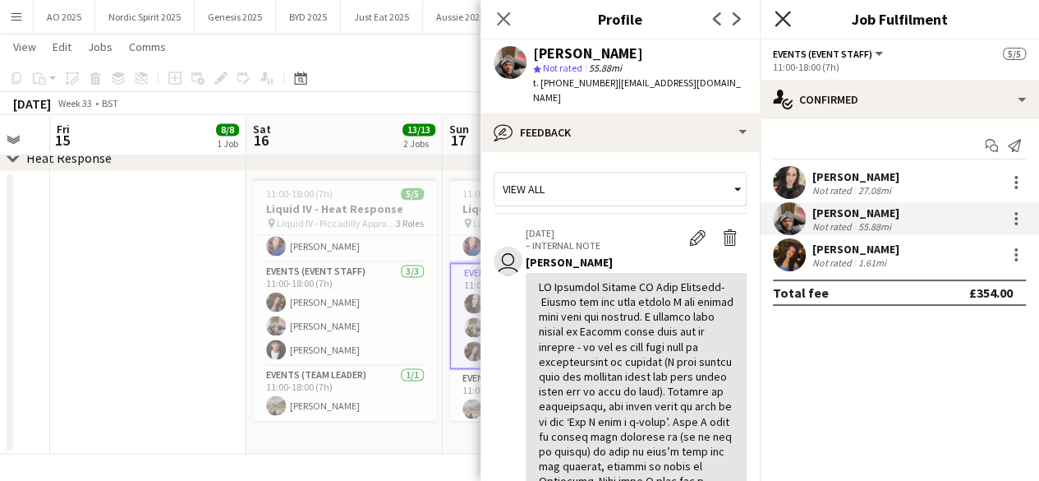
click at [781, 25] on icon "Close pop-in" at bounding box center [783, 19] width 16 height 16
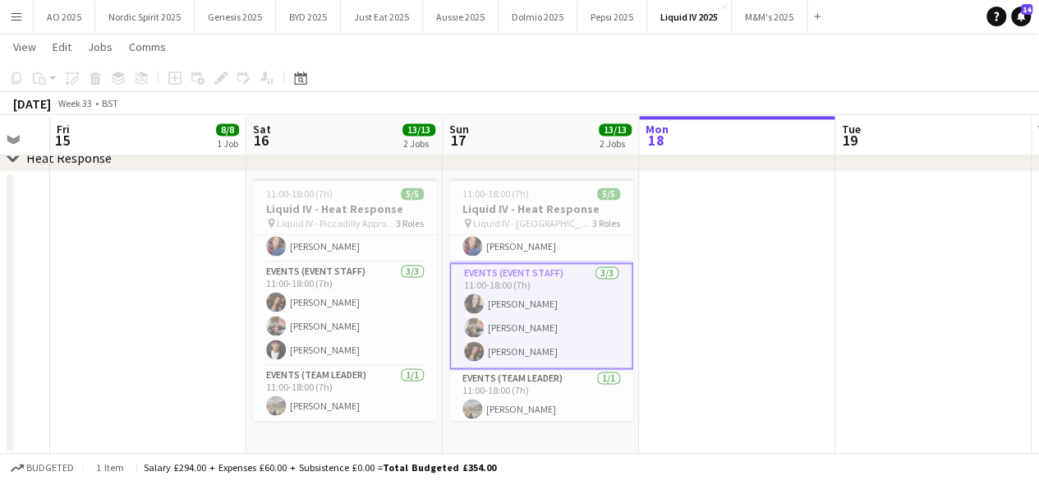
click at [726, 224] on app-date-cell at bounding box center [737, 312] width 196 height 283
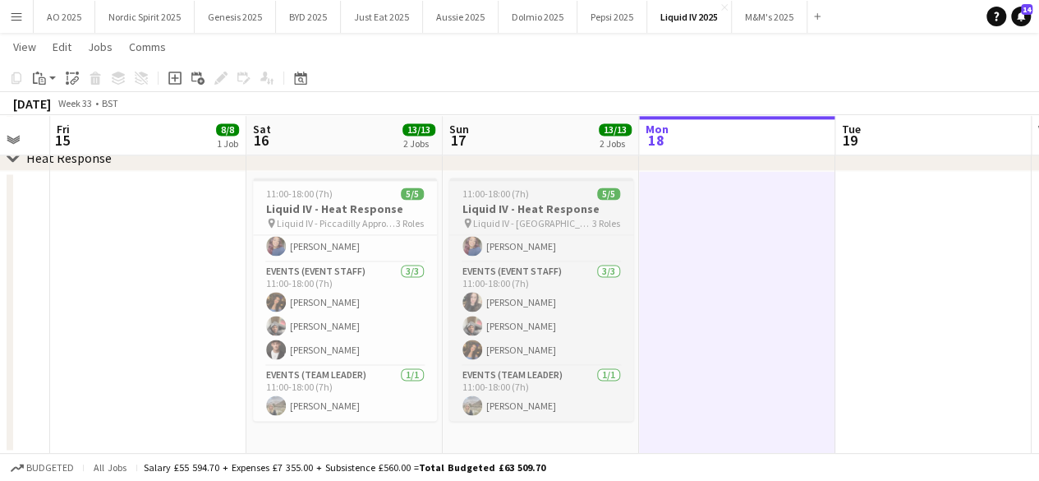
click at [539, 190] on div "11:00-18:00 (7h) 5/5" at bounding box center [541, 193] width 184 height 12
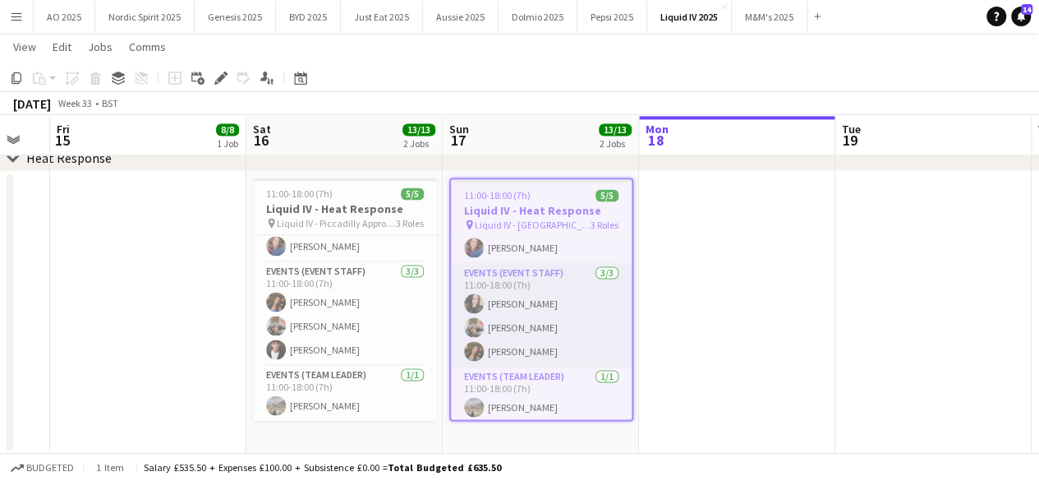
click at [477, 328] on app-user-avatar at bounding box center [474, 327] width 20 height 20
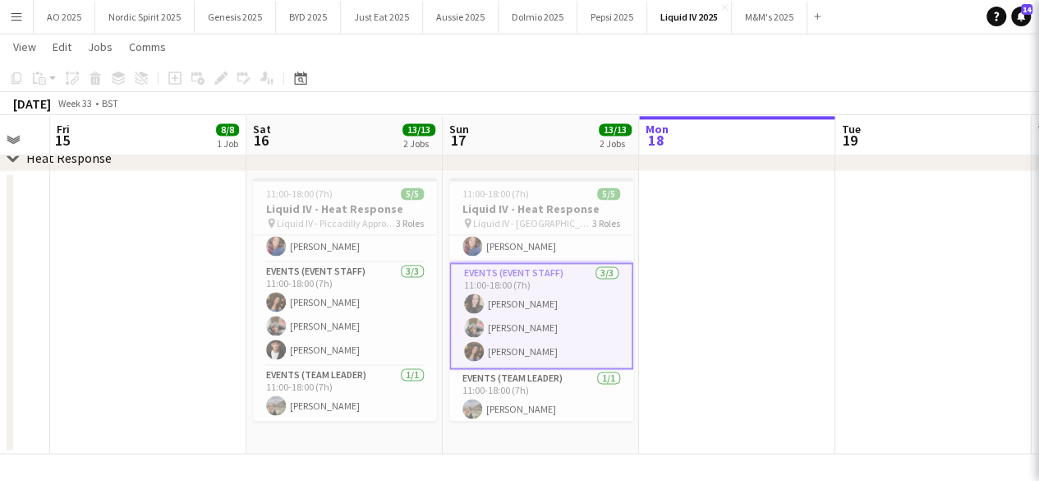
scroll to position [0, 343]
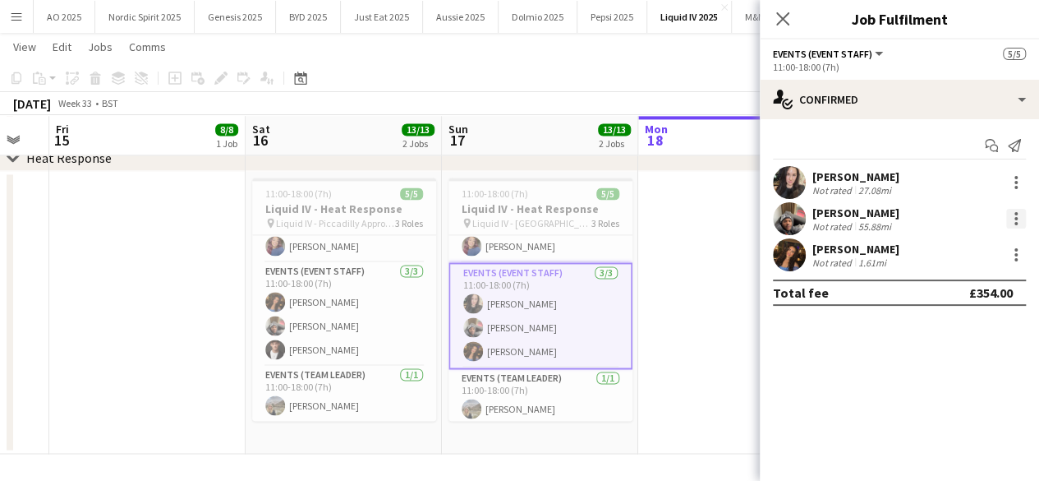
click at [1018, 214] on div at bounding box center [1017, 219] width 20 height 20
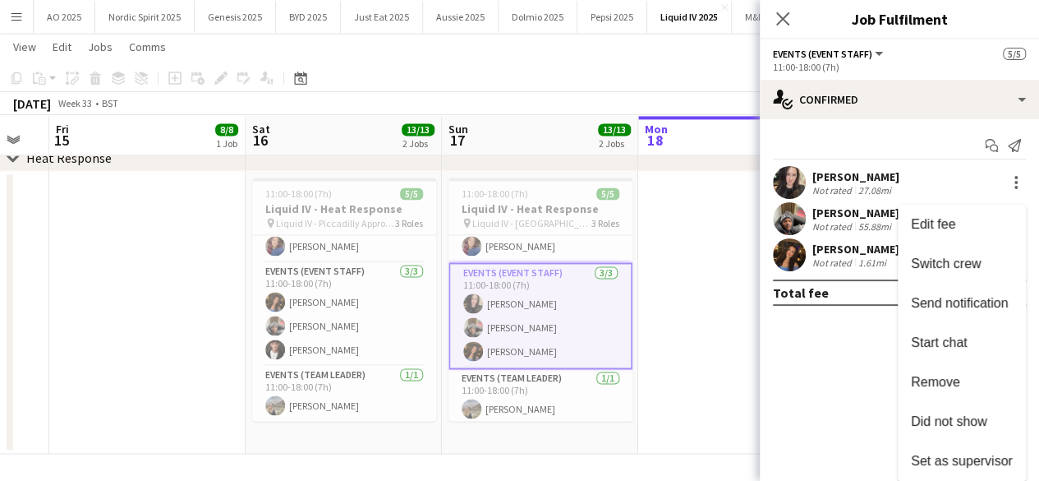
click at [831, 227] on div at bounding box center [519, 240] width 1039 height 481
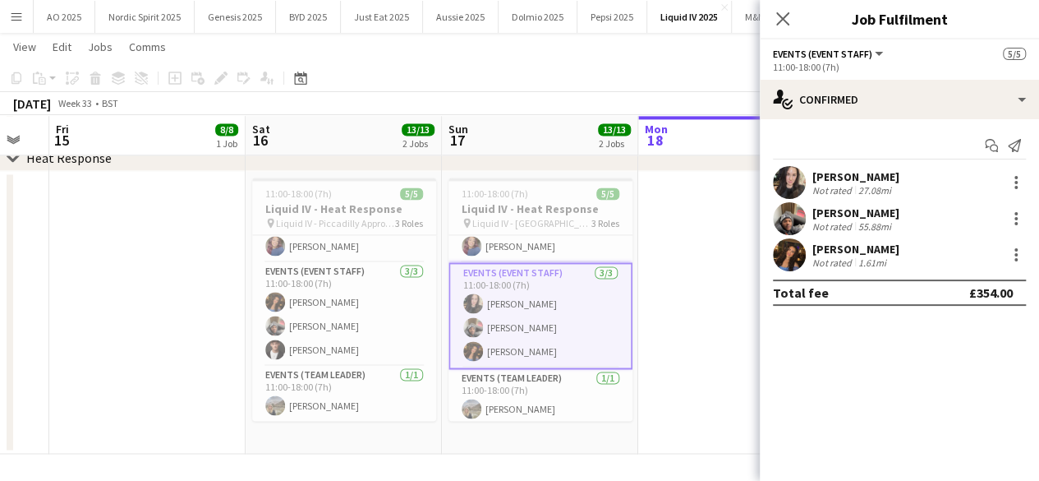
click at [783, 208] on app-user-avatar at bounding box center [789, 218] width 33 height 33
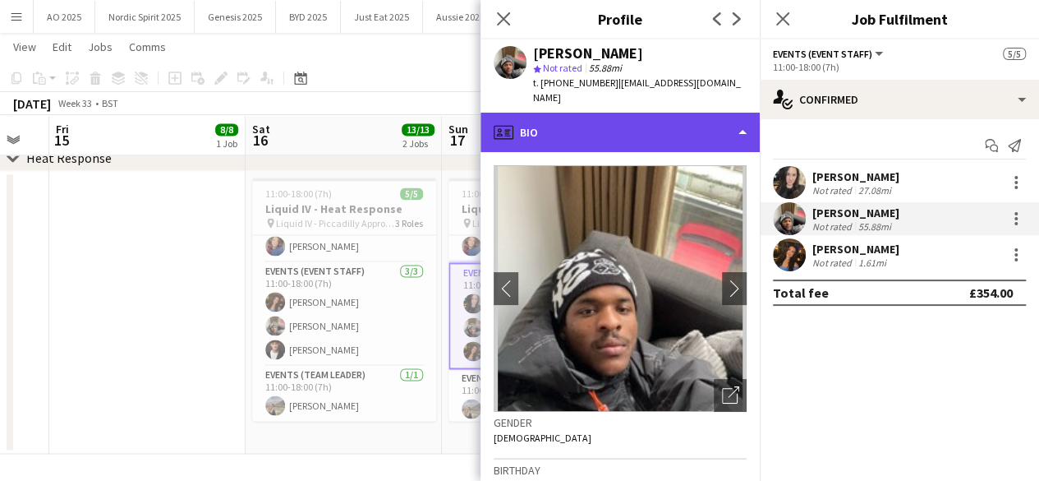
click at [742, 126] on div "profile Bio" at bounding box center [620, 132] width 279 height 39
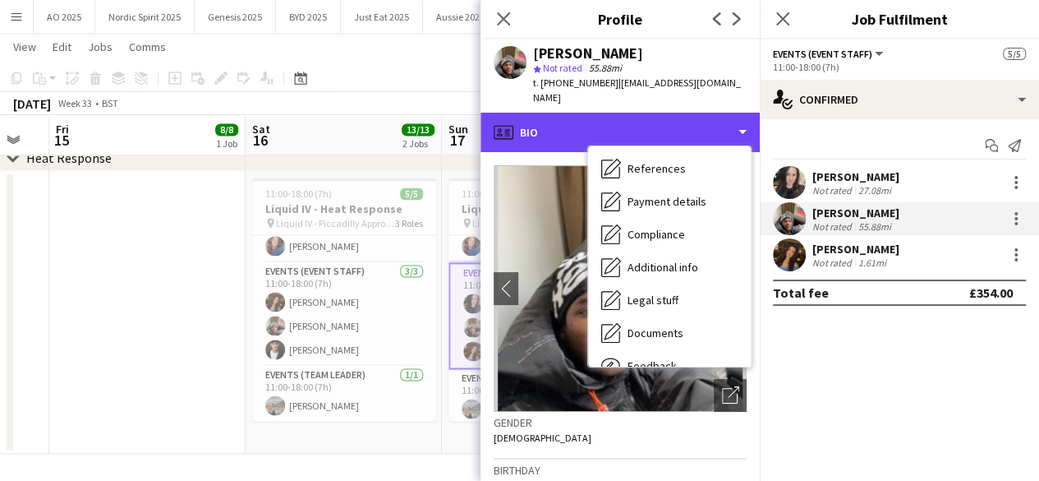
scroll to position [220, 0]
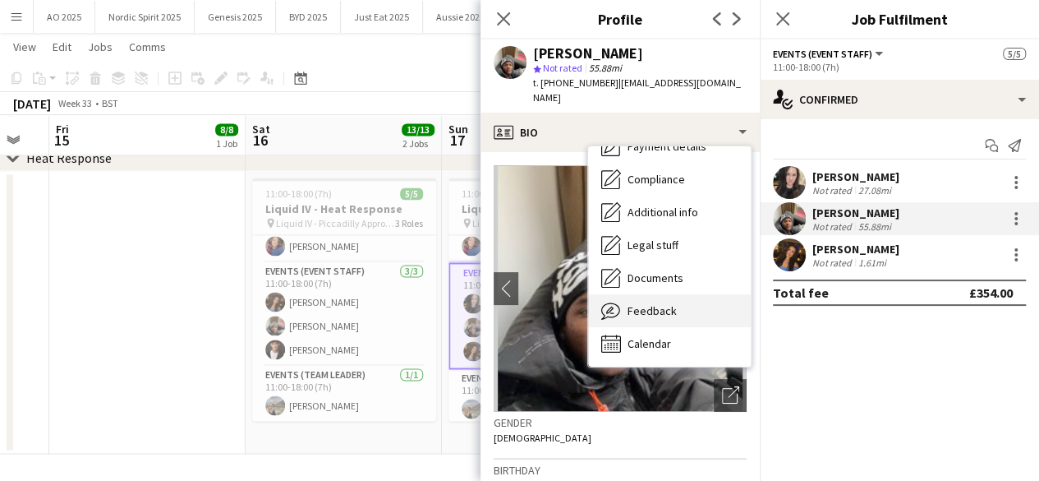
click at [687, 303] on div "Feedback Feedback" at bounding box center [669, 310] width 163 height 33
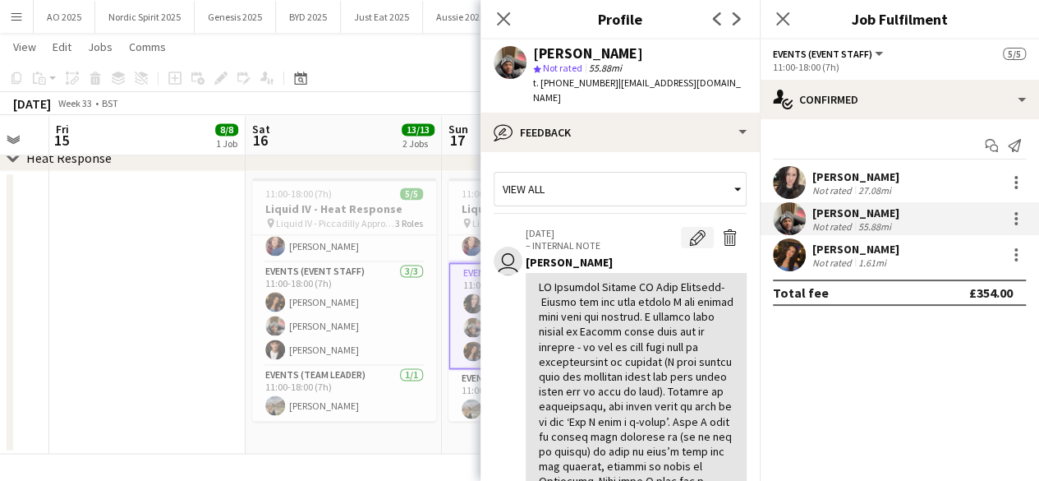
click at [689, 229] on app-icon "Edit internal note" at bounding box center [697, 237] width 16 height 16
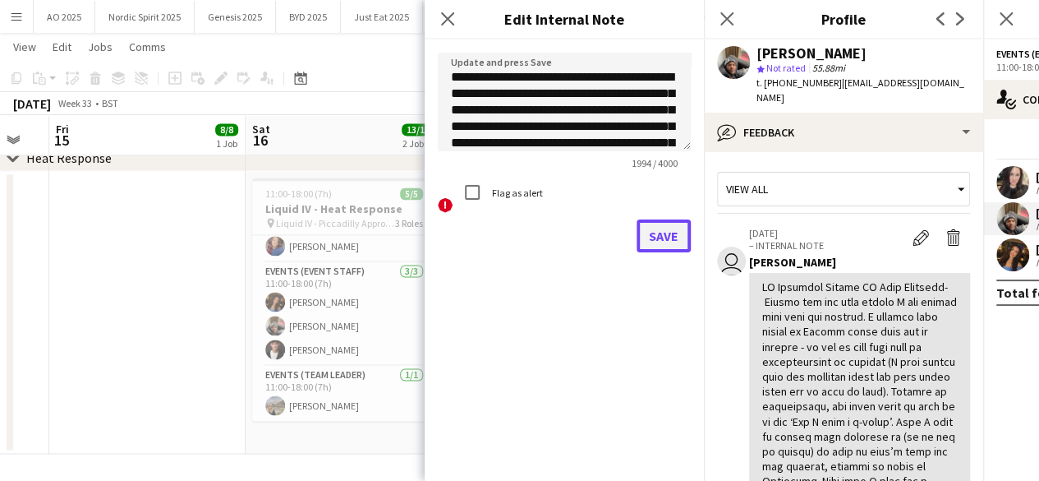
click at [658, 233] on button "Save" at bounding box center [664, 235] width 54 height 33
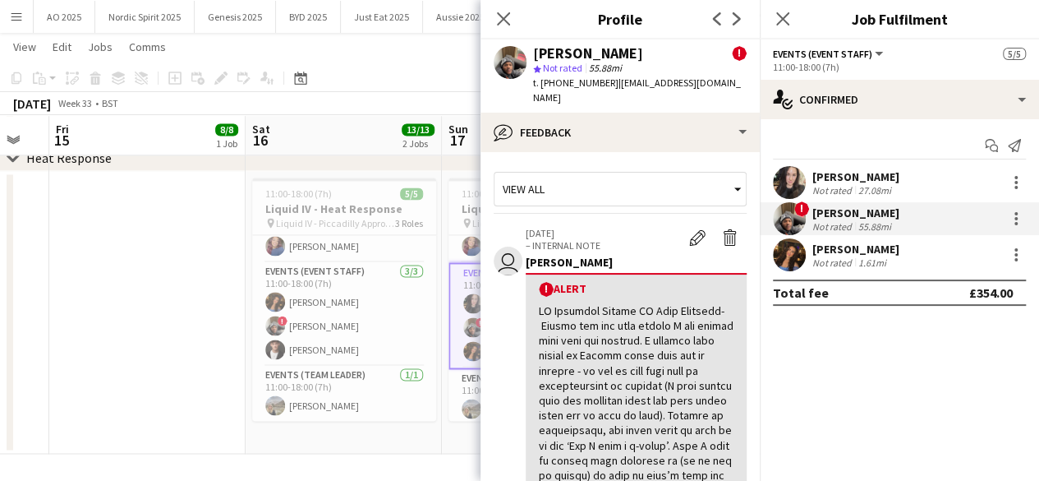
click at [209, 242] on app-date-cell at bounding box center [147, 312] width 196 height 283
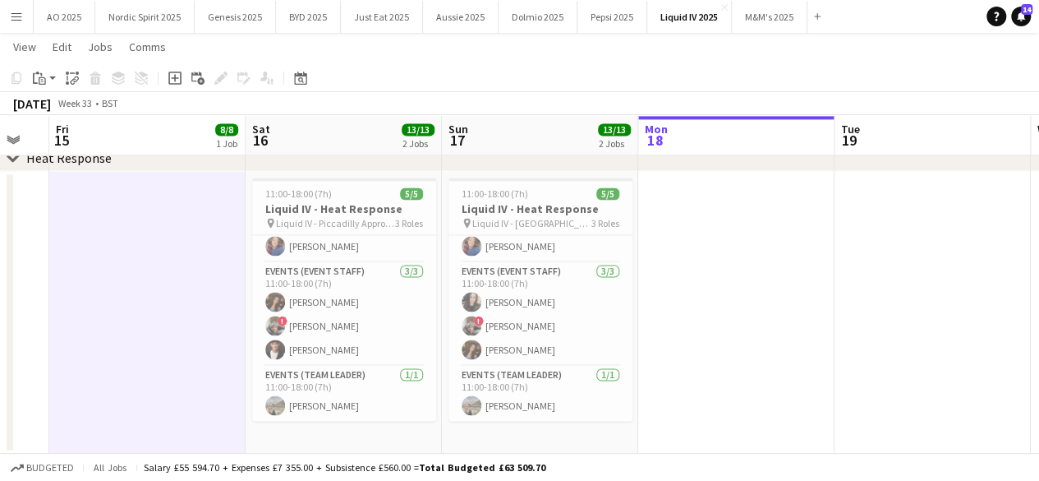
click at [25, 21] on button "Menu" at bounding box center [16, 16] width 33 height 33
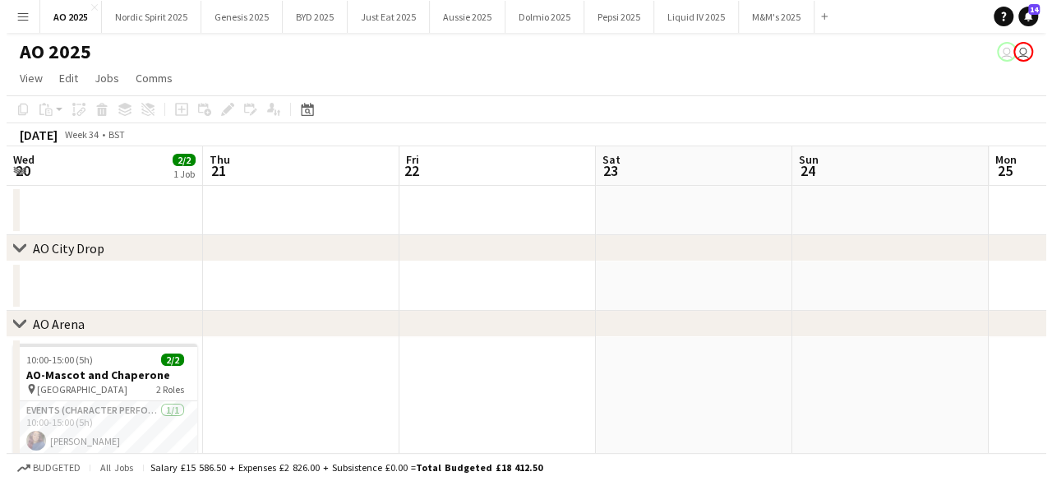
scroll to position [0, 440]
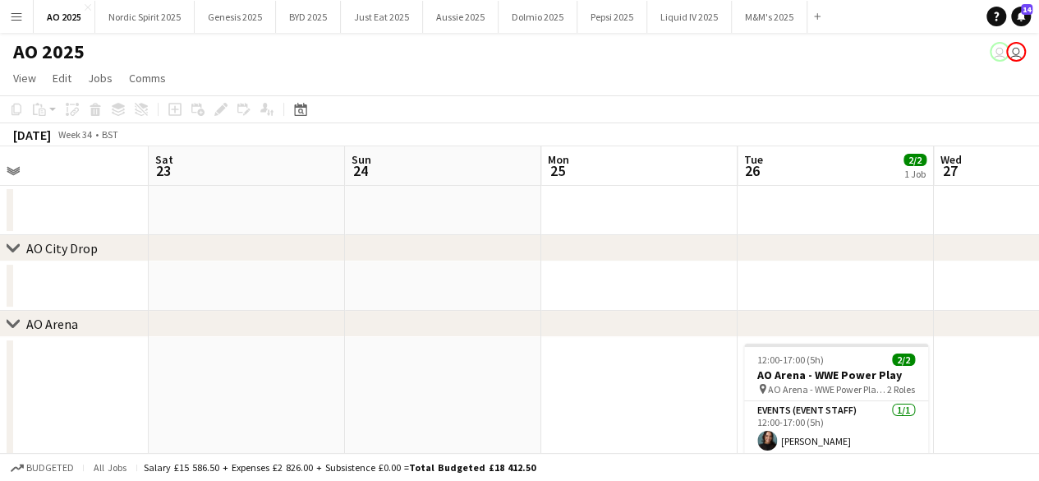
click at [925, 257] on div "chevron-right AO City Drop" at bounding box center [519, 248] width 1039 height 26
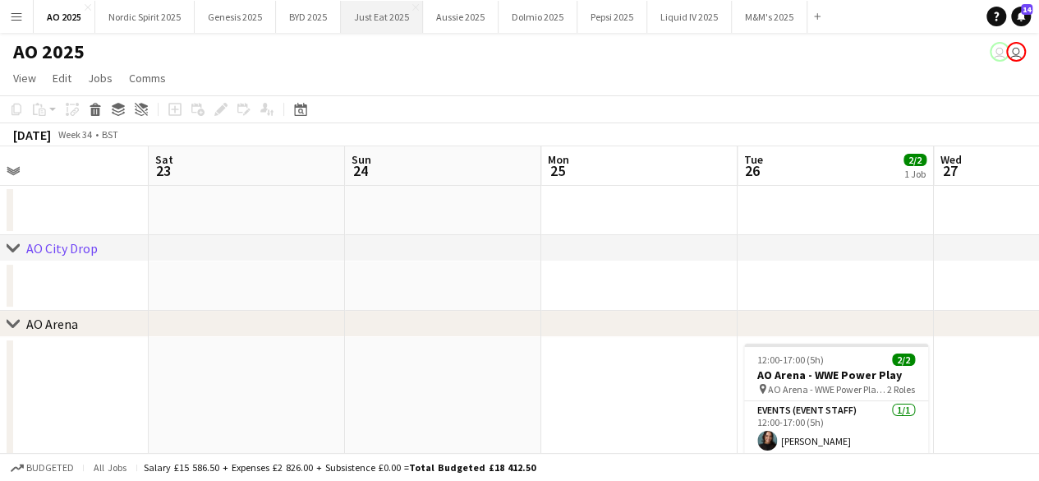
click at [370, 14] on button "Just Eat 2025 Close" at bounding box center [382, 17] width 82 height 32
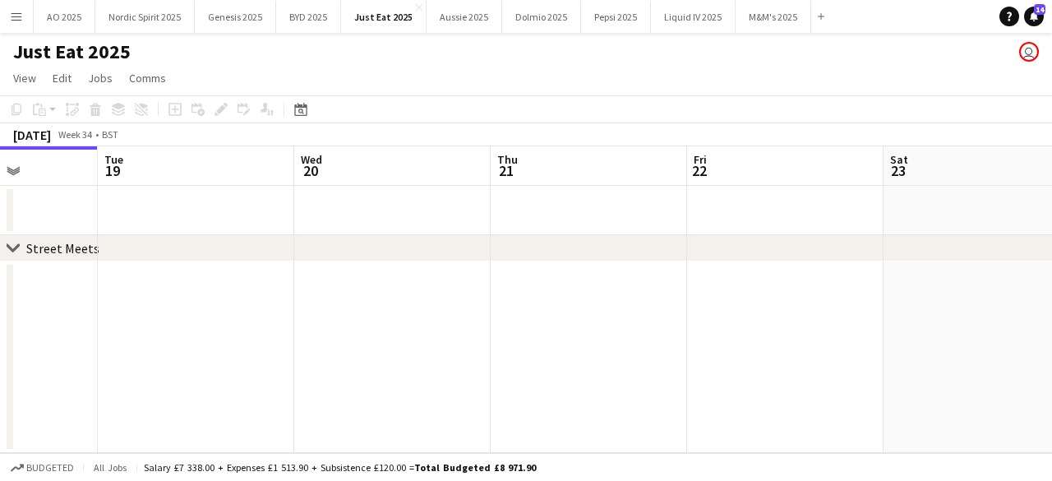
scroll to position [0, 689]
drag, startPoint x: 468, startPoint y: 349, endPoint x: 173, endPoint y: 428, distance: 306.1
click at [173, 428] on app-calendar-viewport "Fri 15 Sat 16 Sun 17 Mon 18 Tue 19 Wed 20 Thu 21 Fri 22 Sat 23 Sun 24 Mon 25" at bounding box center [526, 299] width 1052 height 306
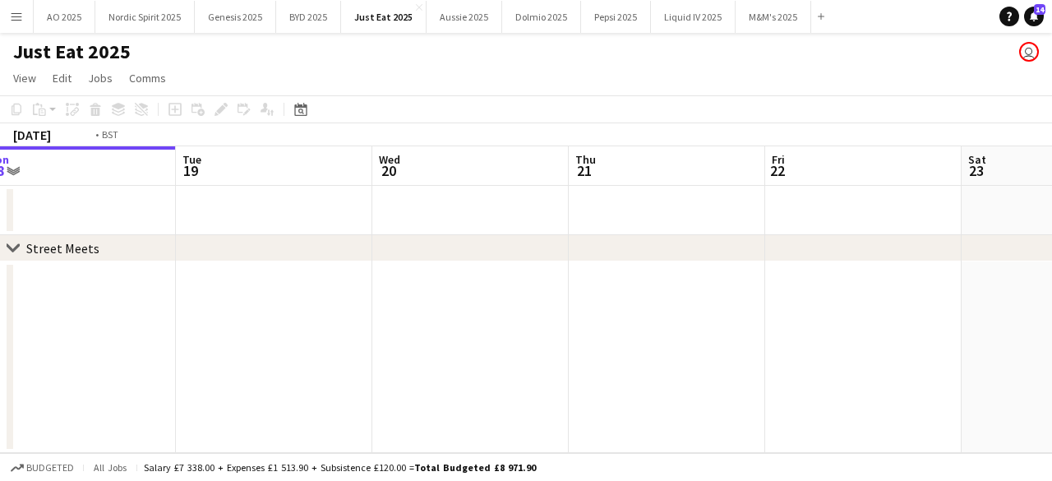
drag, startPoint x: 245, startPoint y: 418, endPoint x: 386, endPoint y: 415, distance: 141.4
click at [386, 415] on app-calendar-viewport "Fri 15 Sat 16 Sun 17 Mon 18 Tue 19 Wed 20 Thu 21 Fri 22 Sat 23 Sun 24 Mon 25" at bounding box center [526, 299] width 1052 height 306
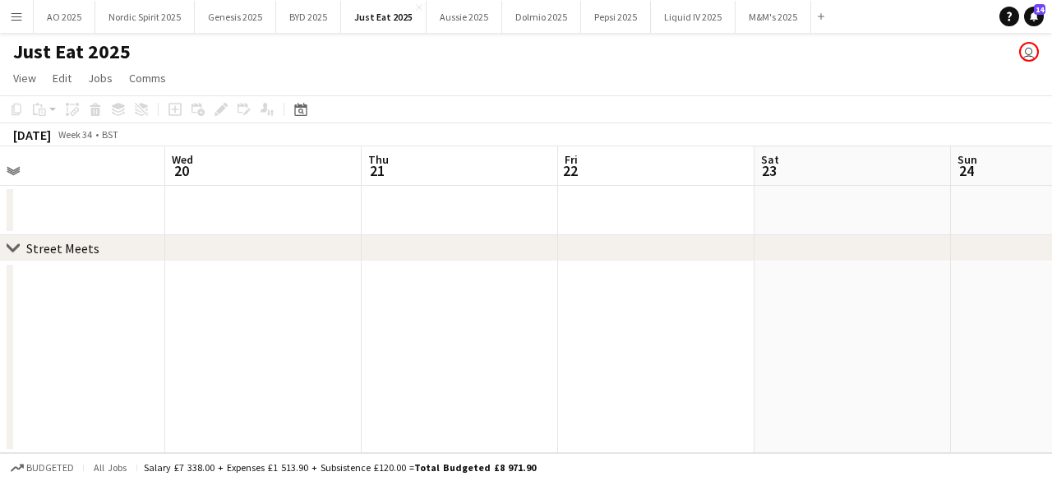
drag, startPoint x: 357, startPoint y: 343, endPoint x: 81, endPoint y: 339, distance: 276.1
click at [71, 338] on app-calendar-viewport "Sun 17 Mon 18 Tue 19 Wed 20 Thu 21 Fri 22 Sat 23 Sun 24 Mon 25 Tue 26 Wed 27" at bounding box center [526, 299] width 1052 height 306
drag, startPoint x: 401, startPoint y: 348, endPoint x: 54, endPoint y: 303, distance: 349.6
click at [56, 303] on app-calendar-viewport "Sun 17 Mon 18 Tue 19 Wed 20 Thu 21 Fri 22 Sat 23 Sun 24 Mon 25 Tue 26 Wed 27" at bounding box center [526, 299] width 1052 height 306
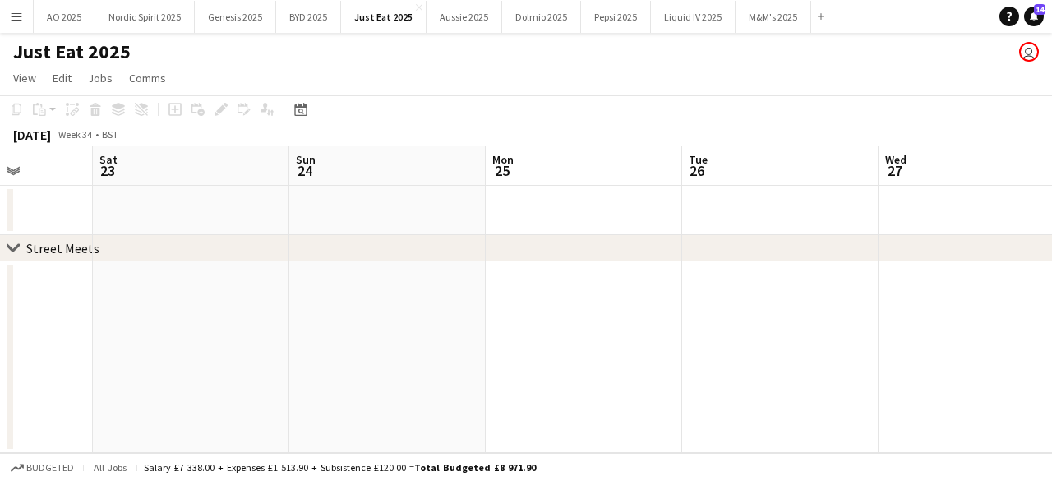
drag, startPoint x: 339, startPoint y: 334, endPoint x: 79, endPoint y: 337, distance: 259.7
click at [81, 338] on app-calendar-viewport "Tue 19 Wed 20 Thu 21 Fri 22 Sat 23 Sun 24 Mon 25 Tue 26 Wed 27 Thu 28 Fri 29" at bounding box center [526, 299] width 1052 height 306
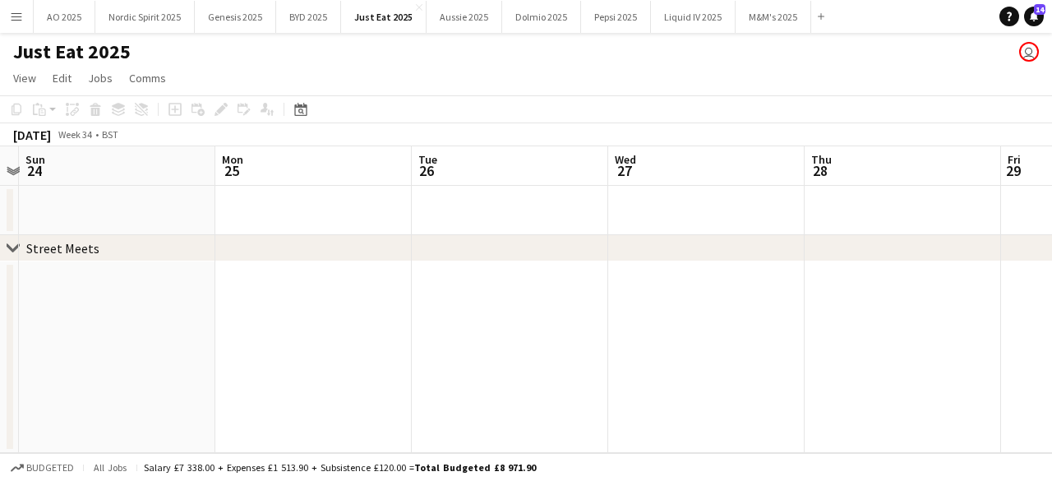
drag, startPoint x: 194, startPoint y: 361, endPoint x: 56, endPoint y: 346, distance: 138.8
click at [60, 346] on app-calendar-viewport "Thu 21 Fri 22 Sat 23 Sun 24 Mon 25 Tue 26 Wed 27 Thu 28 Fri 29 Sat 30 Sun 31" at bounding box center [526, 299] width 1052 height 306
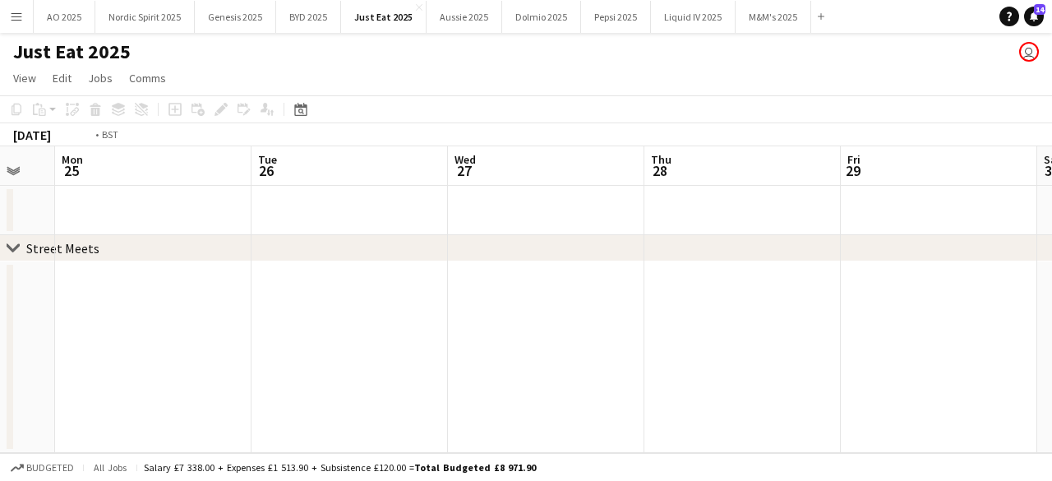
drag, startPoint x: 325, startPoint y: 348, endPoint x: 48, endPoint y: 345, distance: 277.8
click at [59, 356] on app-calendar-viewport "Thu 21 Fri 22 Sat 23 Sun 24 Mon 25 Tue 26 Wed 27 Thu 28 Fri 29 Sat 30 Sun 31" at bounding box center [526, 299] width 1052 height 306
